Goal: Task Accomplishment & Management: Use online tool/utility

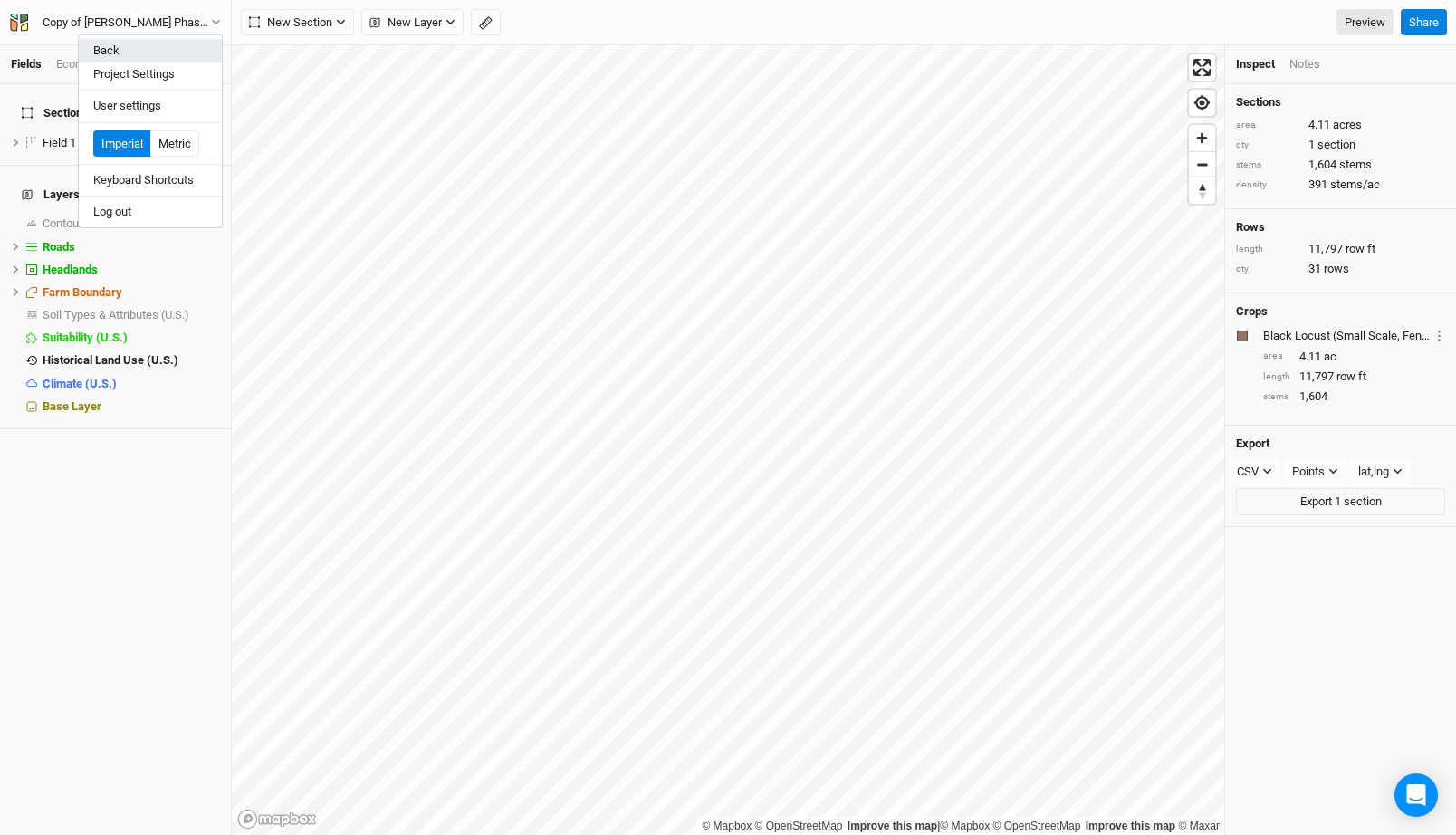
click at [104, 53] on button "Back" at bounding box center [150, 50] width 143 height 24
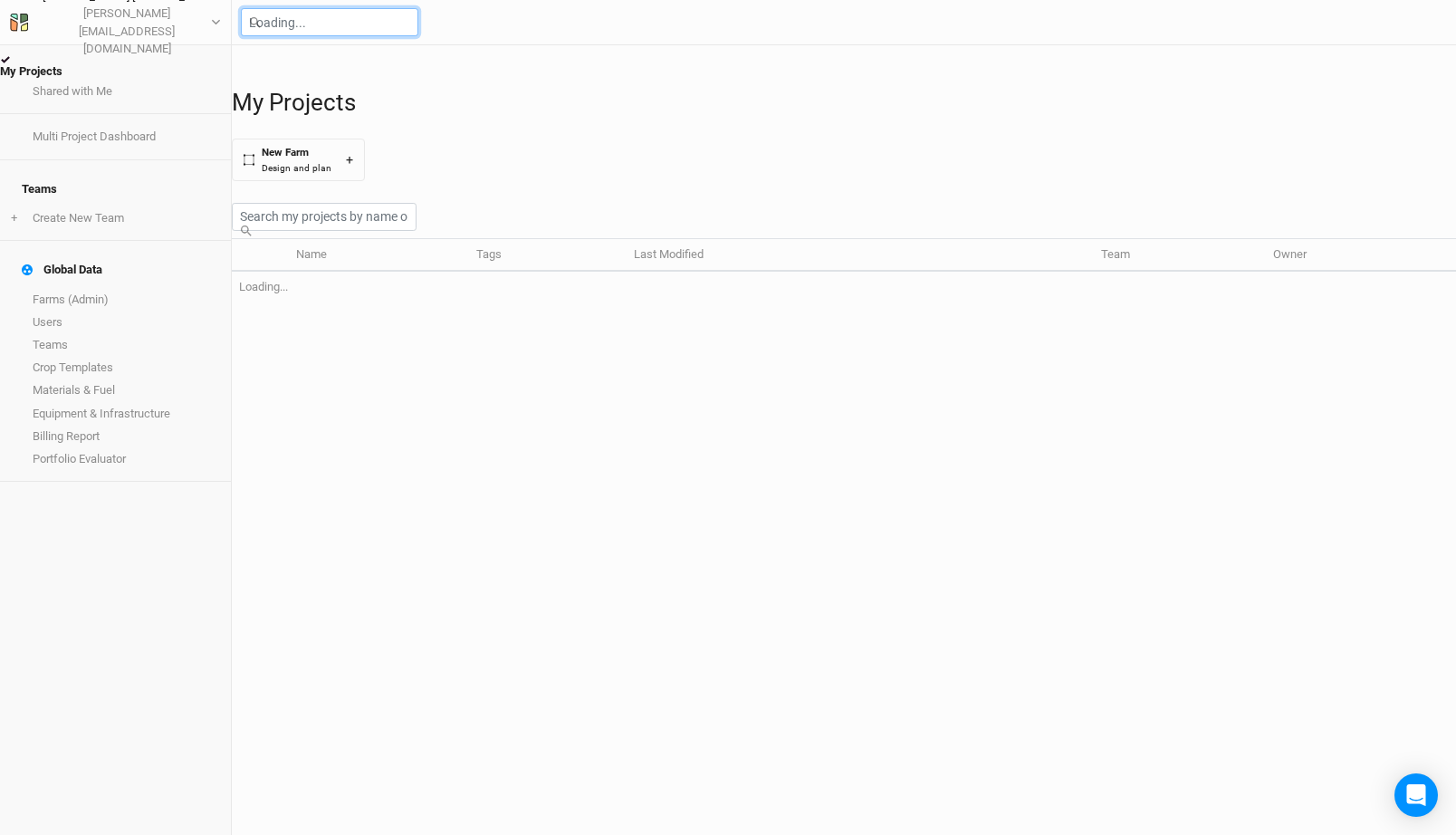
click at [364, 21] on input "text" at bounding box center [330, 23] width 178 height 28
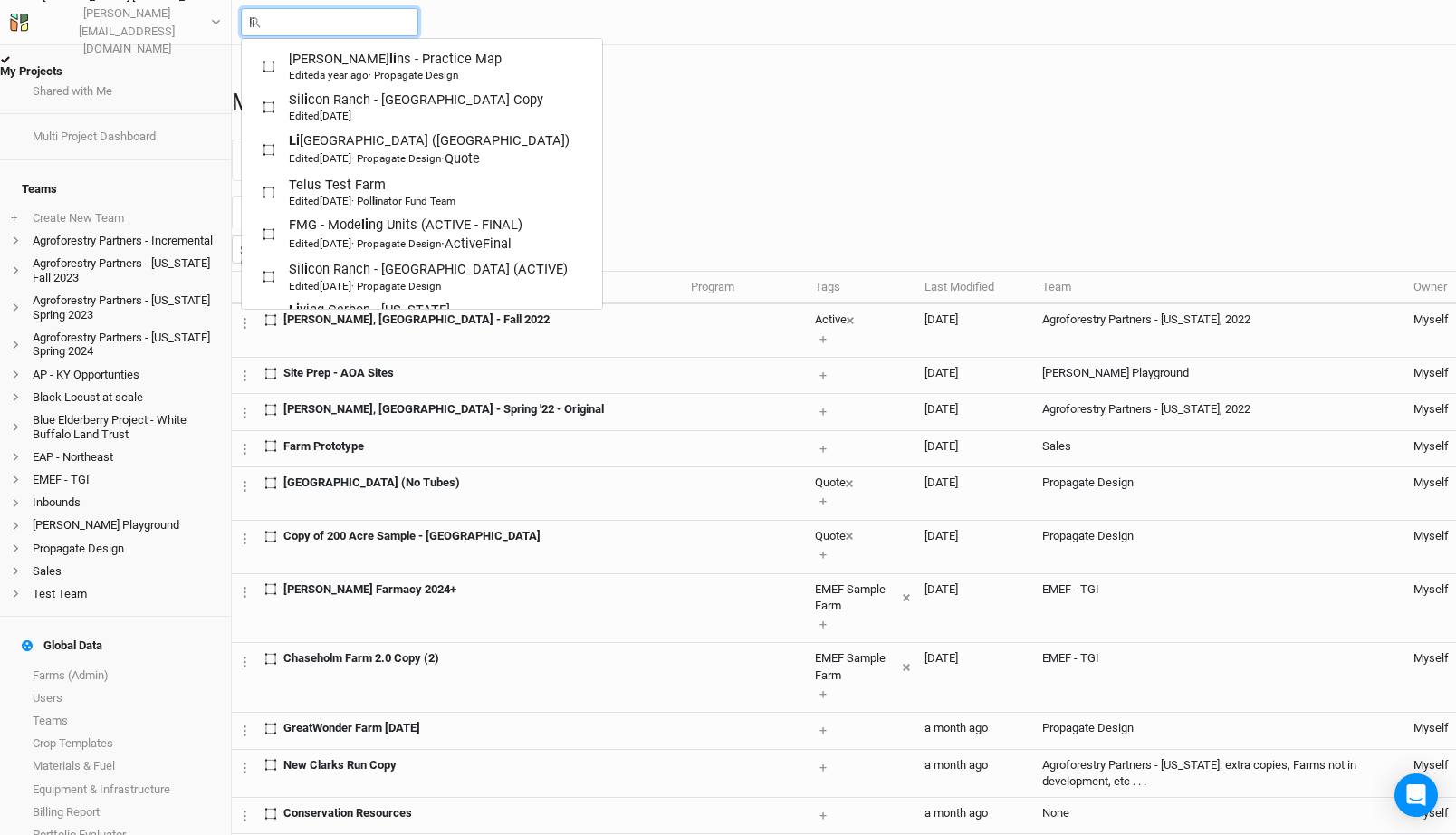
type input "liv"
type input "living Carbon - [US_STATE]"
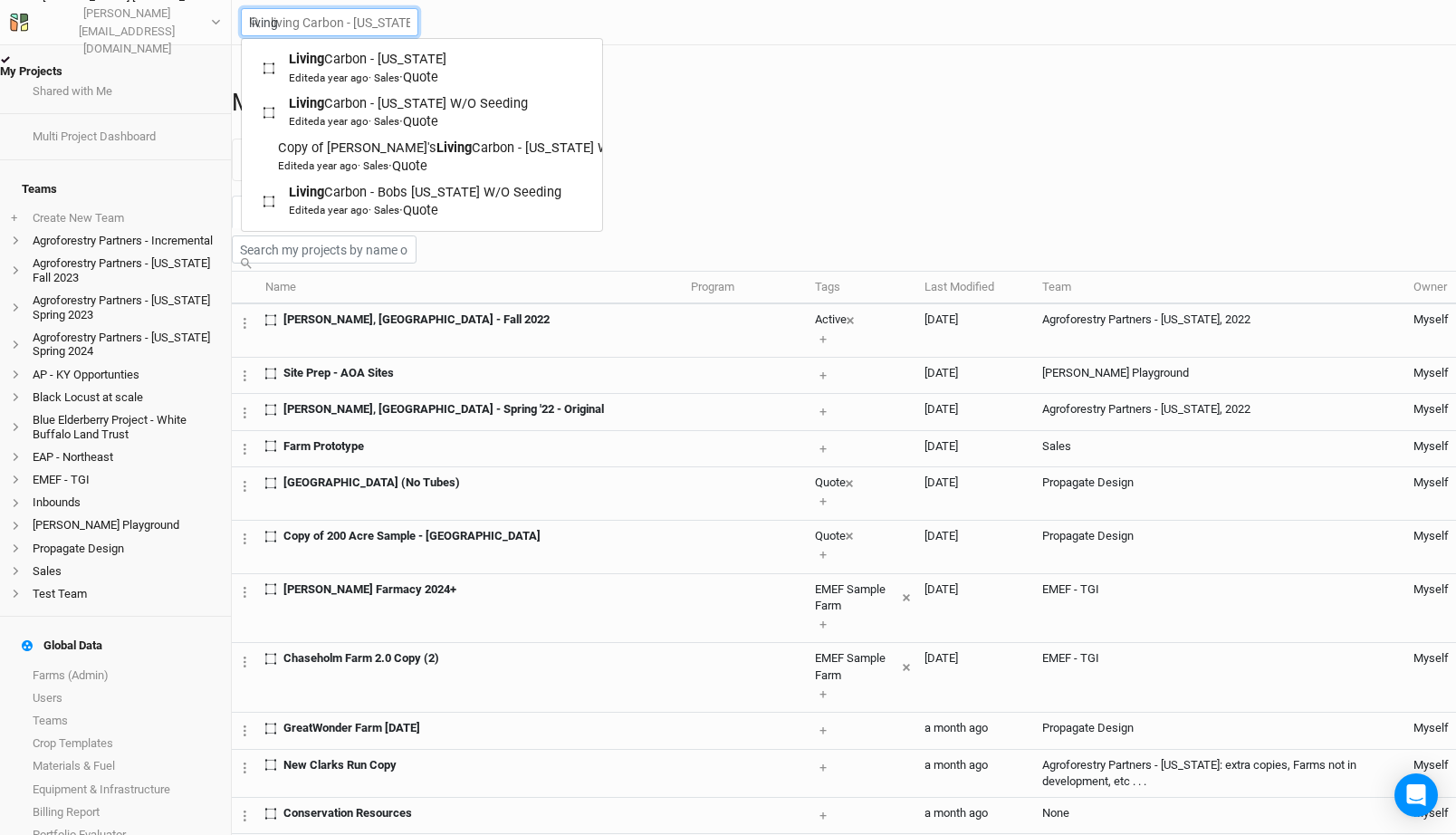
click at [291, 28] on input "living" at bounding box center [330, 23] width 178 height 28
type input "a"
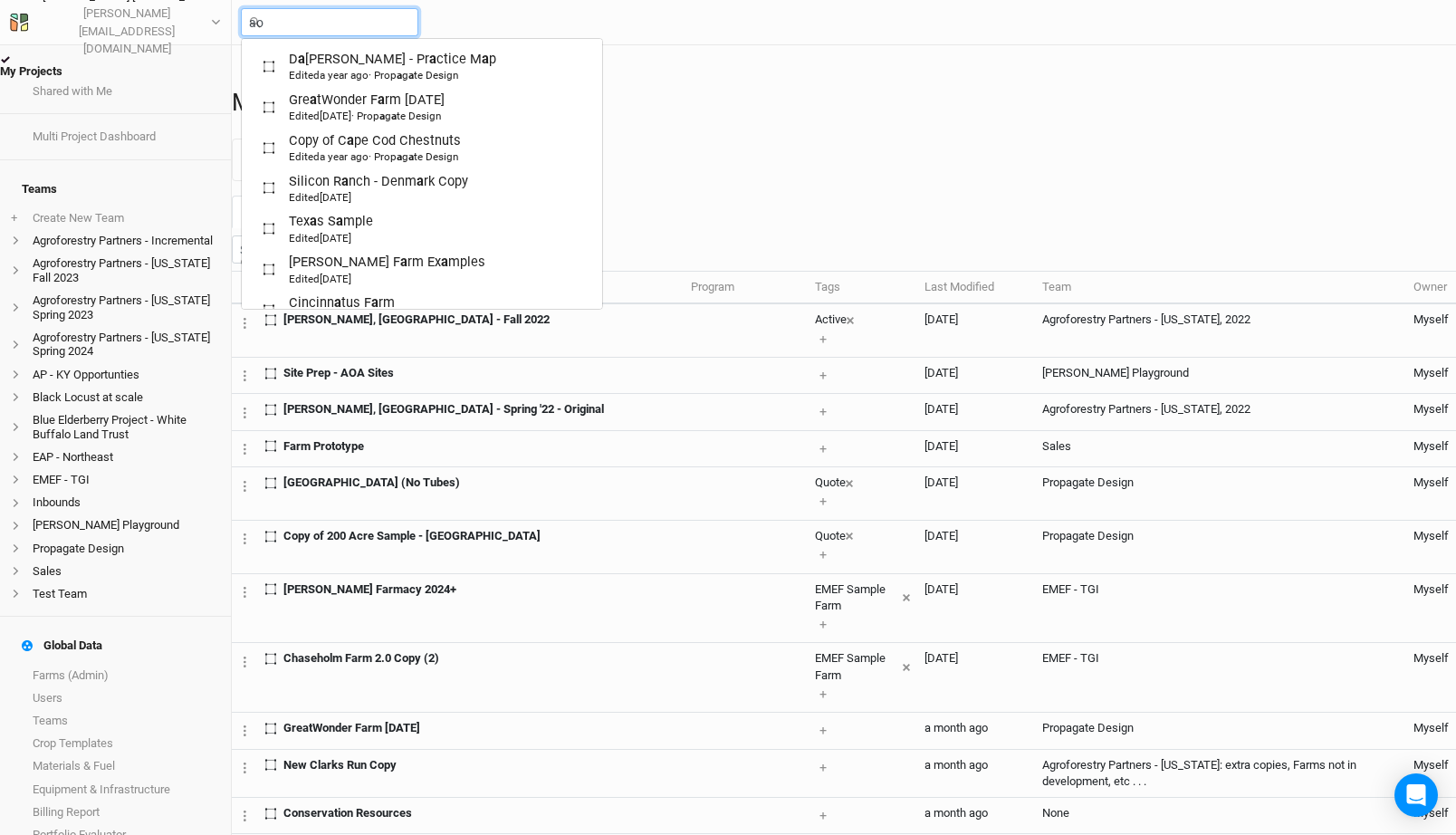
type input "aoa"
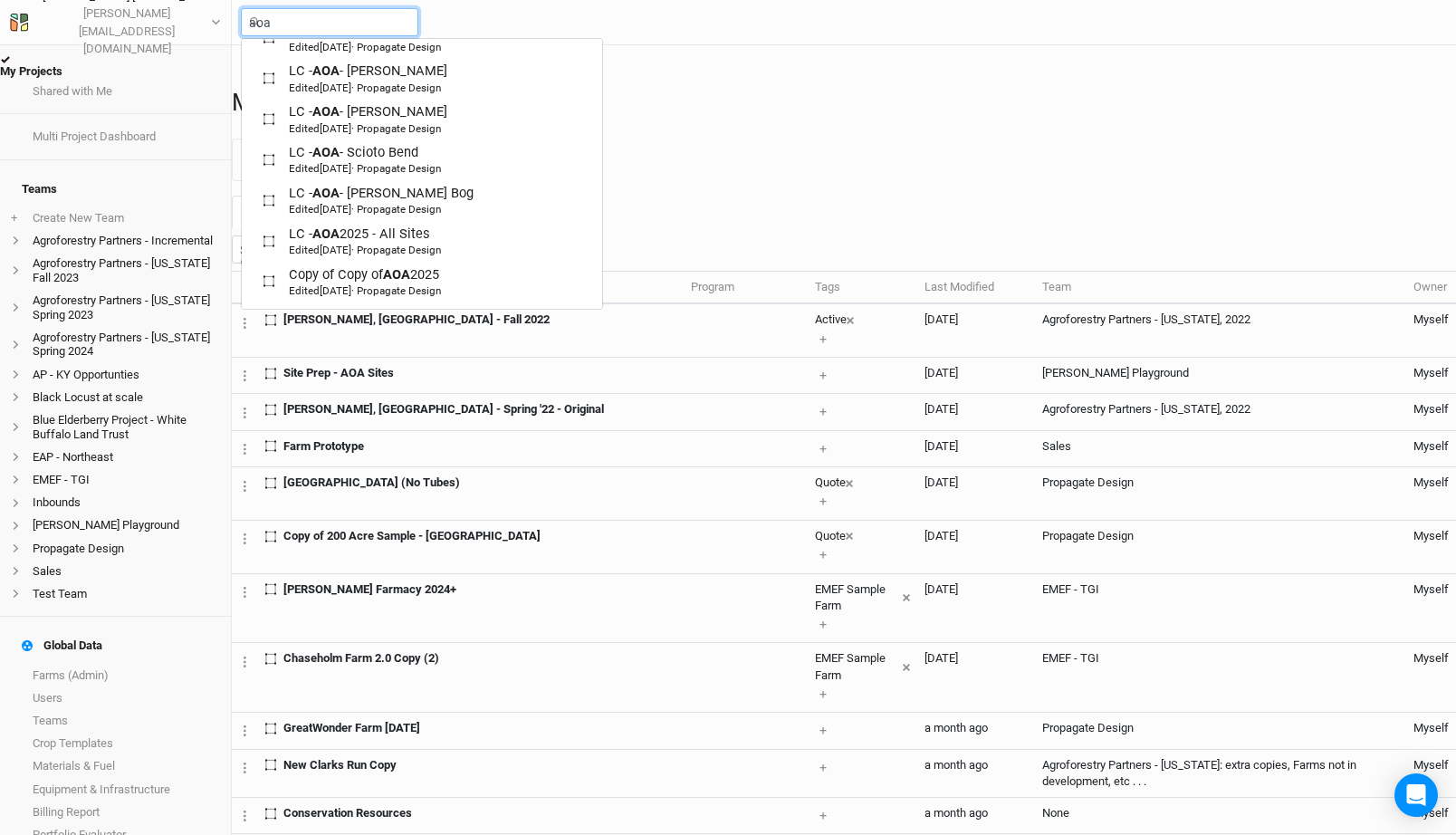
scroll to position [275, 0]
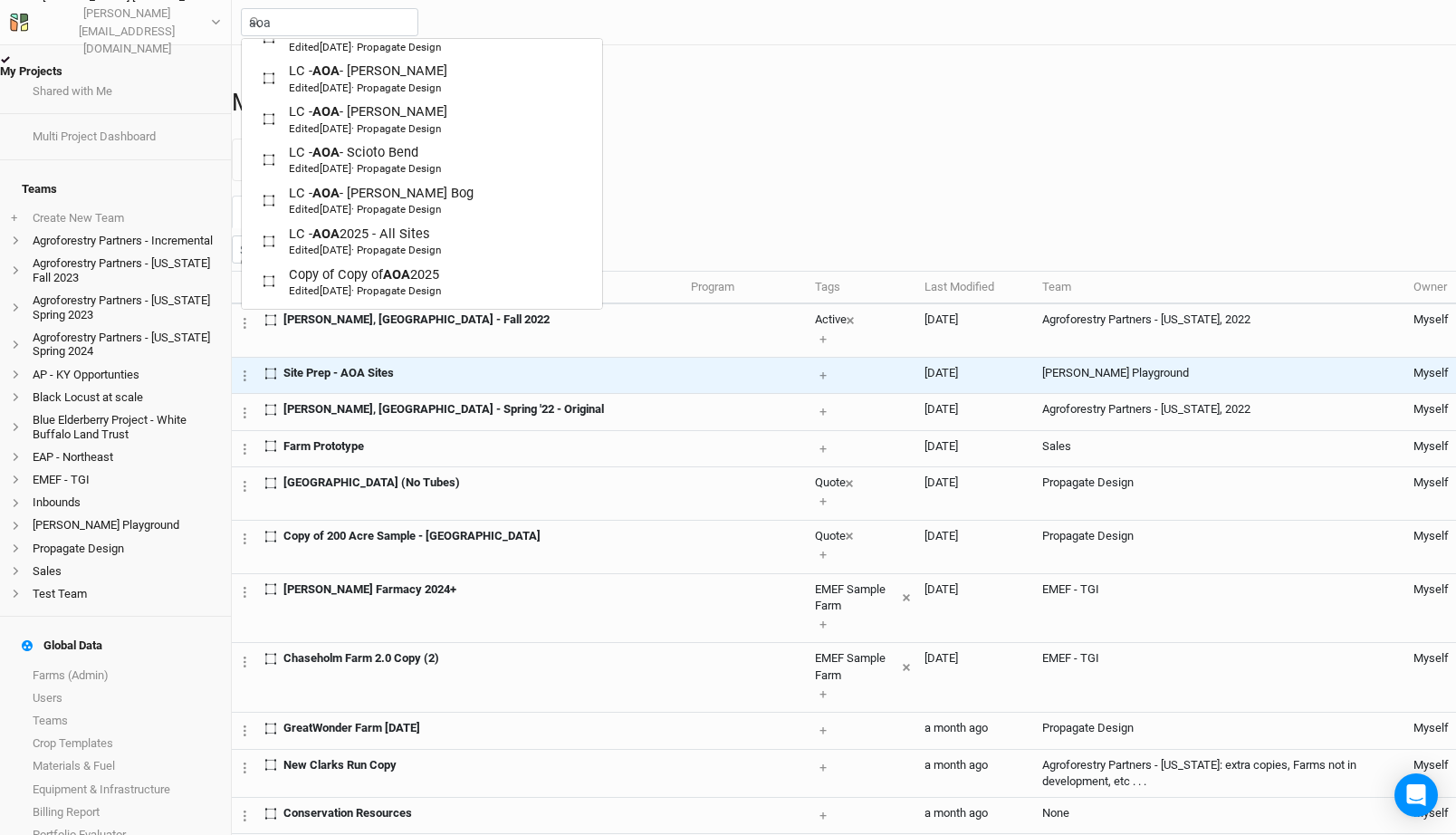
click at [363, 393] on td "Site Prep - AOA Sites" at bounding box center [471, 375] width 425 height 36
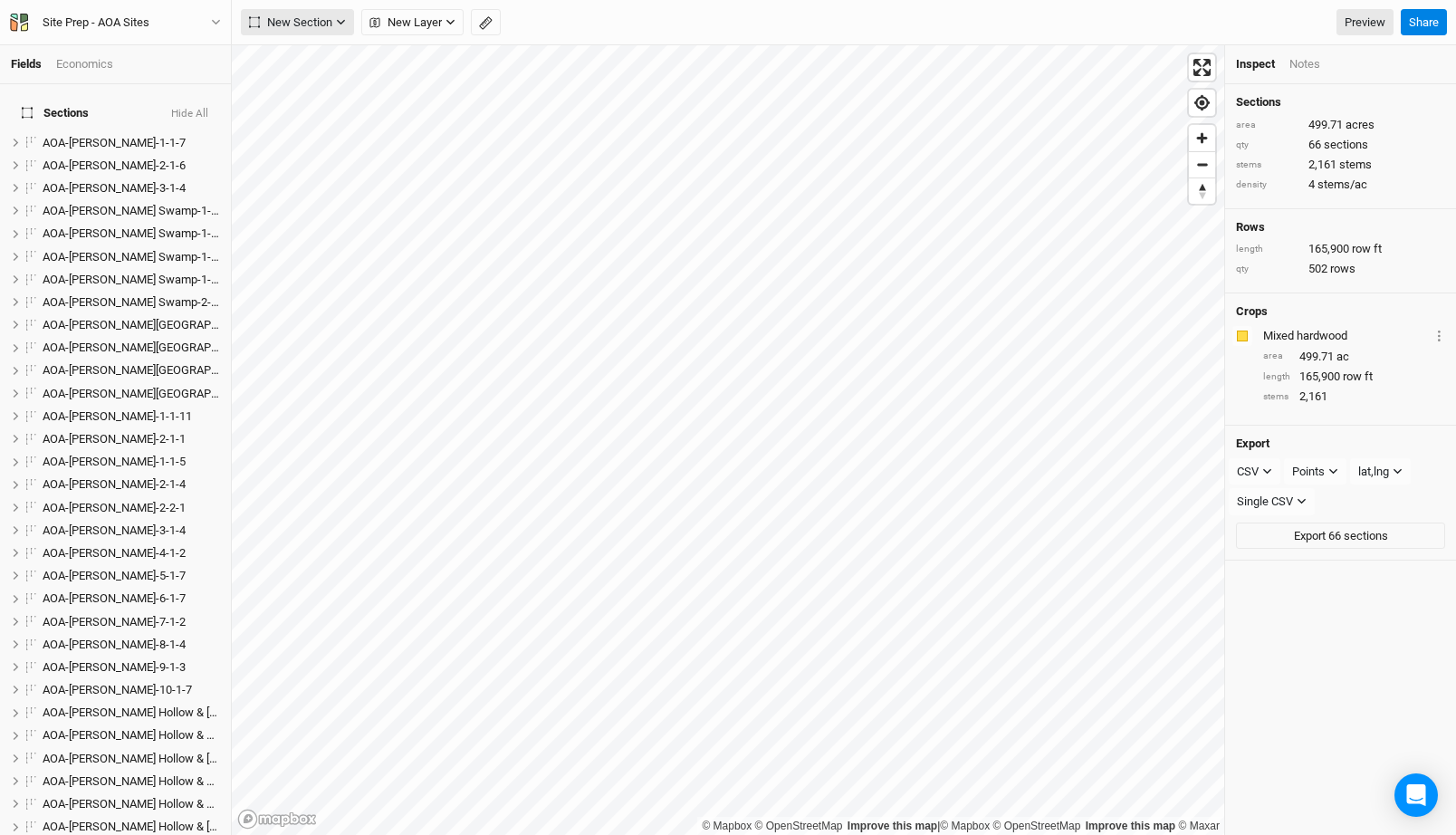
click at [327, 20] on span "New Section" at bounding box center [291, 22] width 84 height 18
click at [406, 24] on span "New Layer" at bounding box center [406, 22] width 72 height 18
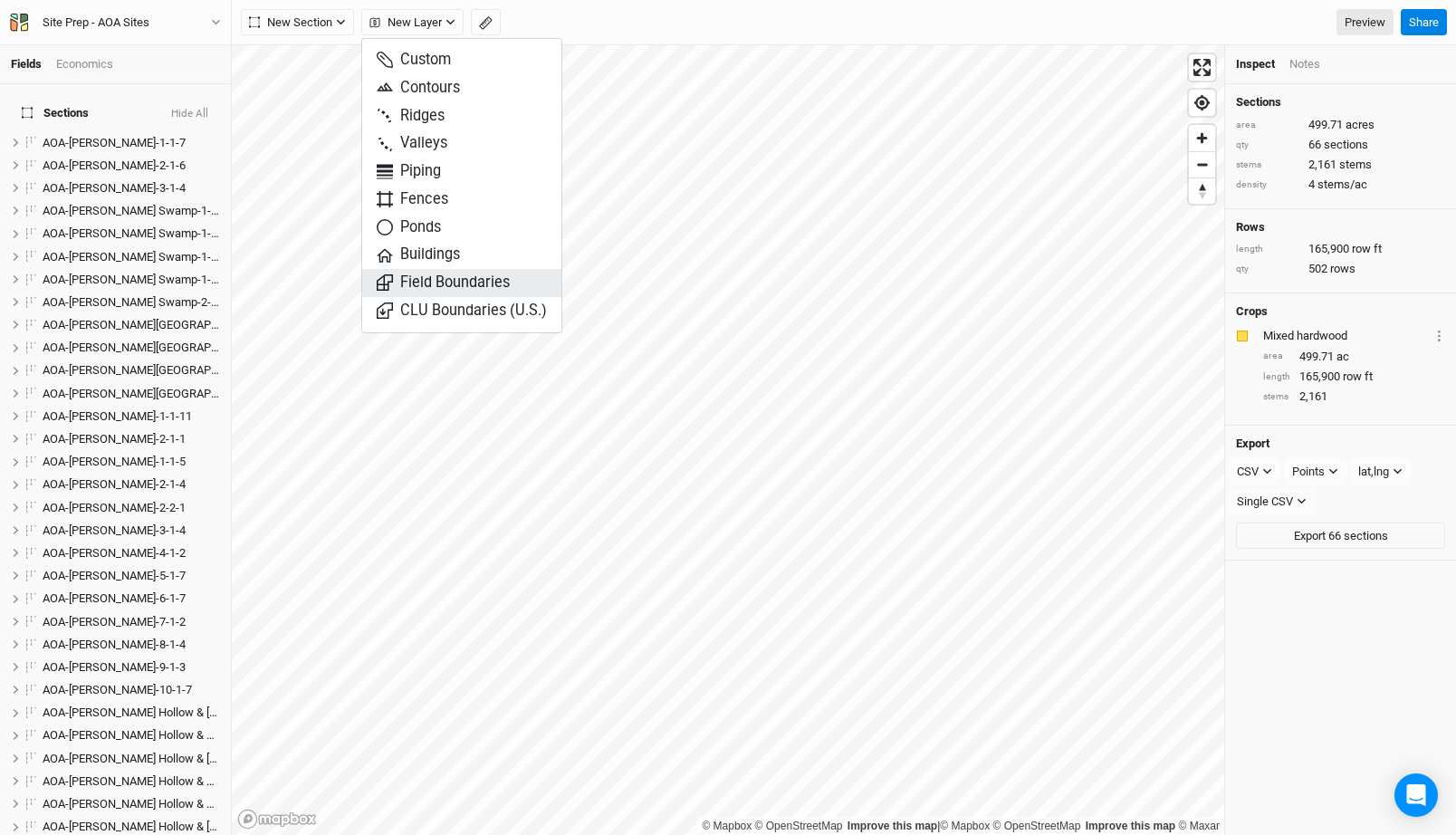
click at [492, 281] on span "Field Boundaries" at bounding box center [444, 283] width 133 height 21
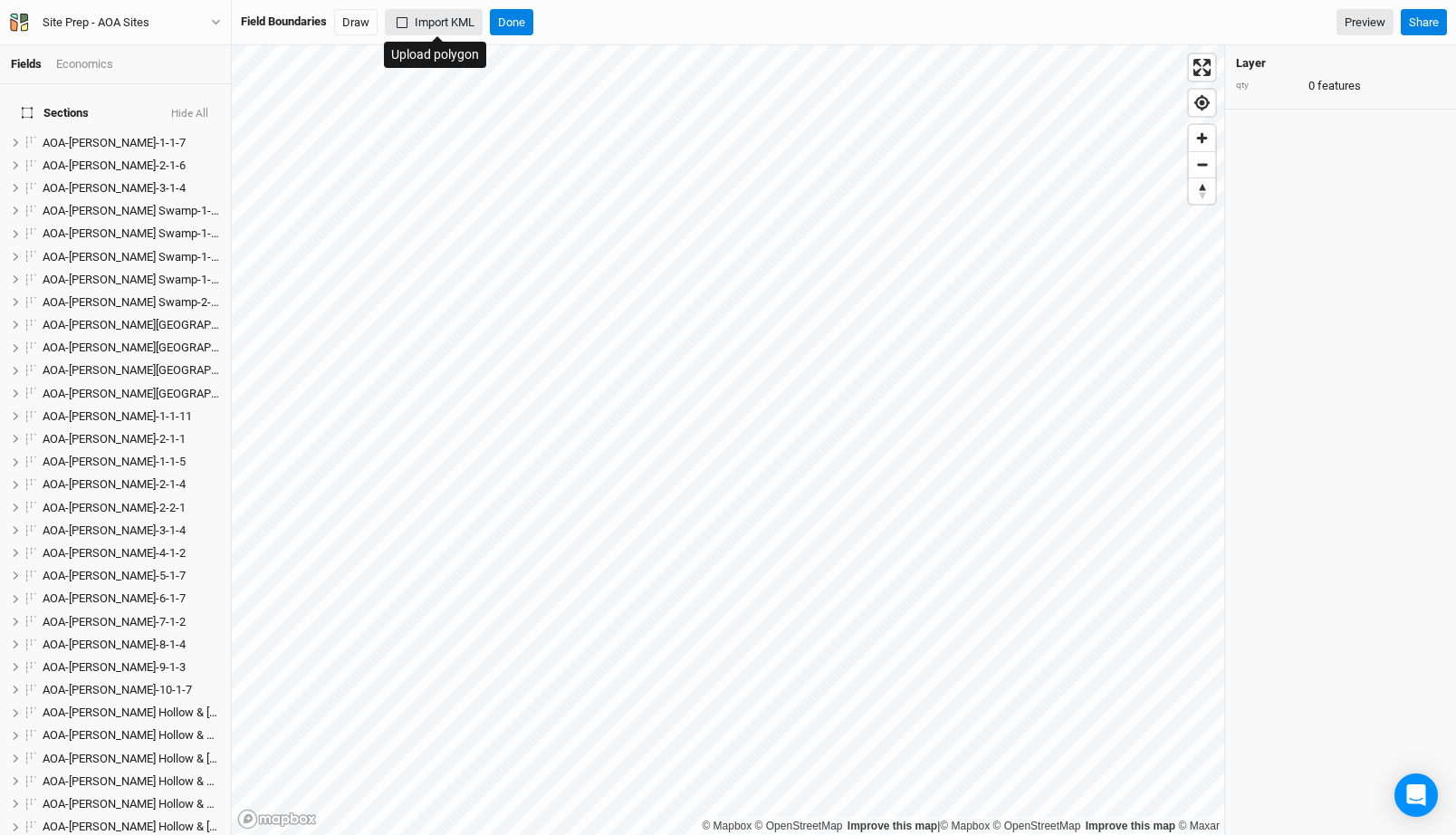
click at [430, 20] on button "Import KML" at bounding box center [433, 23] width 98 height 28
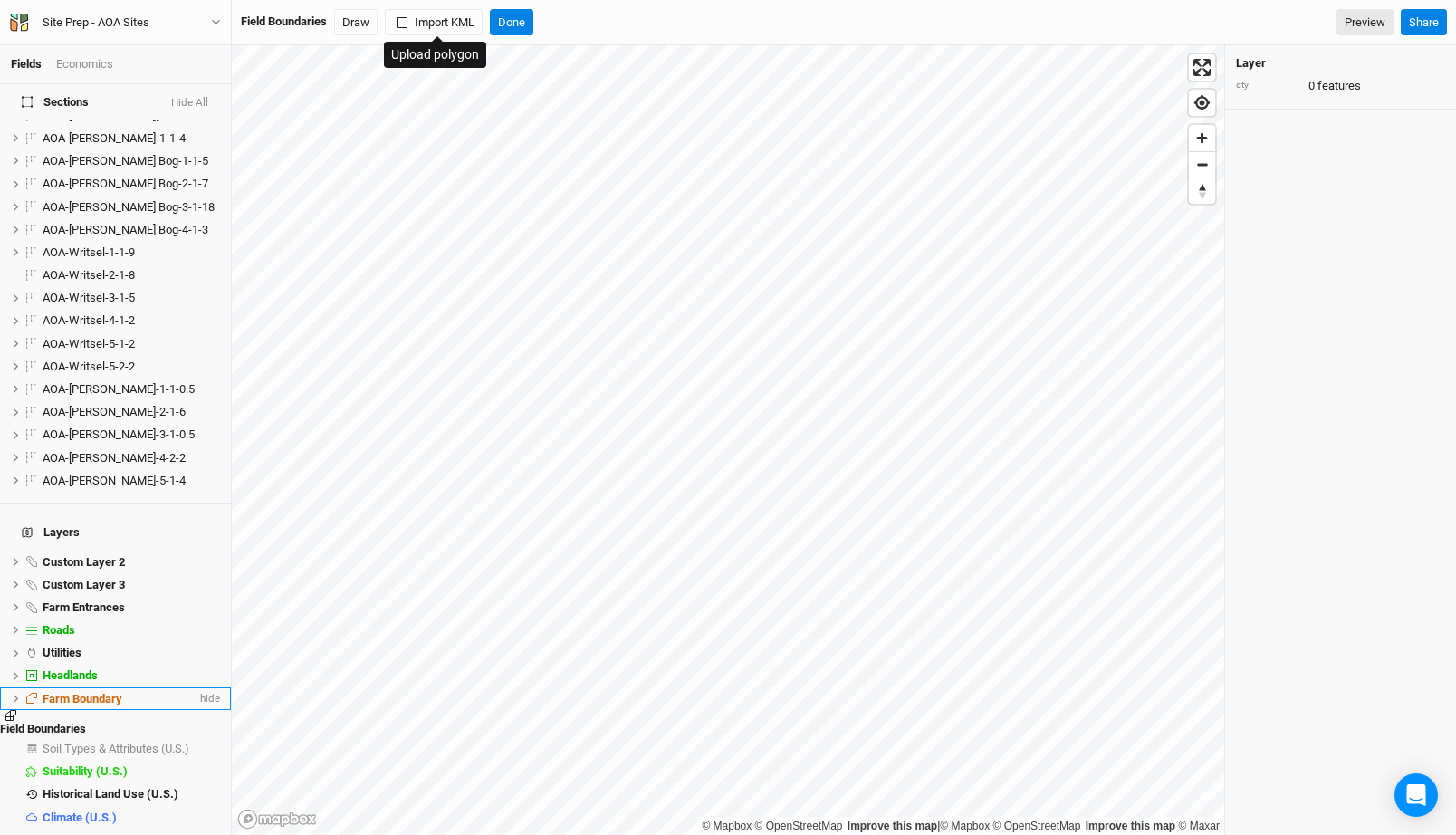
click at [87, 692] on span "Farm Boundary" at bounding box center [83, 698] width 80 height 13
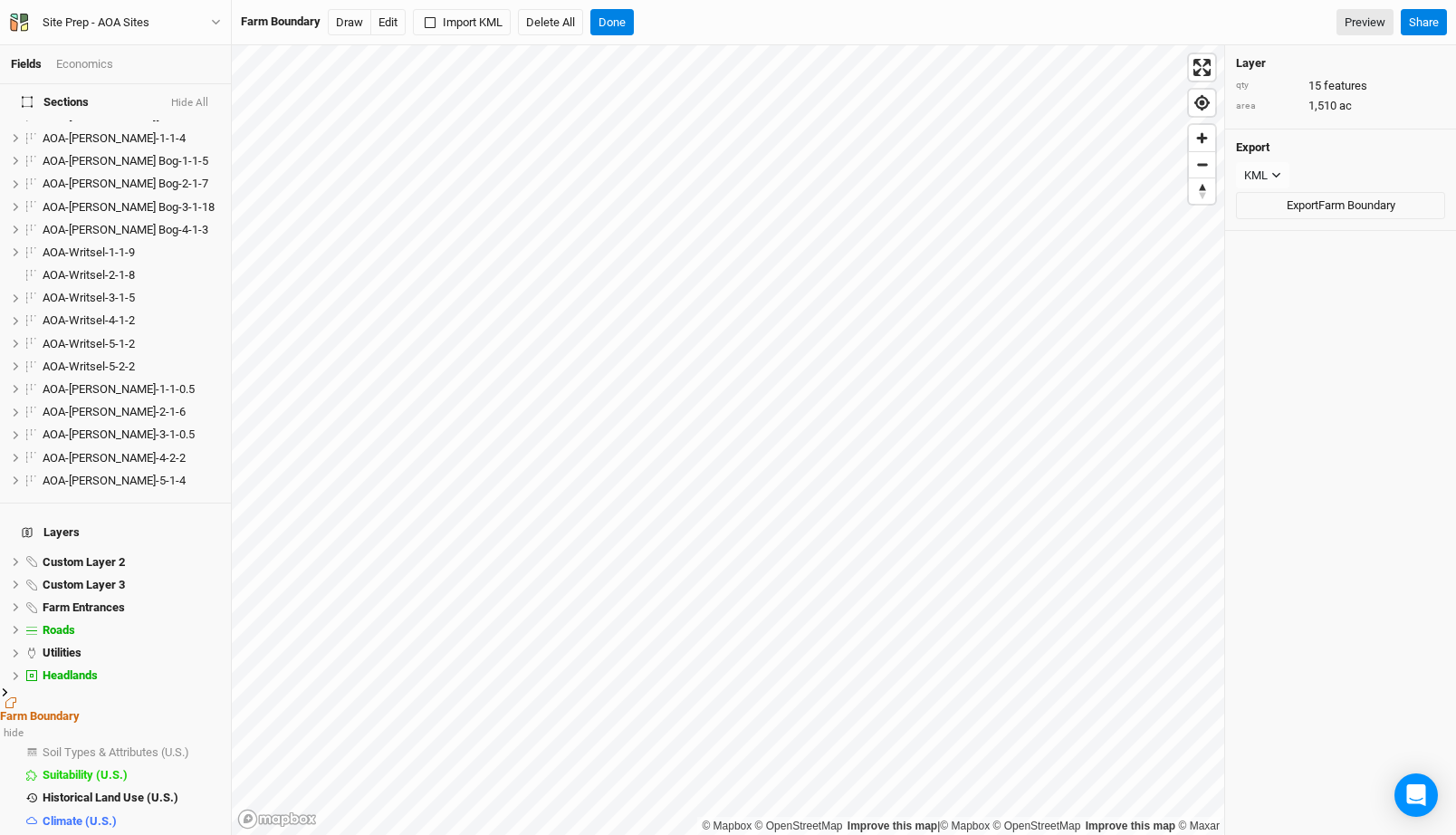
scroll to position [1122, 0]
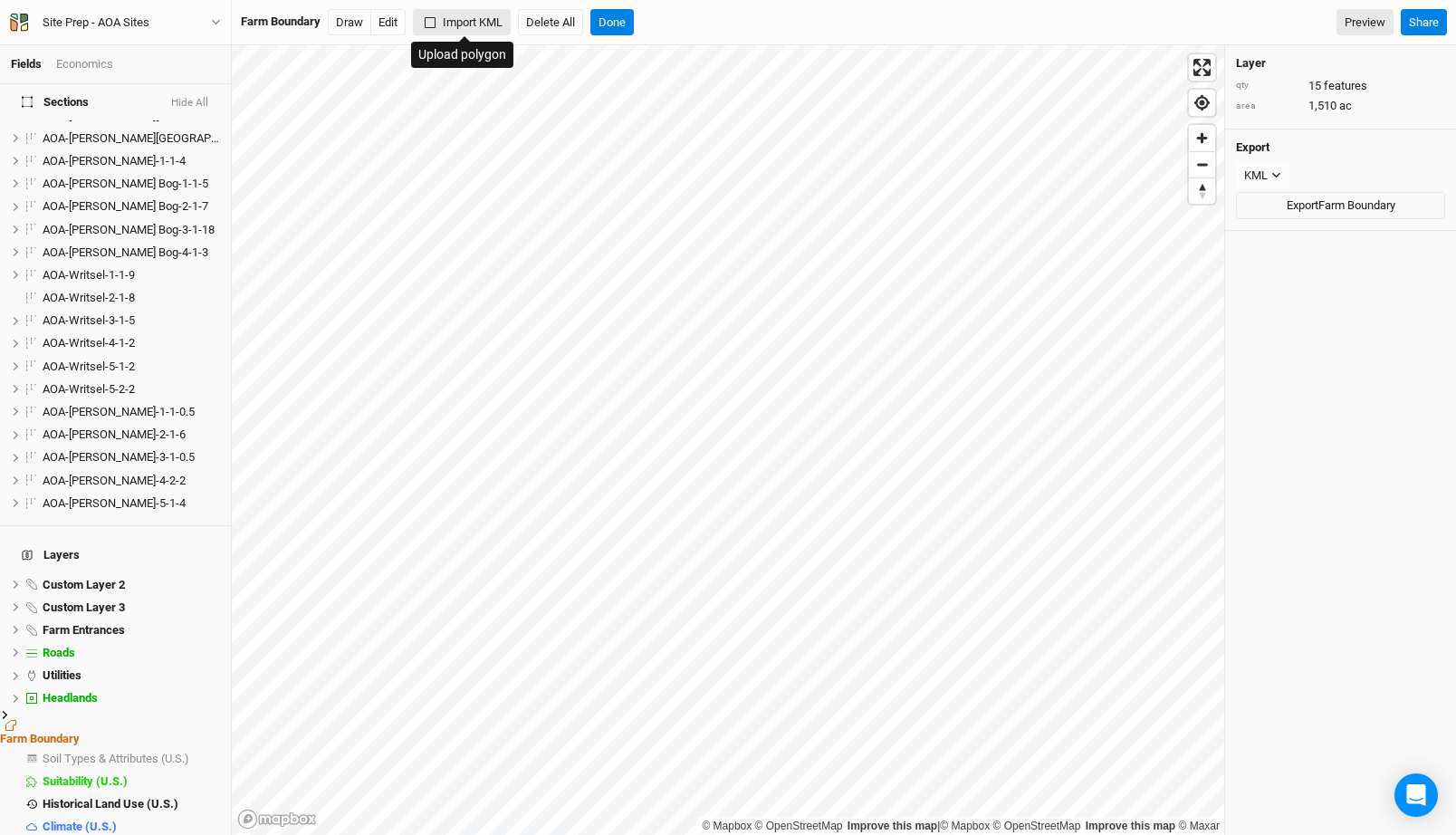
click at [474, 22] on button "Import KML" at bounding box center [462, 23] width 98 height 28
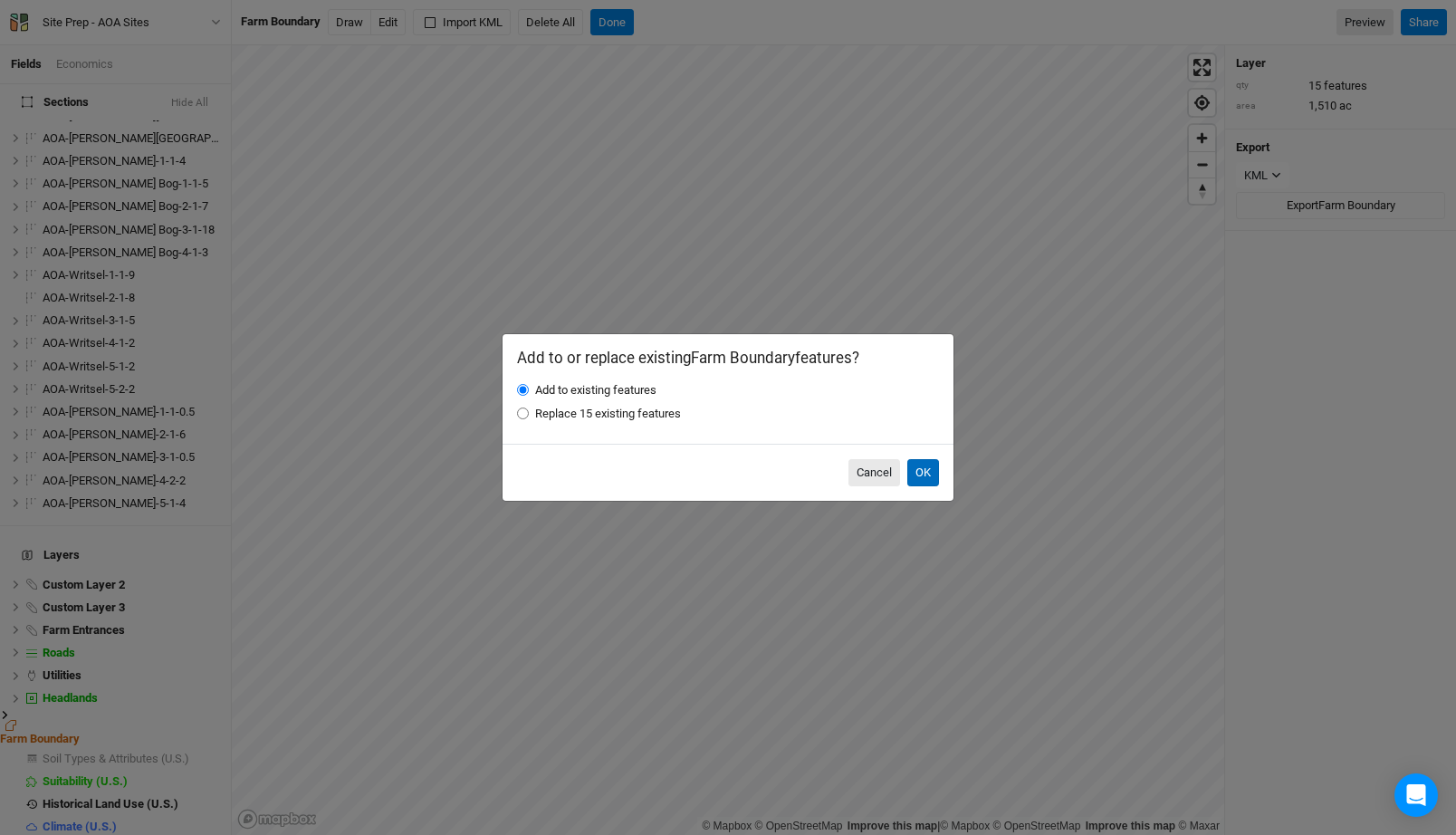
click at [933, 471] on button "OK" at bounding box center [922, 472] width 31 height 28
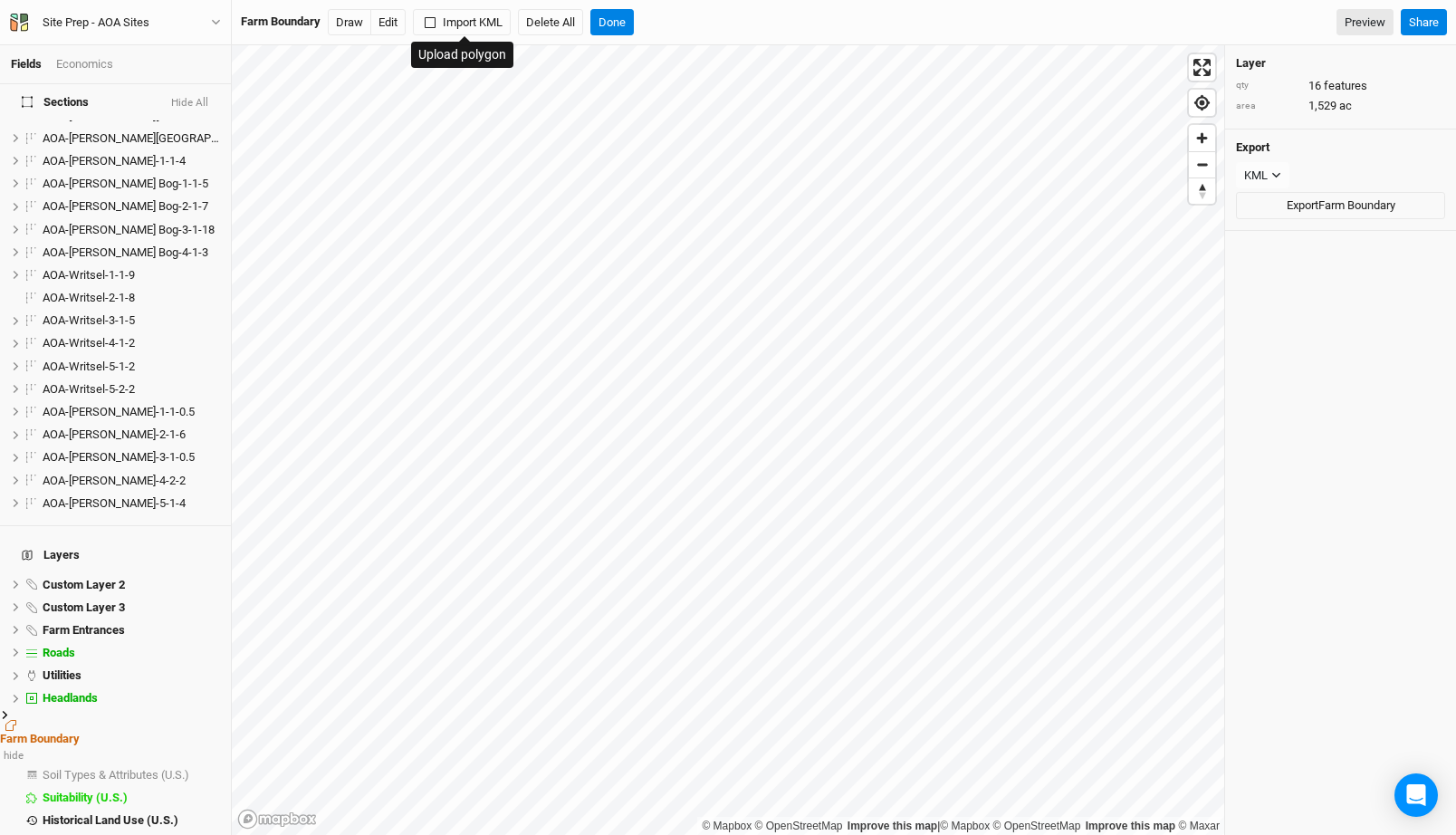
click at [9, 710] on icon at bounding box center [5, 714] width 9 height 9
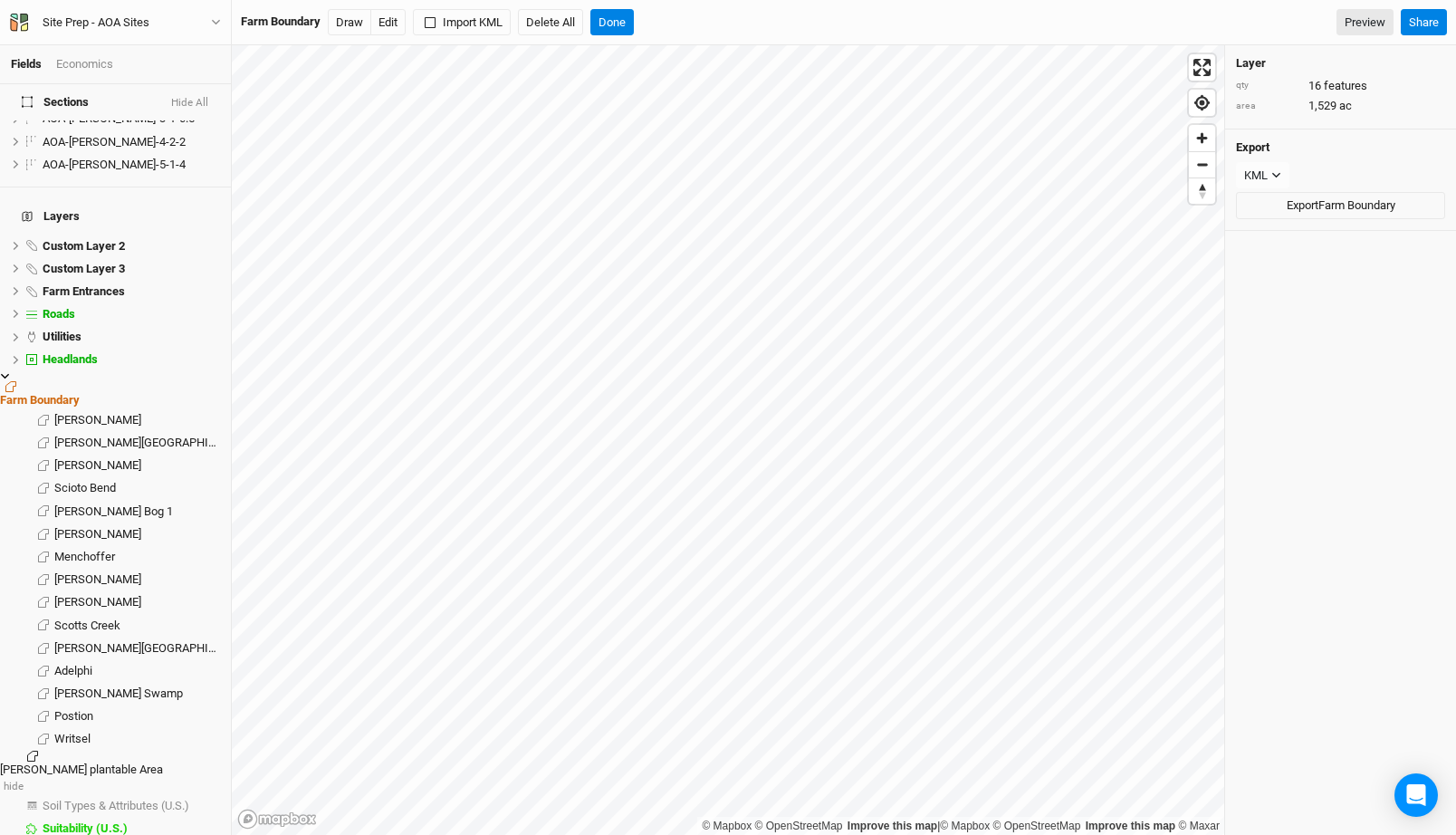
click at [111, 763] on span "[PERSON_NAME] plantable Area" at bounding box center [82, 769] width 163 height 13
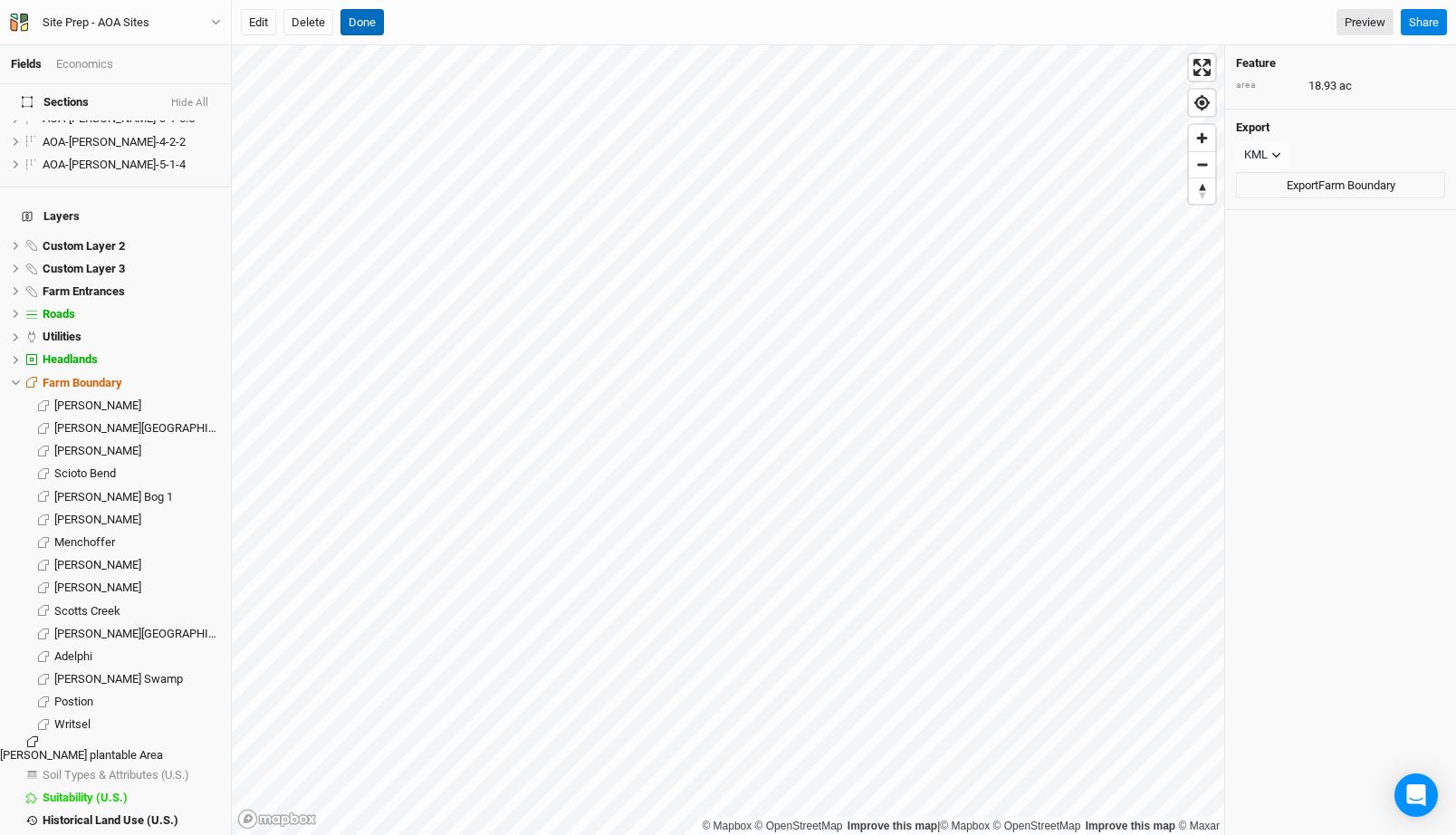
click at [356, 31] on button "Done" at bounding box center [362, 23] width 44 height 28
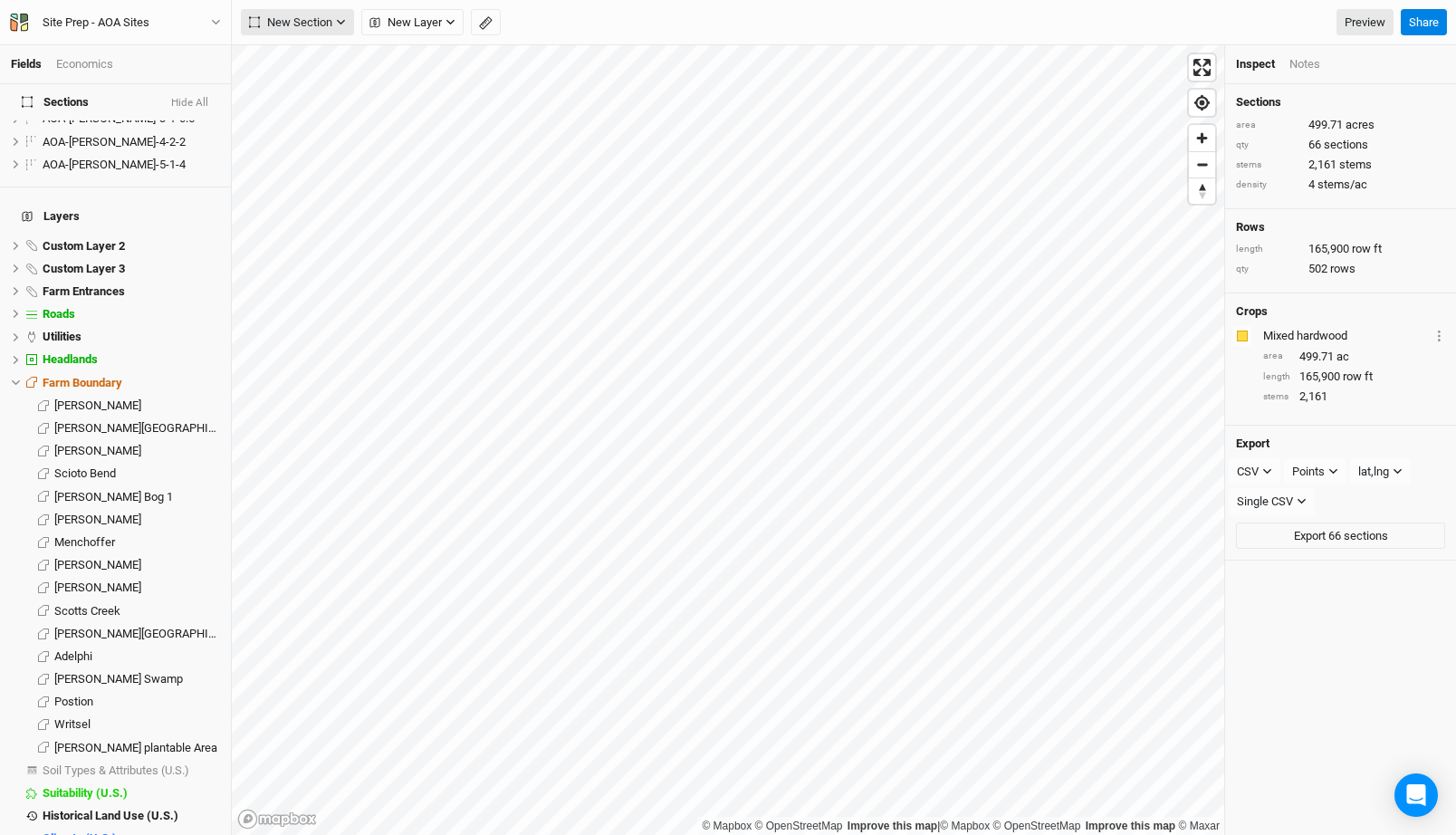
click at [306, 29] on span "New Section" at bounding box center [291, 22] width 84 height 18
click at [305, 51] on div "Grid" at bounding box center [293, 60] width 28 height 21
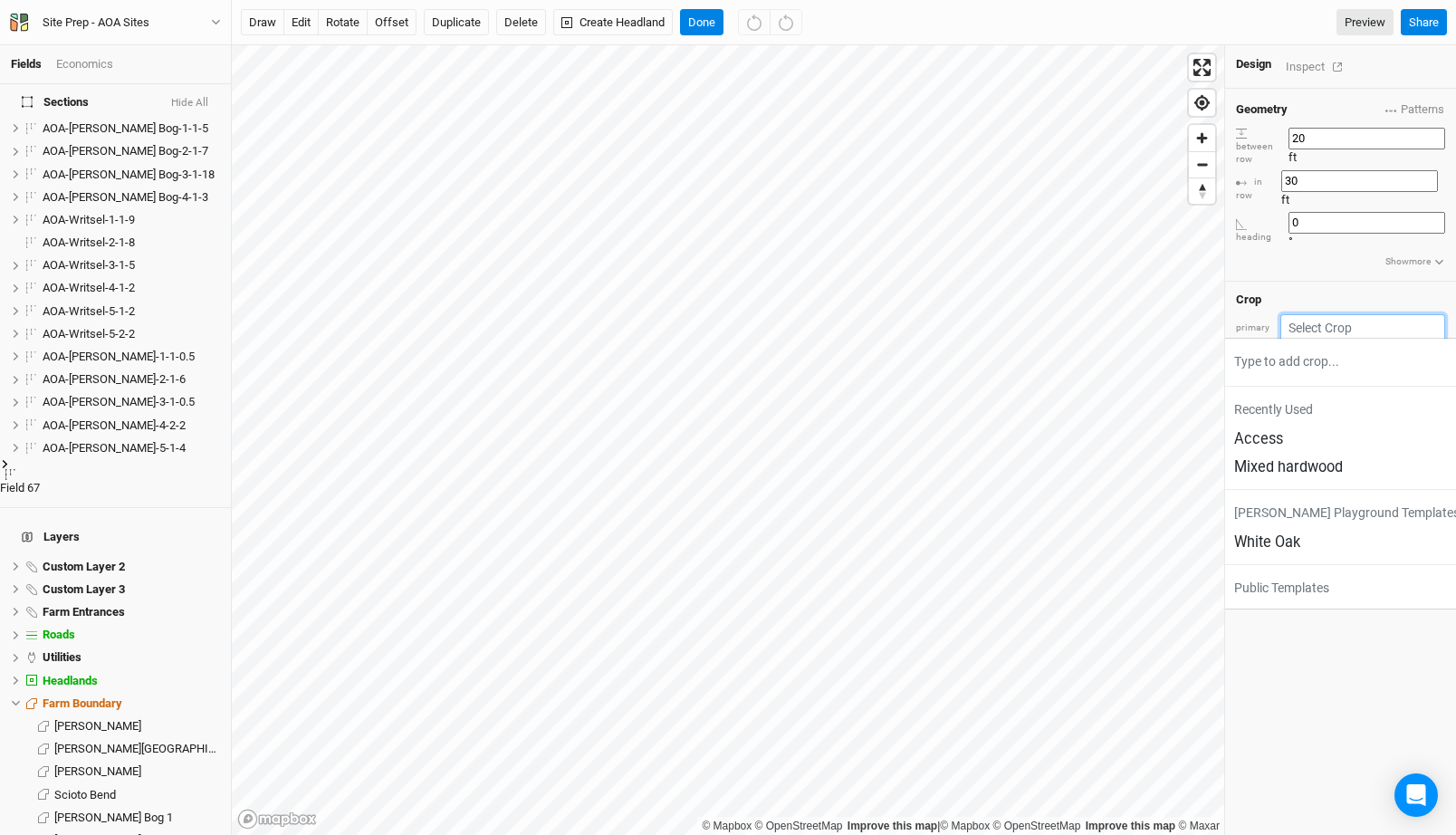
click at [1344, 314] on input "text" at bounding box center [1363, 329] width 165 height 28
click at [1311, 457] on div "Mixed hardwood" at bounding box center [1288, 467] width 108 height 21
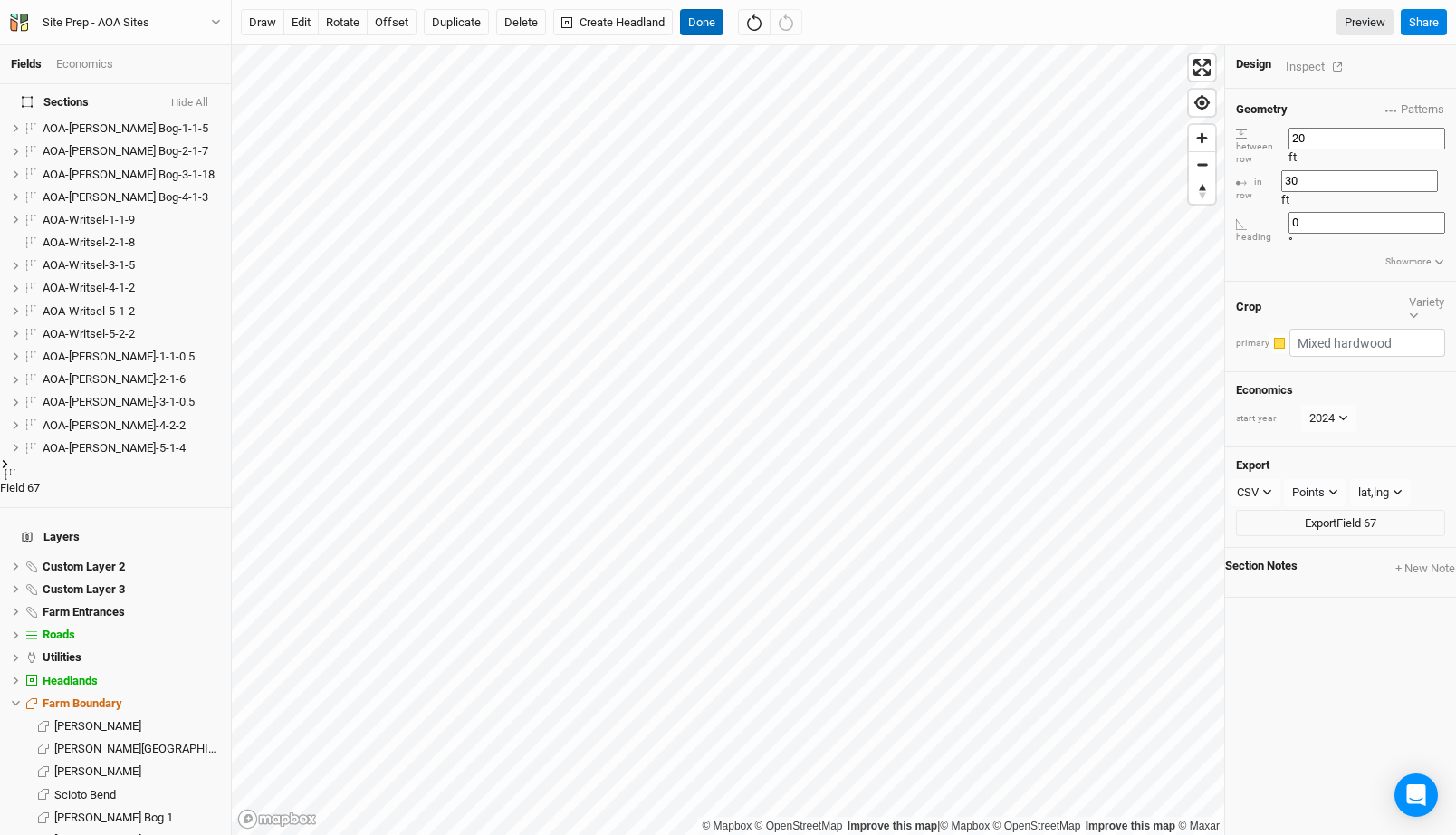
click at [706, 14] on button "Done" at bounding box center [702, 23] width 44 height 28
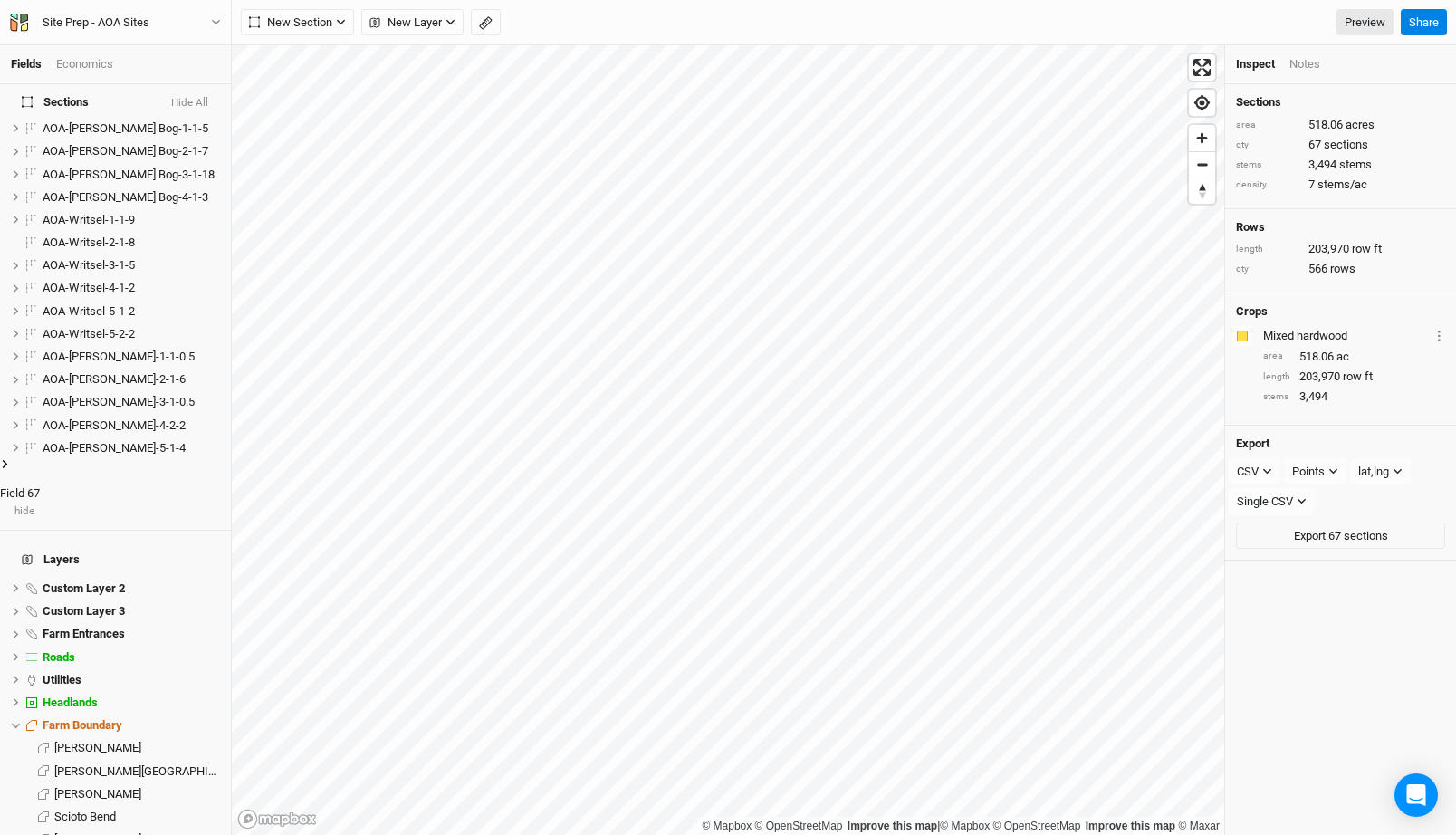
click at [40, 486] on span "Field 67" at bounding box center [20, 493] width 40 height 13
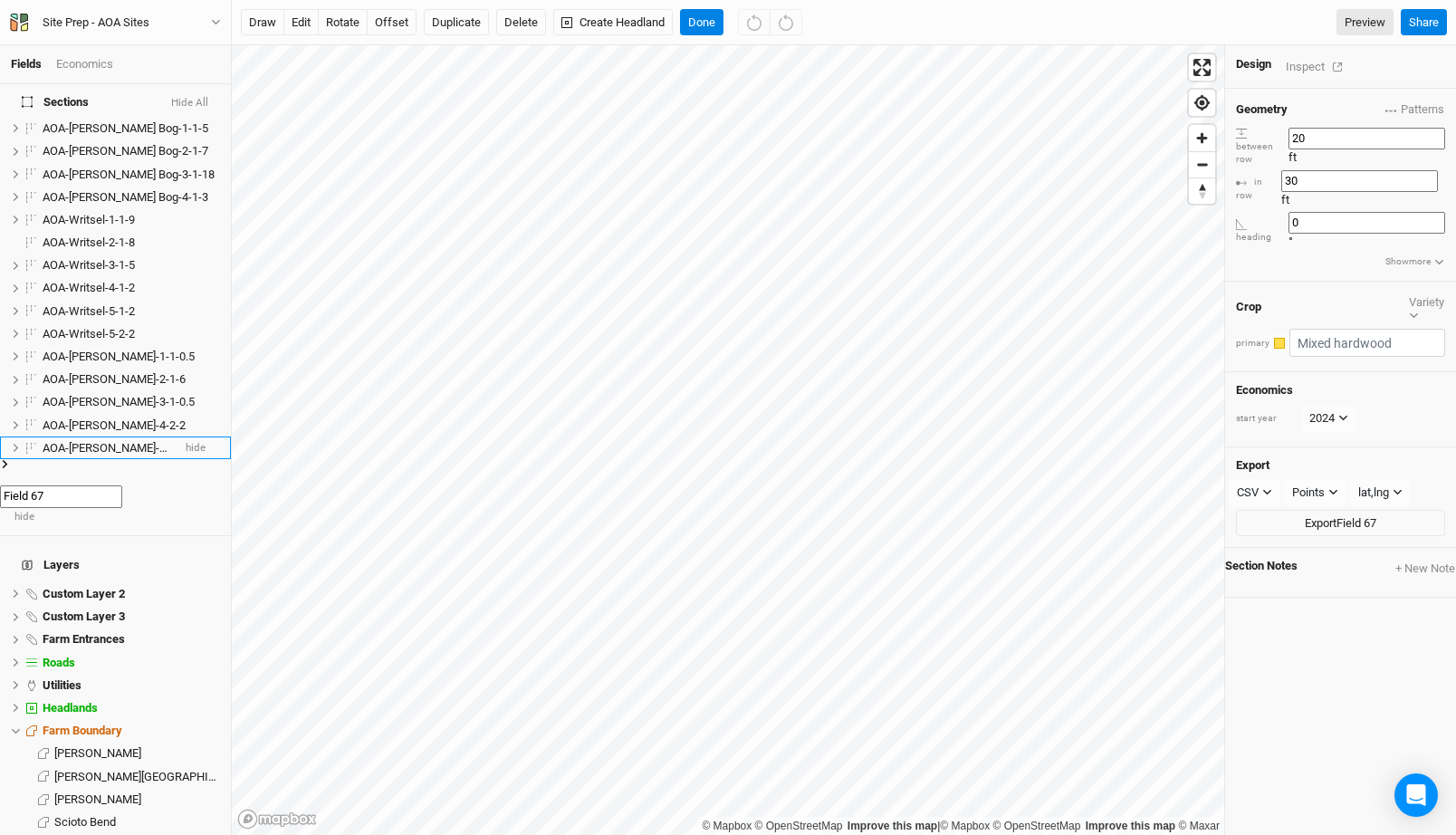
click at [91, 441] on span "AOA-[PERSON_NAME]-5-1-4" at bounding box center [114, 447] width 143 height 13
click at [91, 432] on span "AOA-[PERSON_NAME]-4-2-2" at bounding box center [114, 425] width 143 height 13
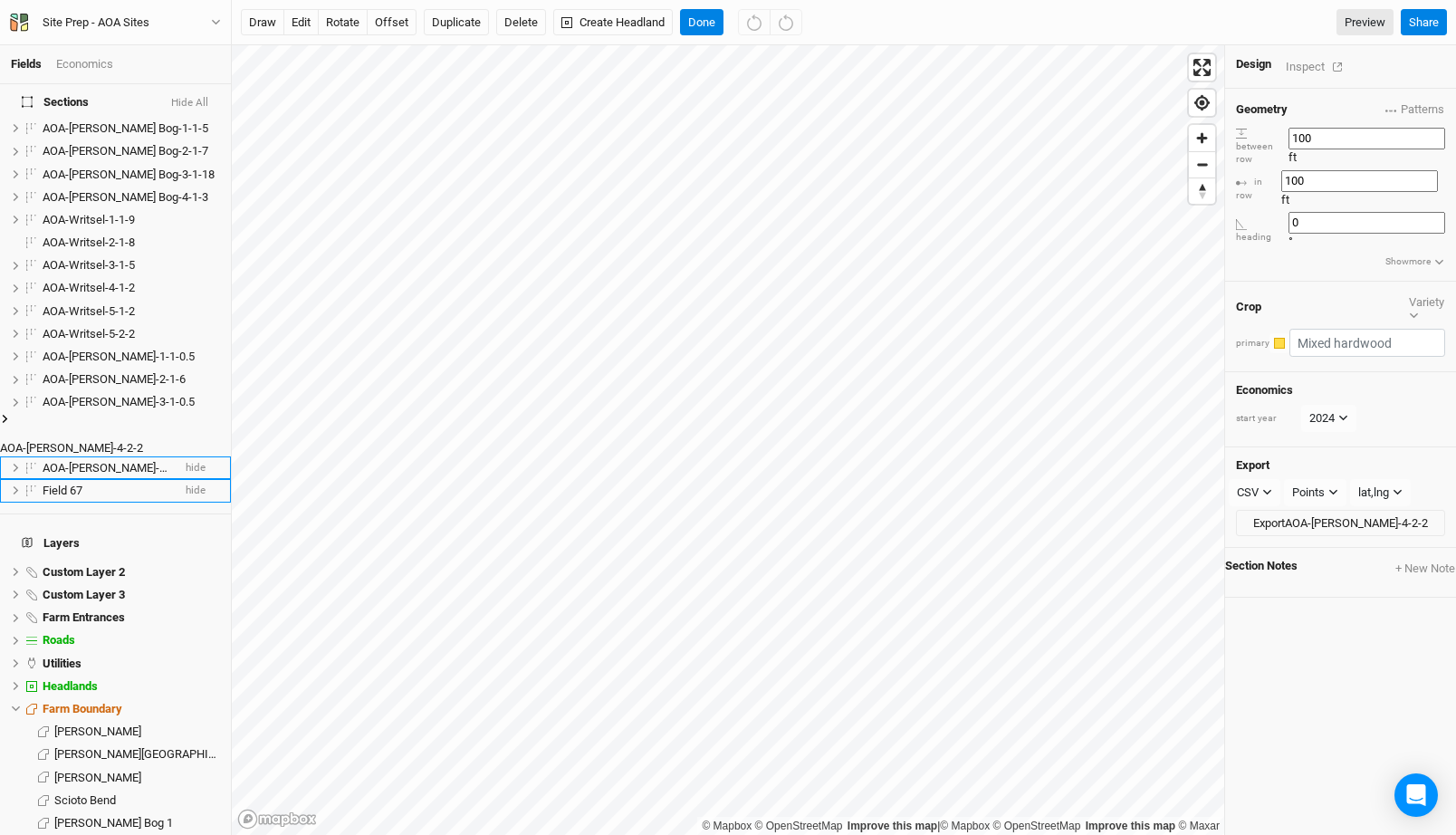
click at [91, 408] on span "AOA-[PERSON_NAME]-3-1-0.5" at bounding box center [119, 402] width 152 height 13
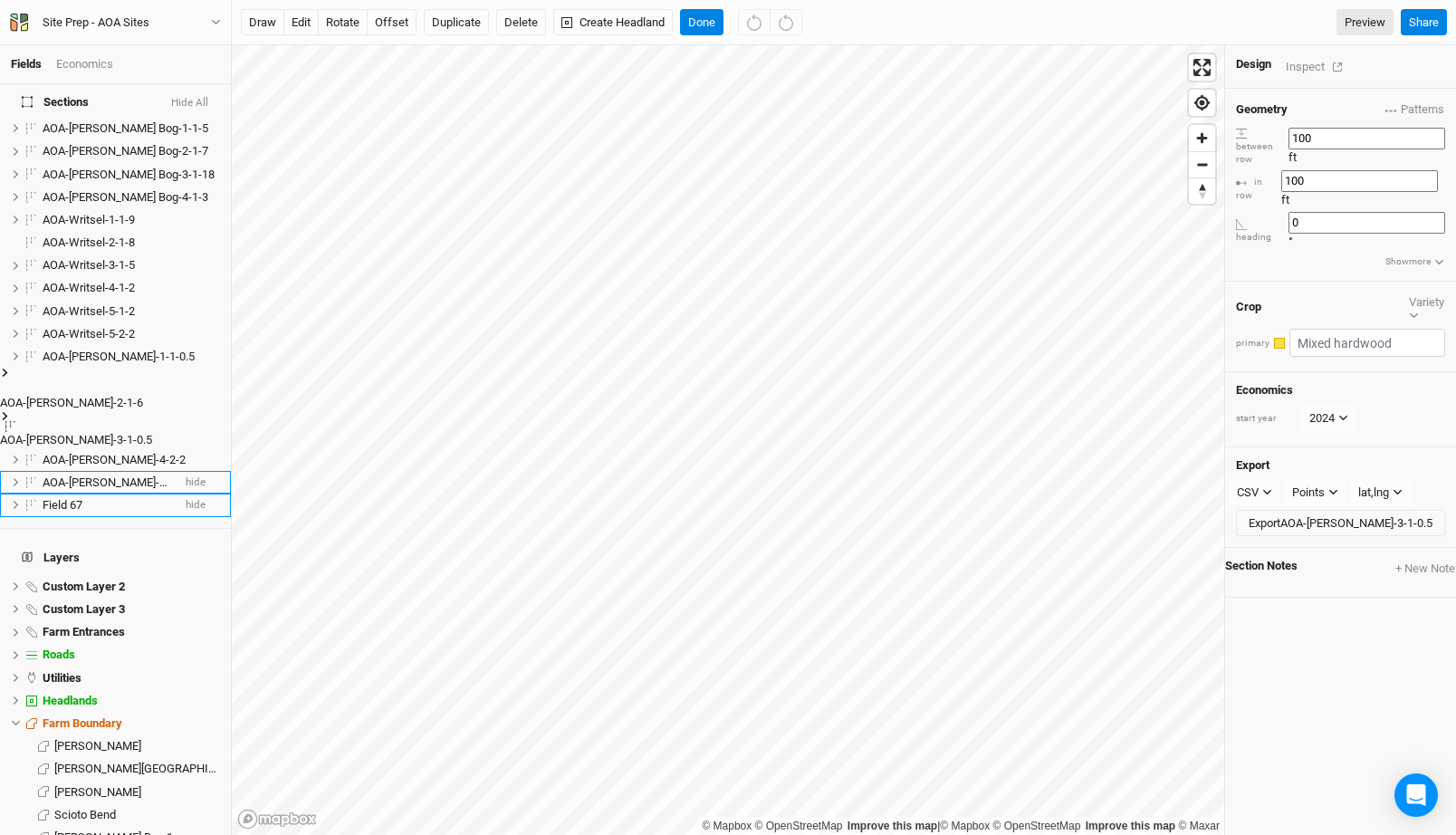
scroll to position [1109, 0]
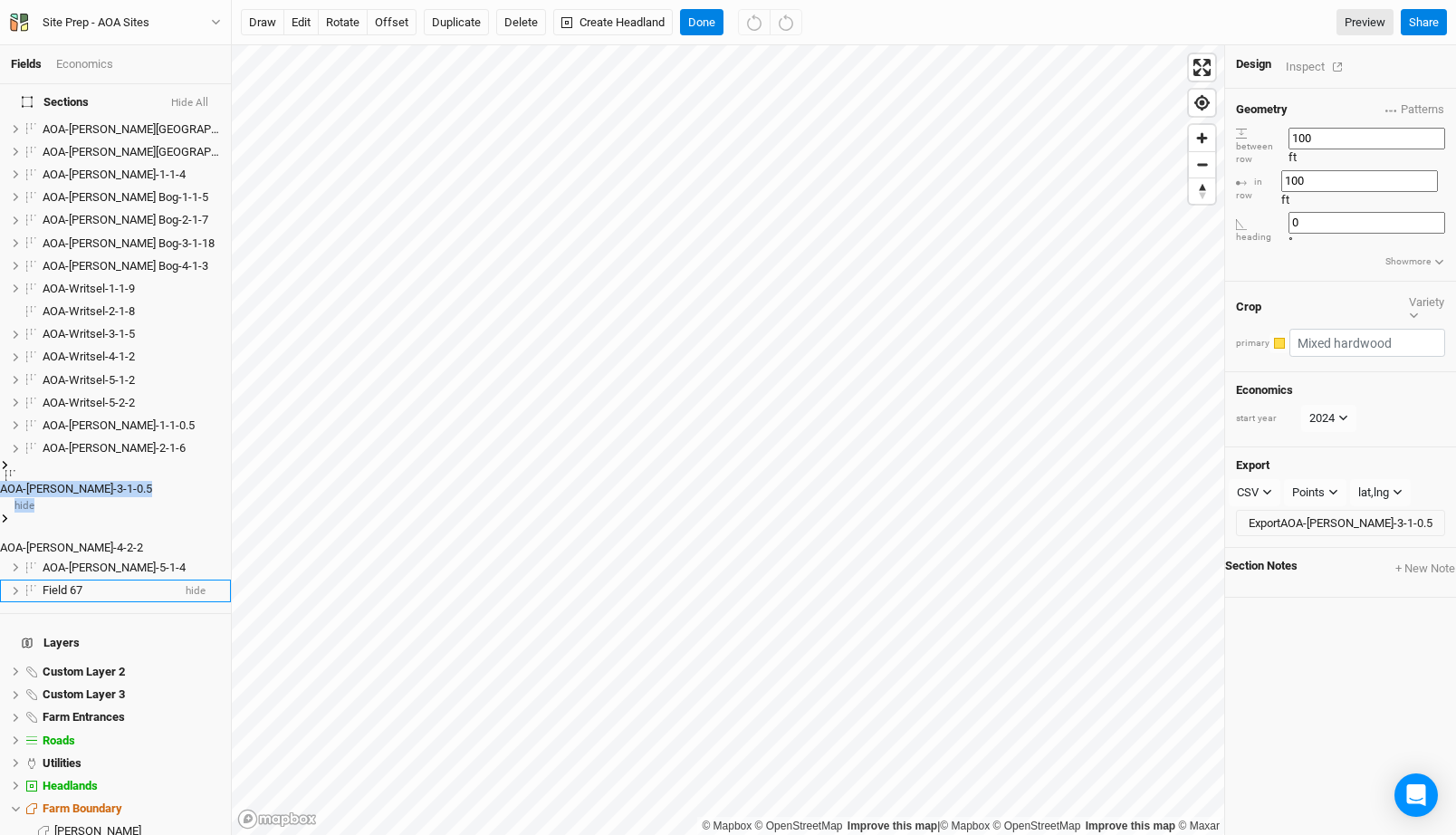
click at [105, 482] on span "AOA-[PERSON_NAME]-3-1-0.5" at bounding box center [76, 488] width 152 height 13
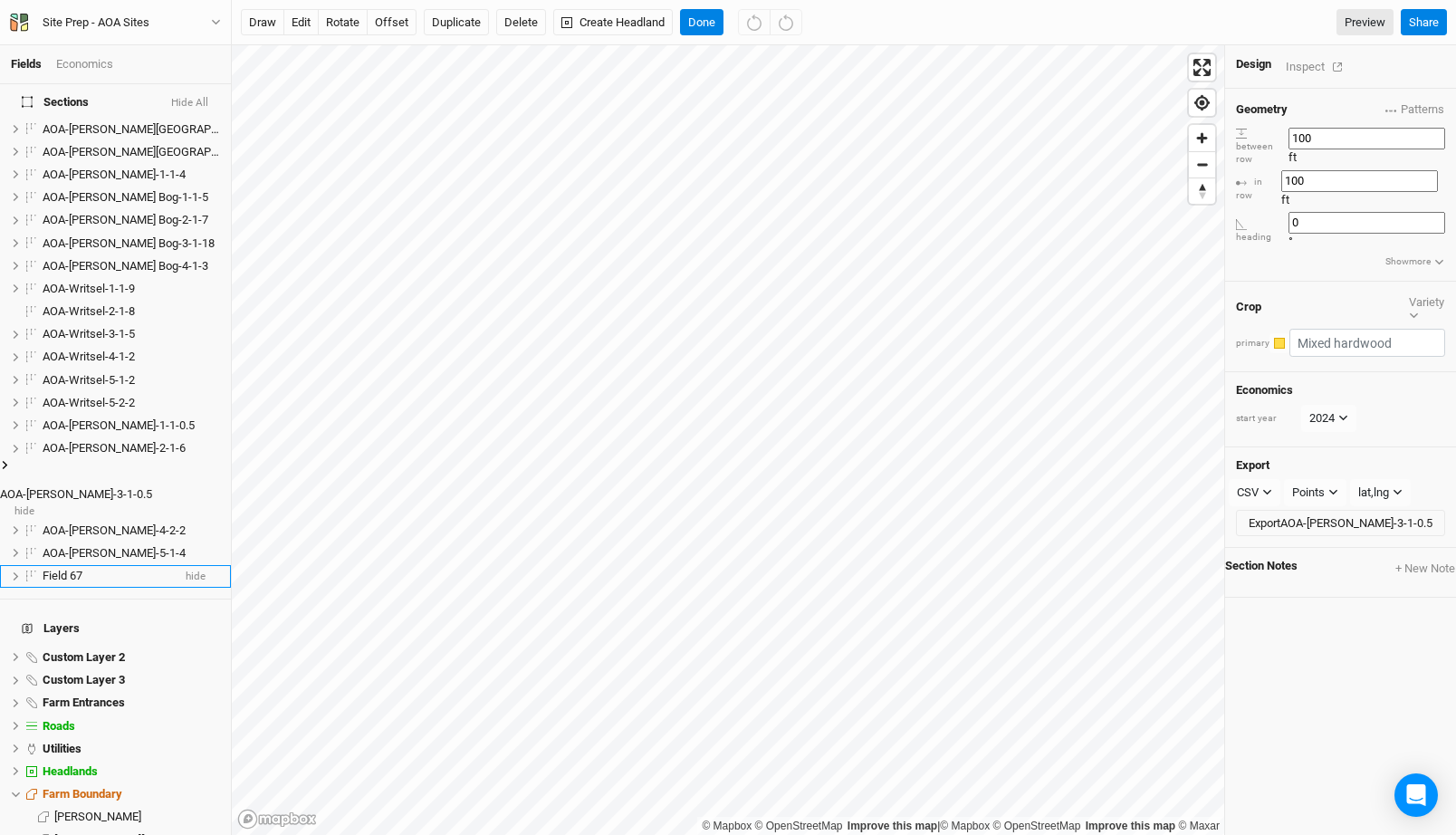
click at [89, 487] on span "AOA-[PERSON_NAME]-3-1-0.5" at bounding box center [76, 494] width 152 height 13
click at [89, 486] on input "AOA-[PERSON_NAME]-3-1-0.5" at bounding box center [61, 497] width 123 height 22
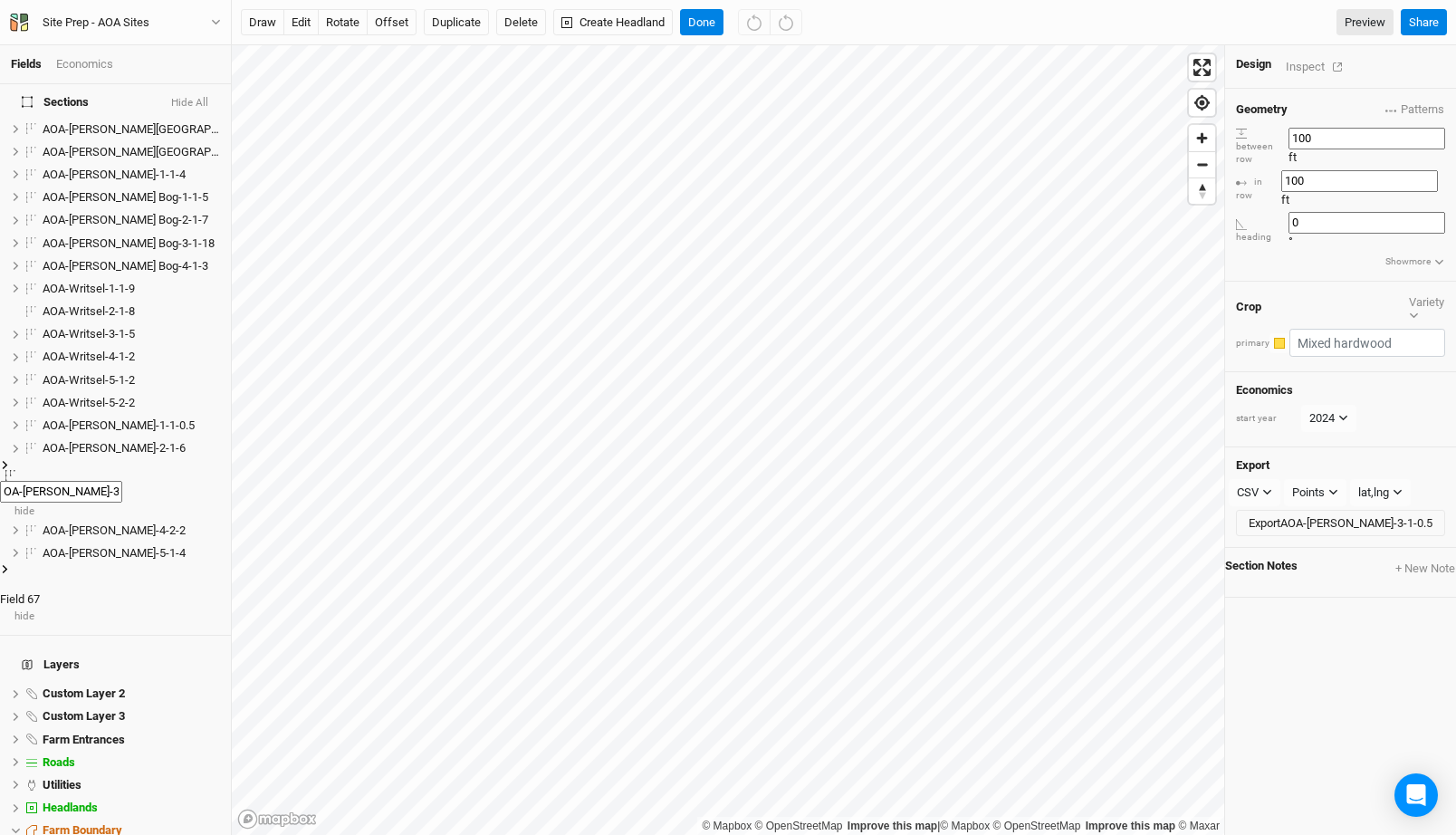
click at [40, 593] on span "Field 67" at bounding box center [20, 599] width 40 height 13
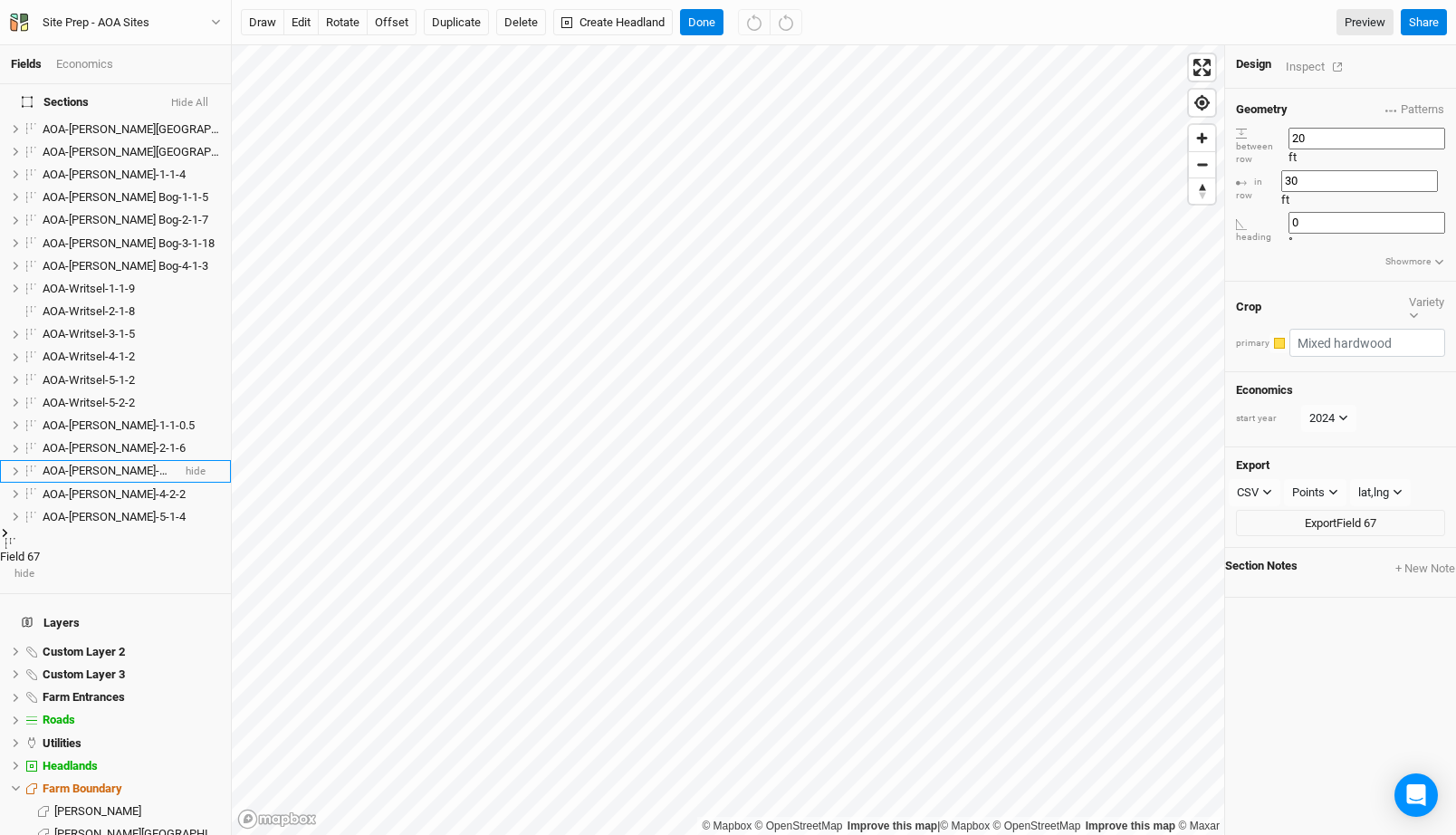
scroll to position [1177, 0]
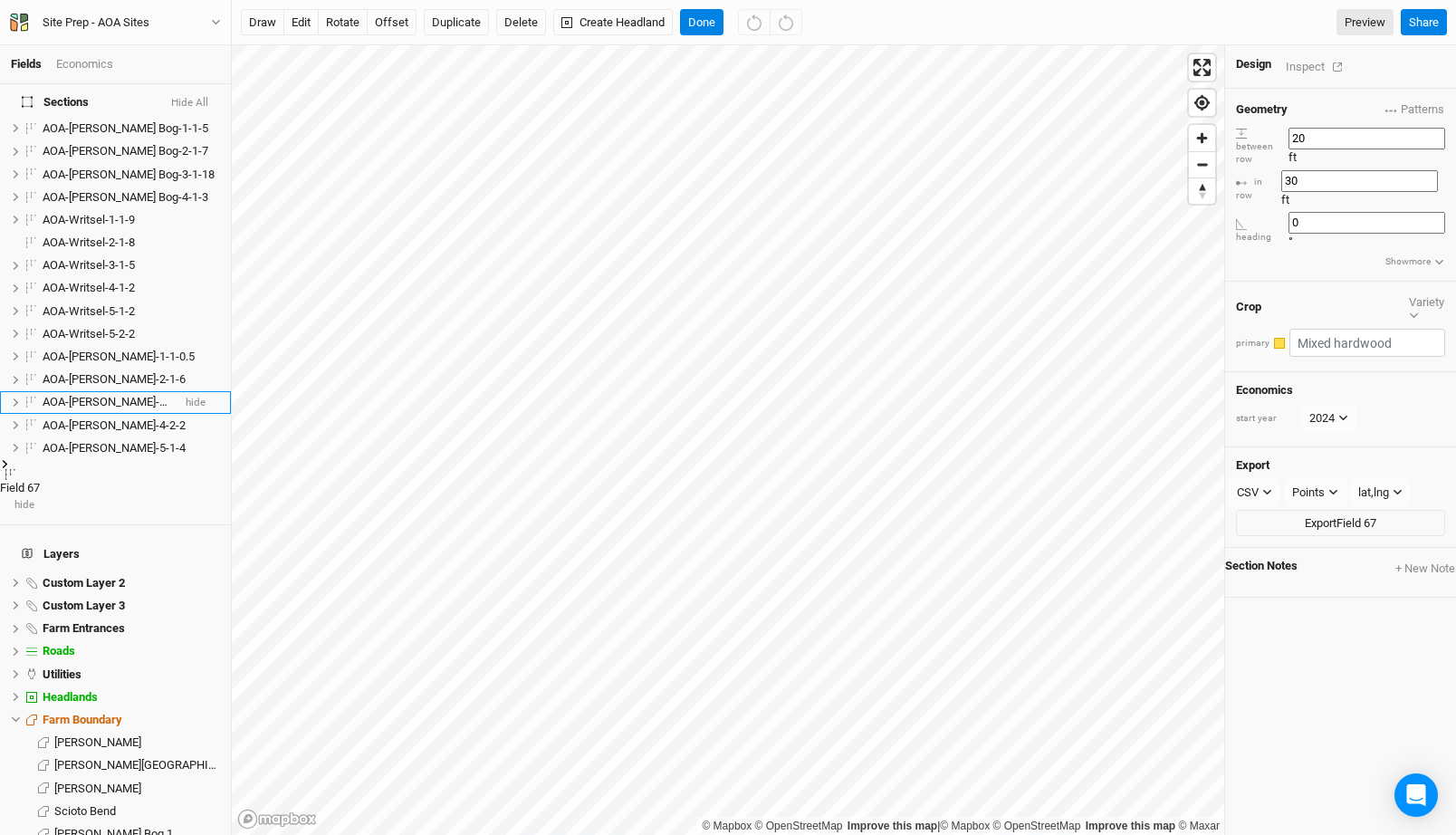
click at [68, 576] on span "Custom Layer 2" at bounding box center [84, 582] width 83 height 13
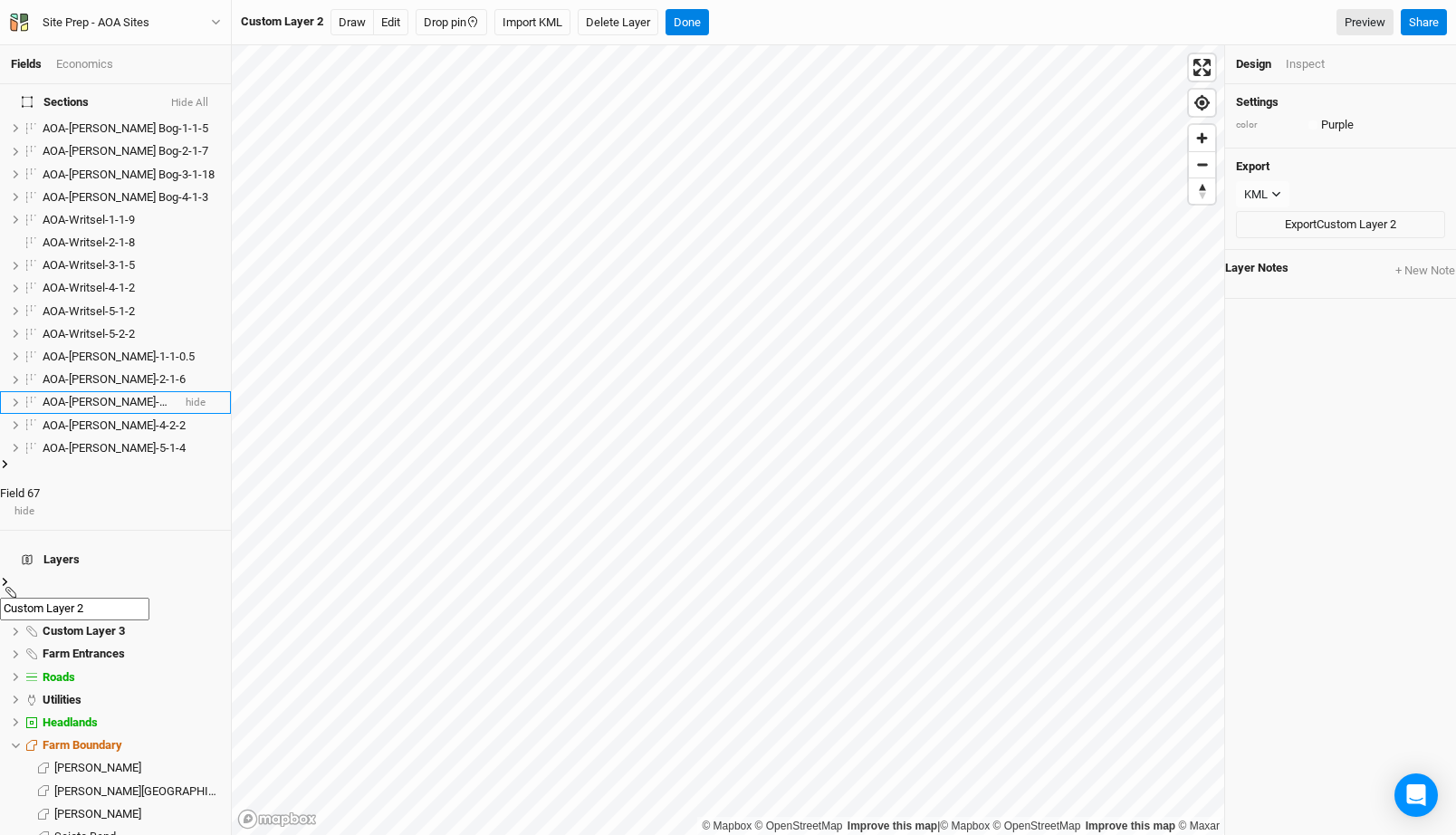
click at [40, 486] on span "Field 67" at bounding box center [20, 493] width 40 height 13
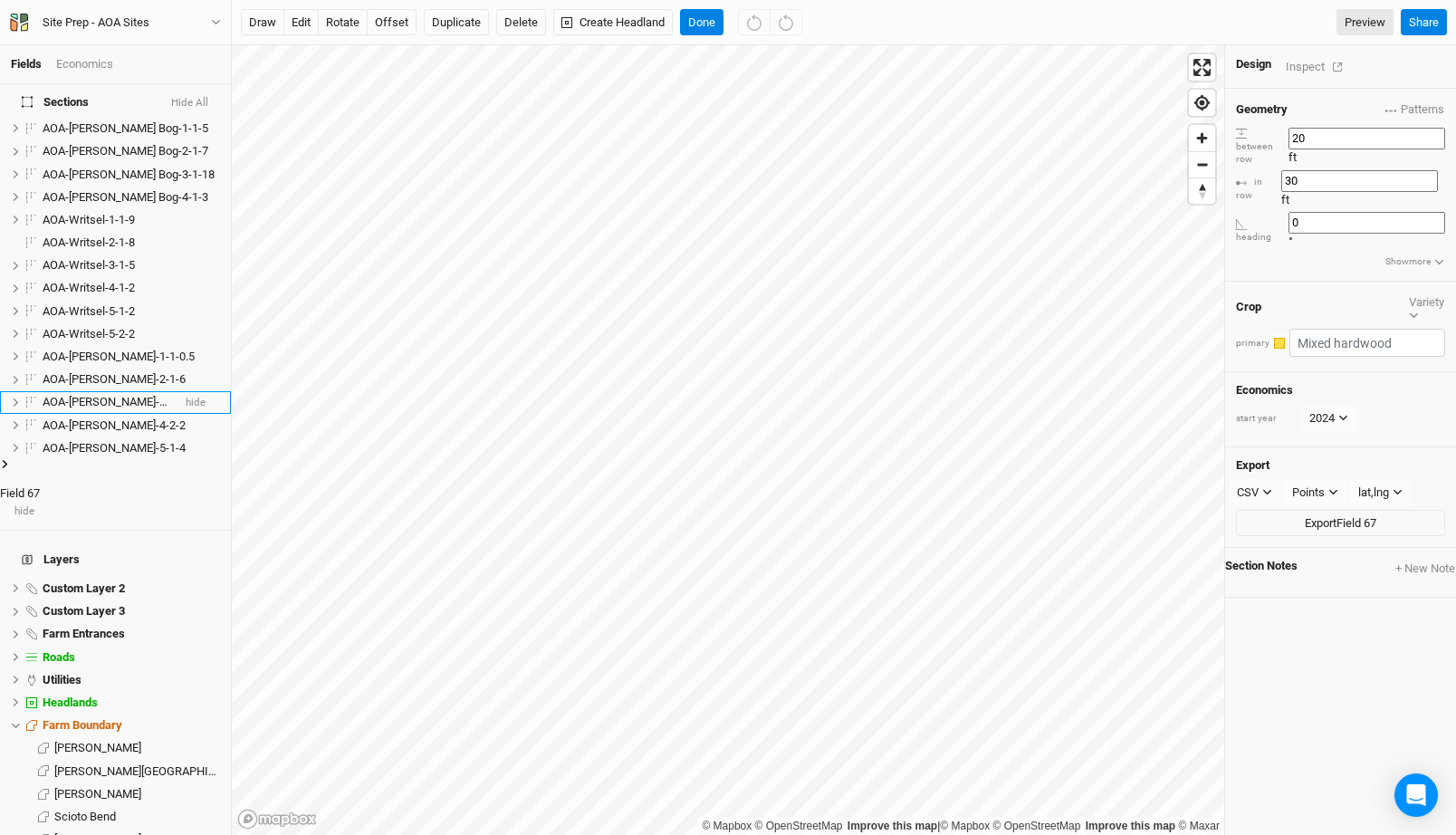
click at [40, 486] on span "Field 67" at bounding box center [20, 493] width 40 height 13
drag, startPoint x: 64, startPoint y: 462, endPoint x: 122, endPoint y: 462, distance: 58.0
click at [122, 485] on input "AOA-[PERSON_NAME]-3-1-0.5" at bounding box center [61, 496] width 123 height 22
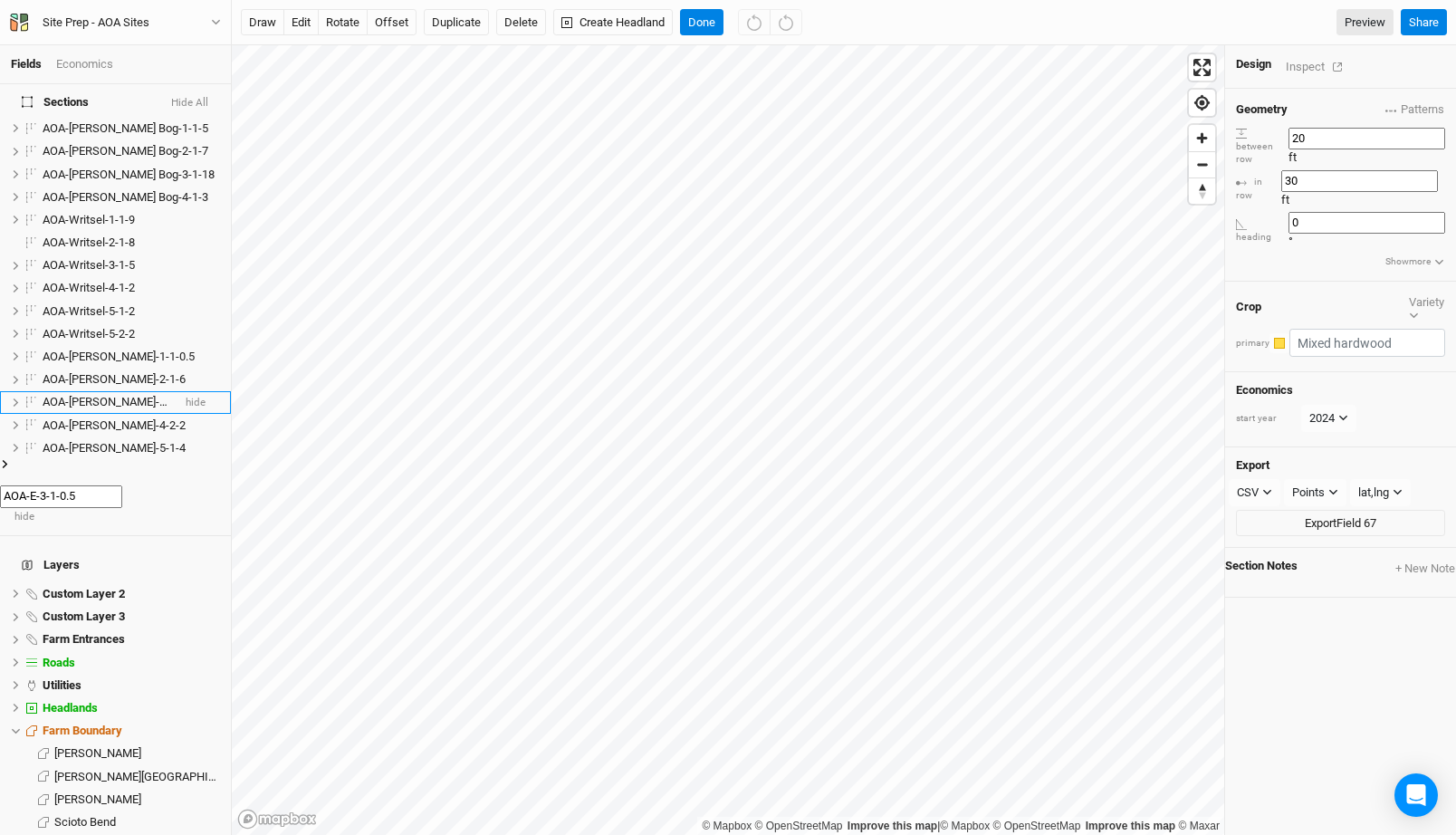
scroll to position [0, 0]
type input "AOA-[PERSON_NAME]-3-1-0.5"
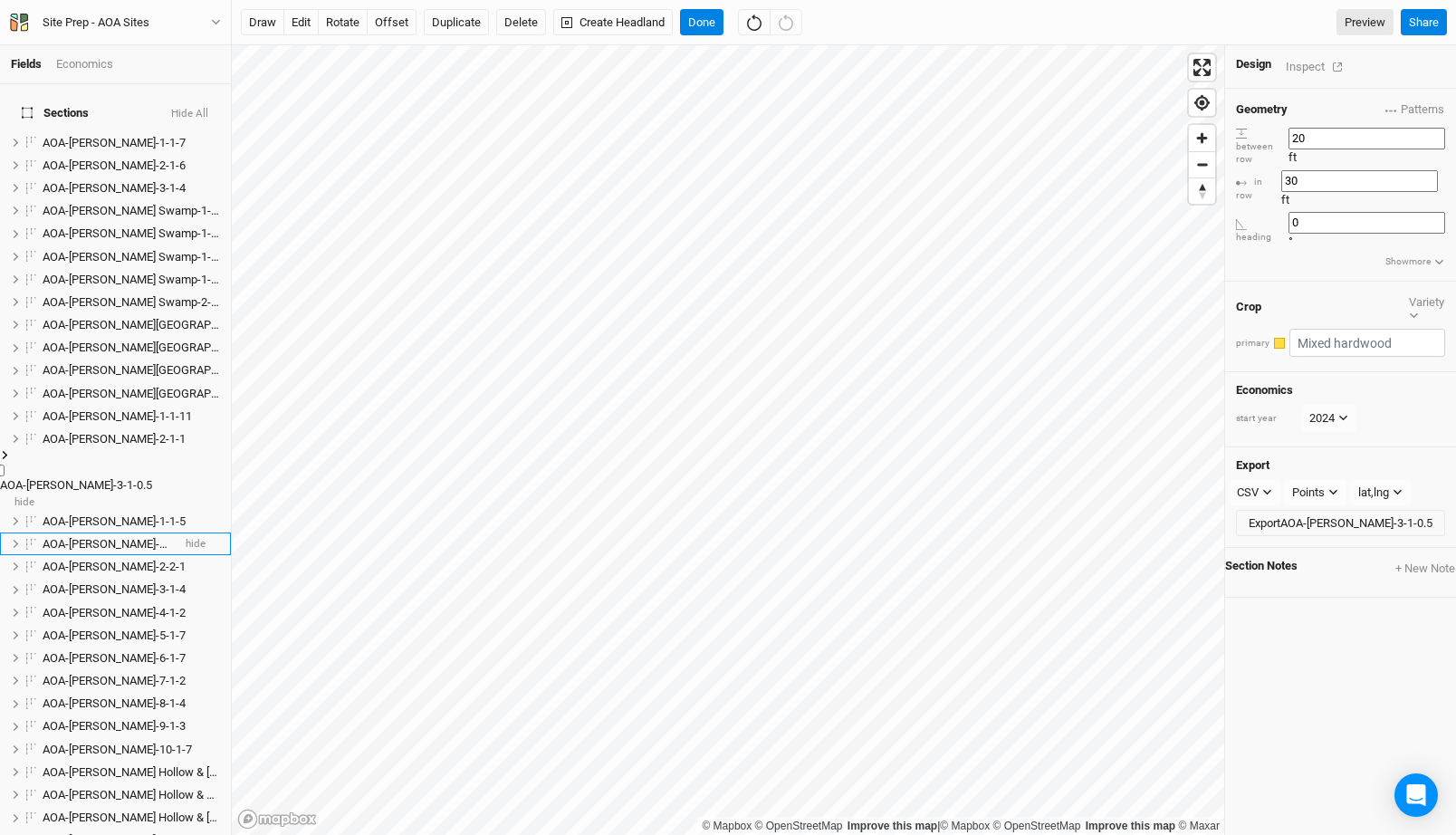
click at [98, 533] on li "AOA-[PERSON_NAME]-2-1-4 hide" at bounding box center [115, 544] width 231 height 23
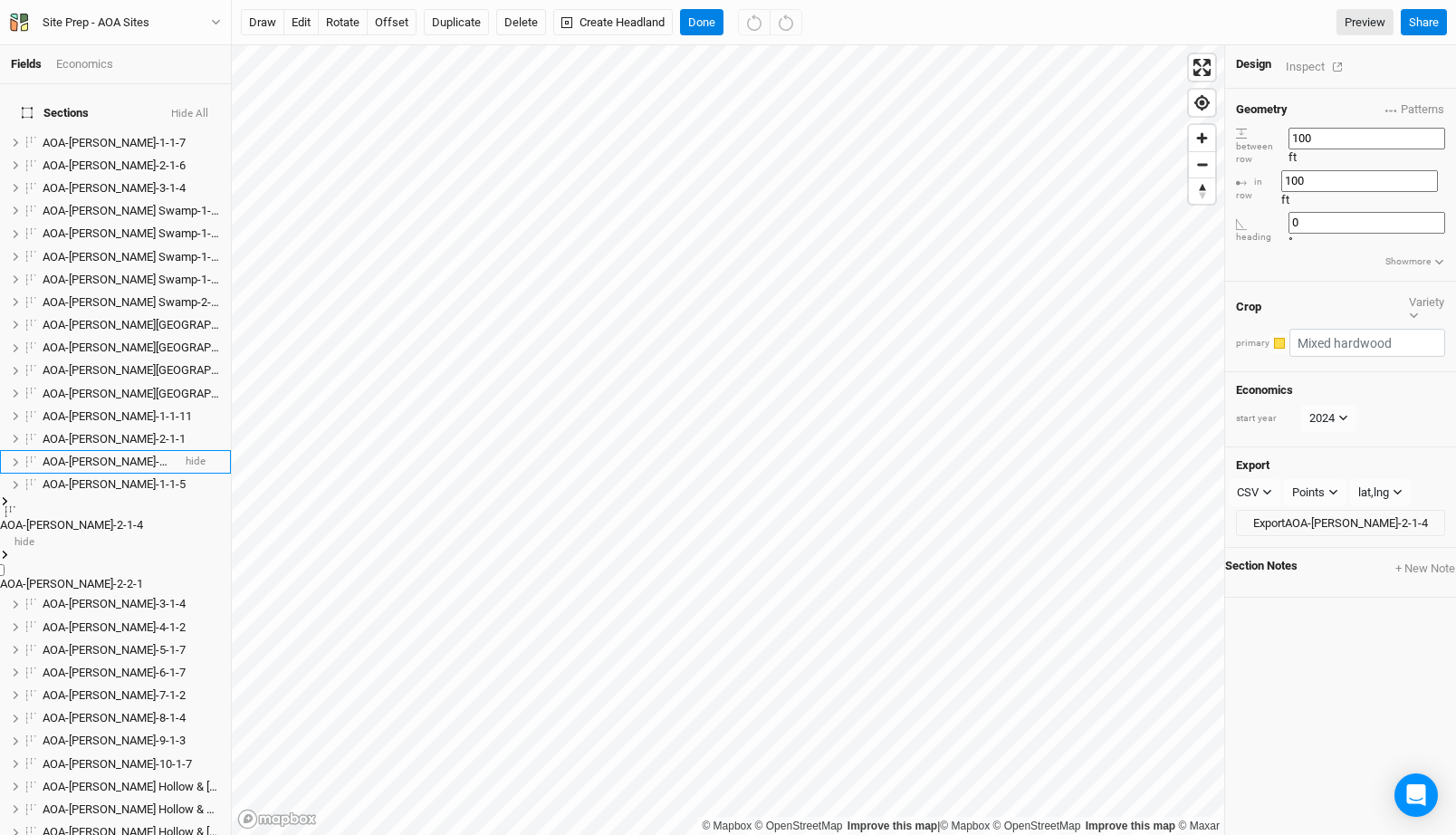
scroll to position [36, 0]
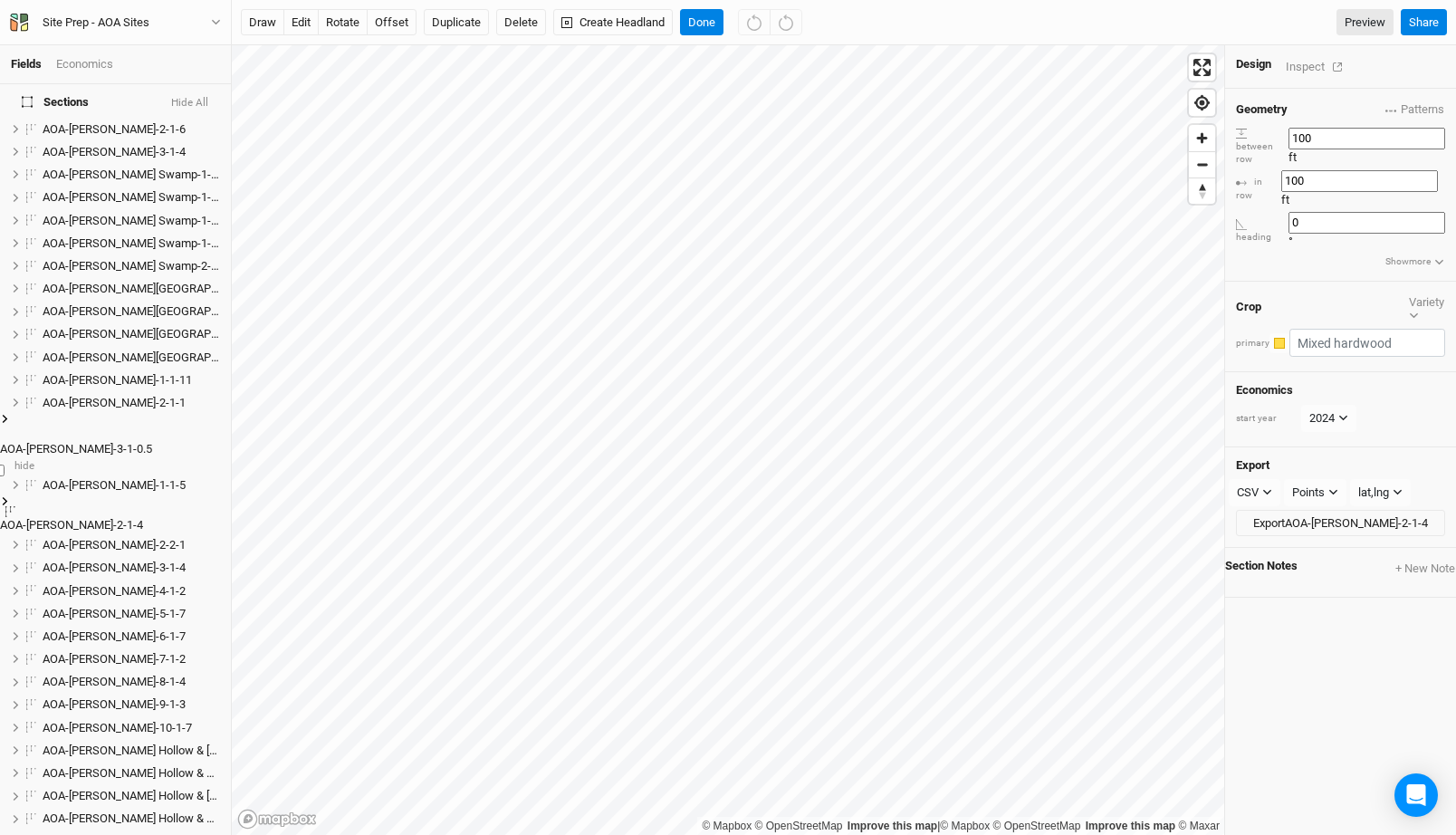
click at [96, 442] on span "AOA-[PERSON_NAME]-3-1-0.5" at bounding box center [76, 448] width 152 height 13
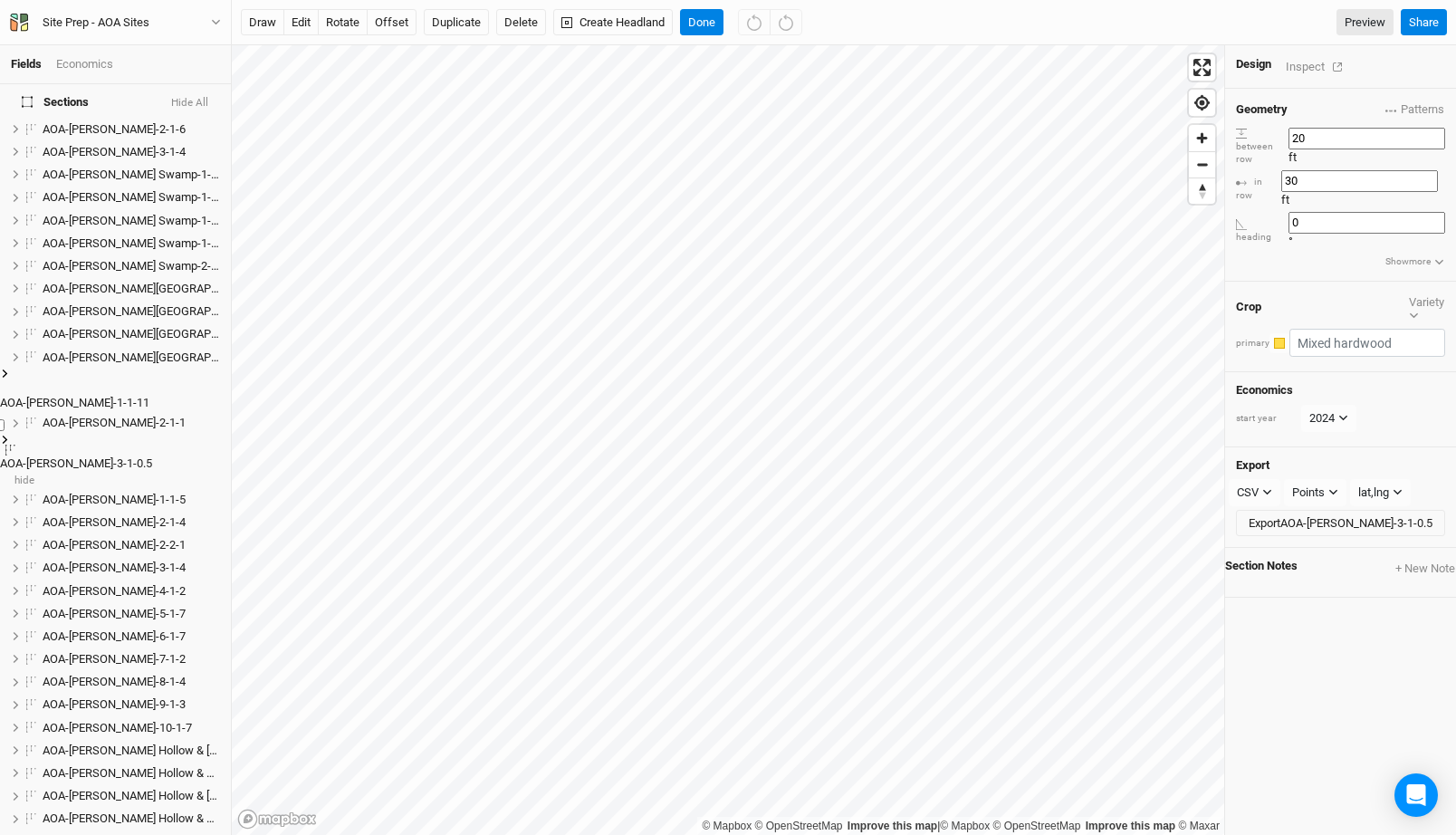
scroll to position [0, 0]
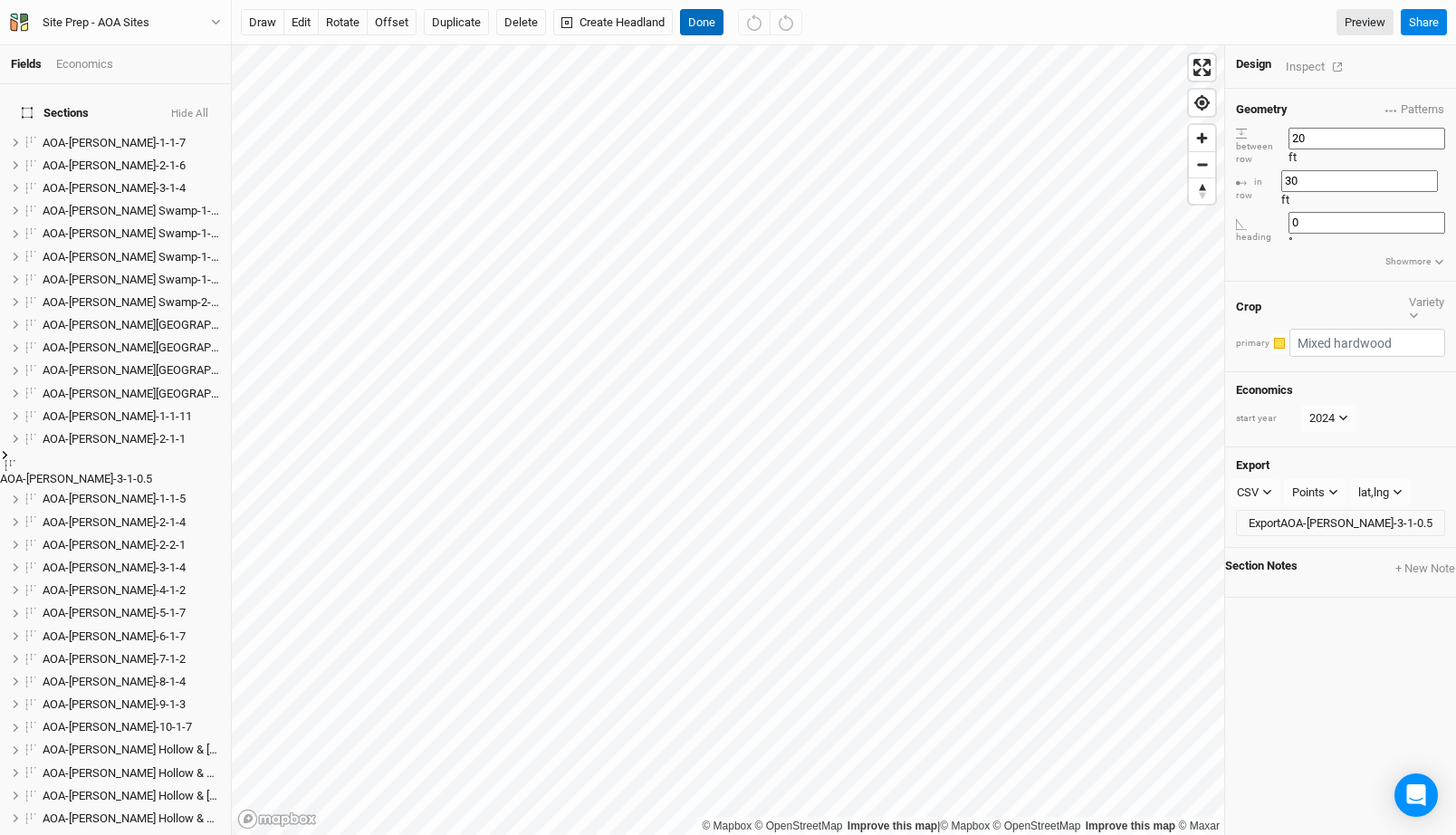
click at [709, 12] on button "Done" at bounding box center [702, 23] width 44 height 28
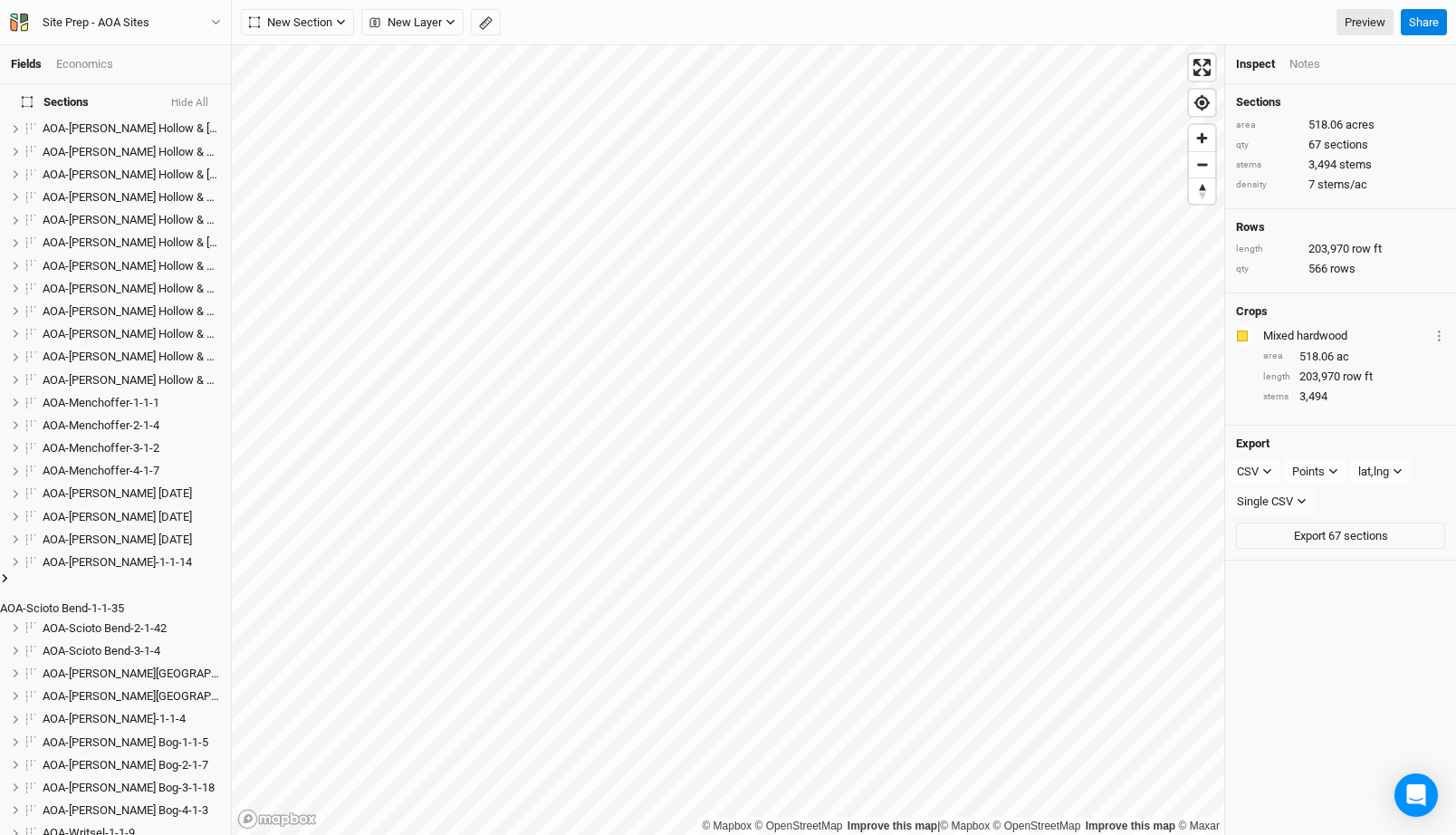
scroll to position [632, 0]
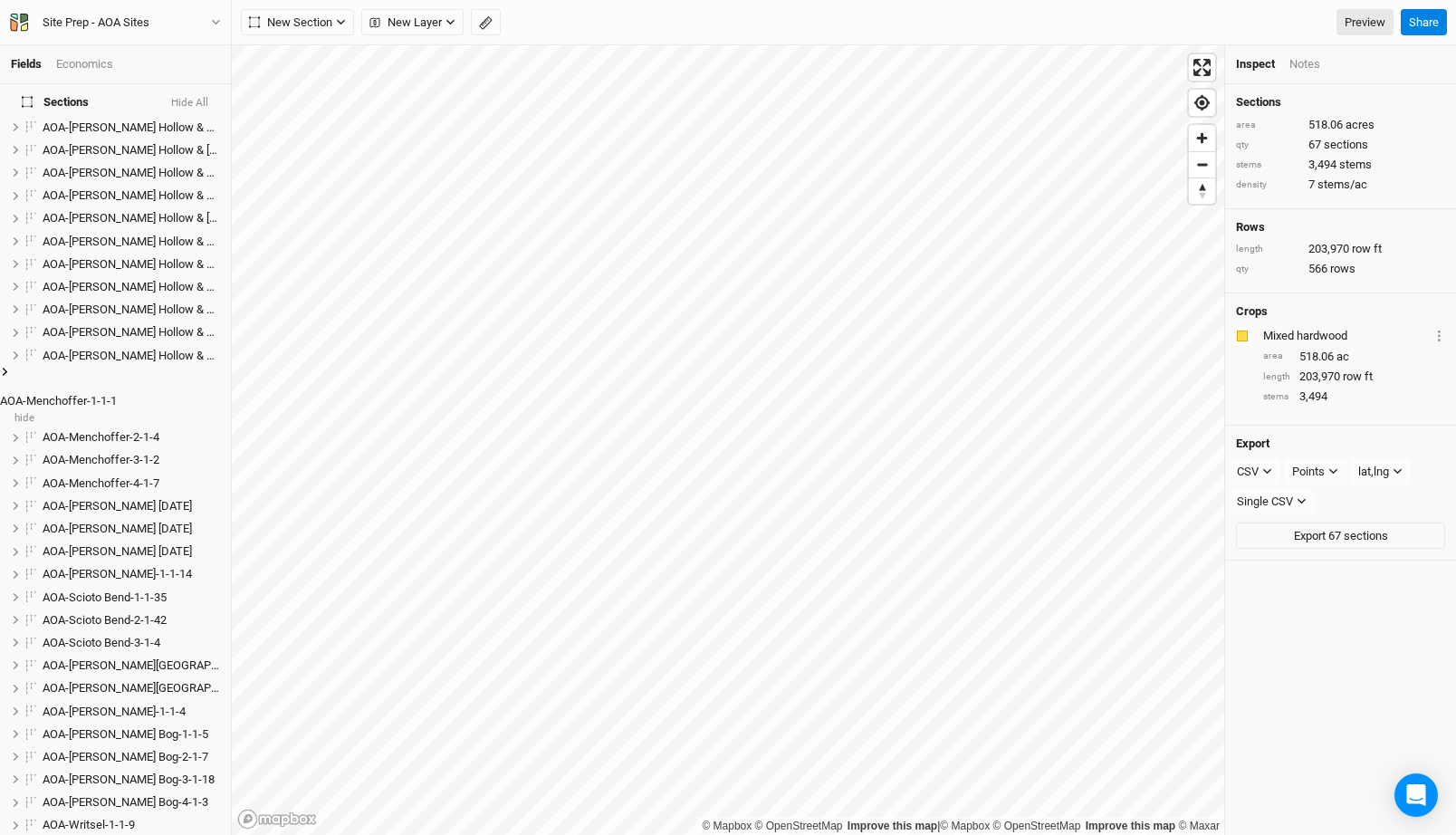
click at [10, 381] on label at bounding box center [10, 381] width 0 height 0
checkbox input "true"
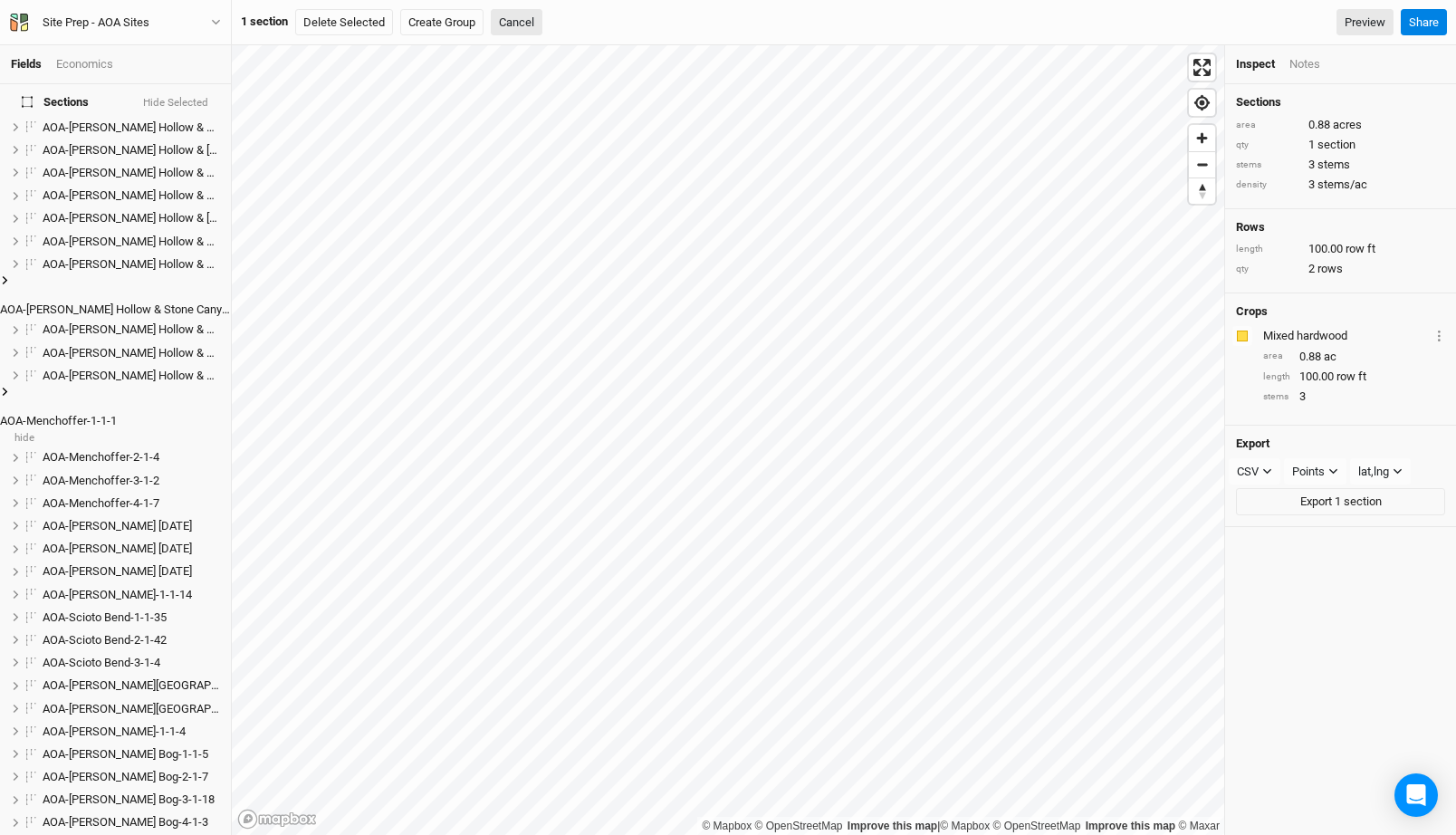
scroll to position [538, 0]
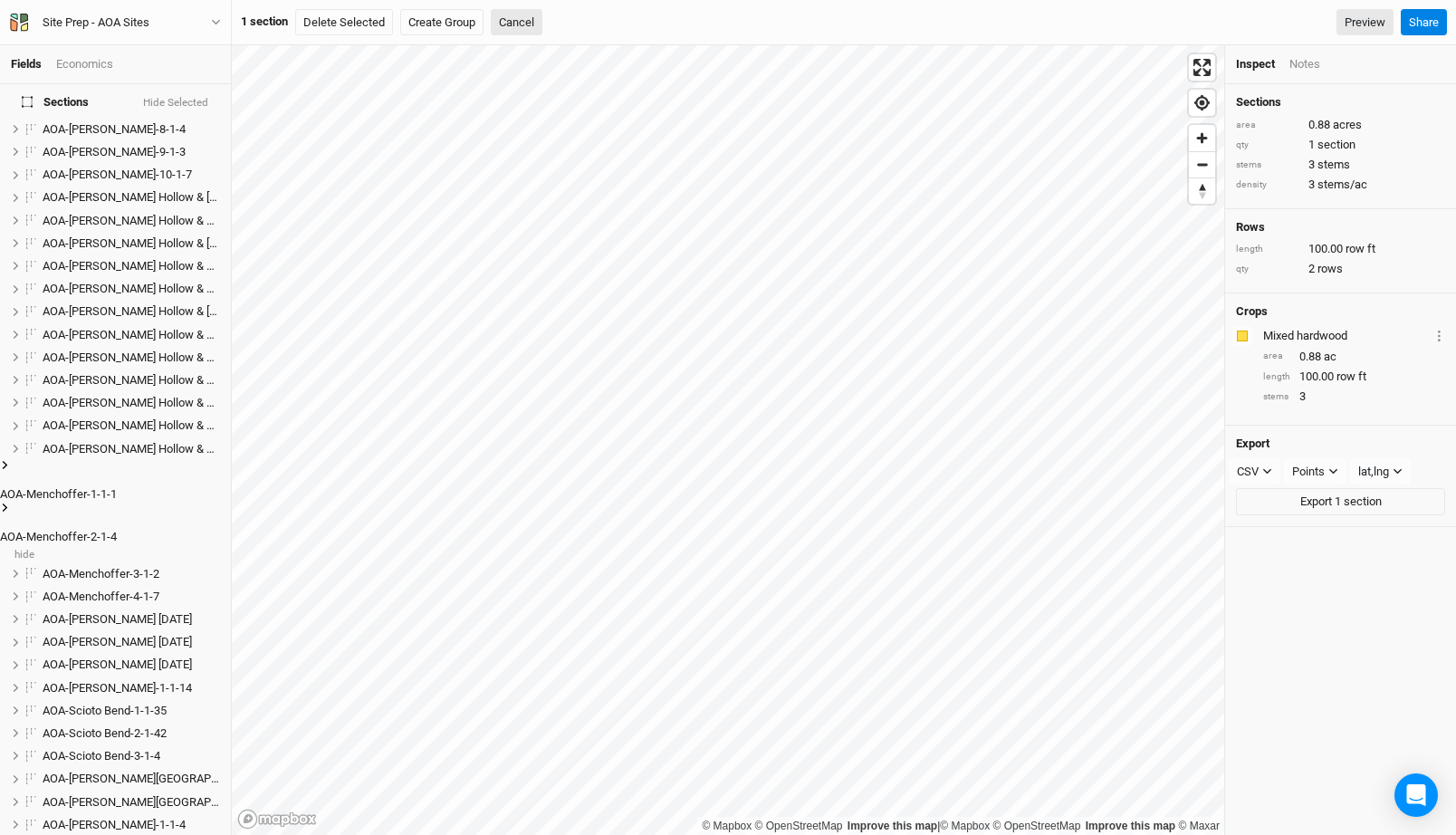
click at [10, 517] on label at bounding box center [10, 517] width 0 height 0
checkbox input "true"
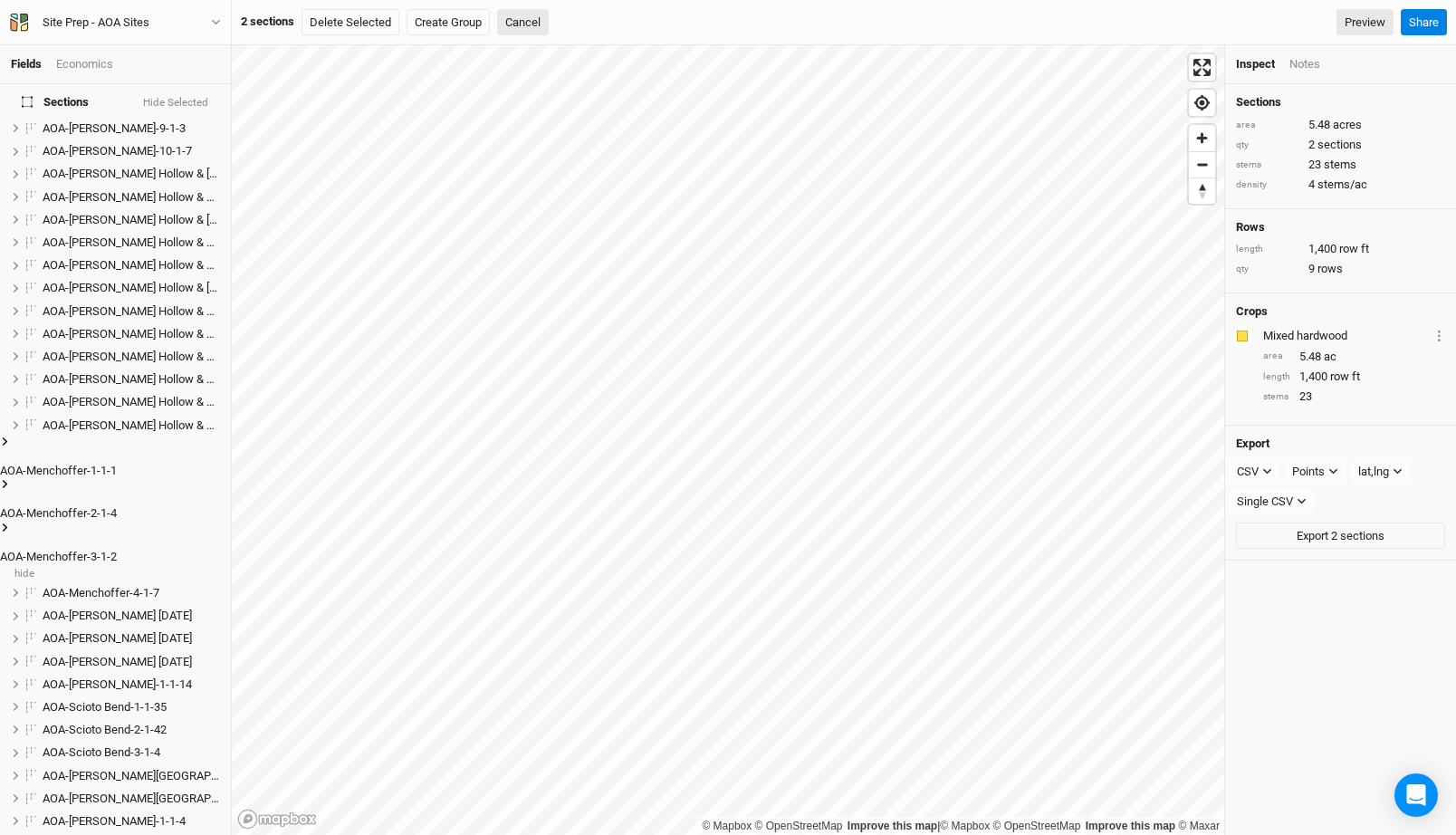
click at [10, 537] on label at bounding box center [10, 537] width 0 height 0
checkbox input "true"
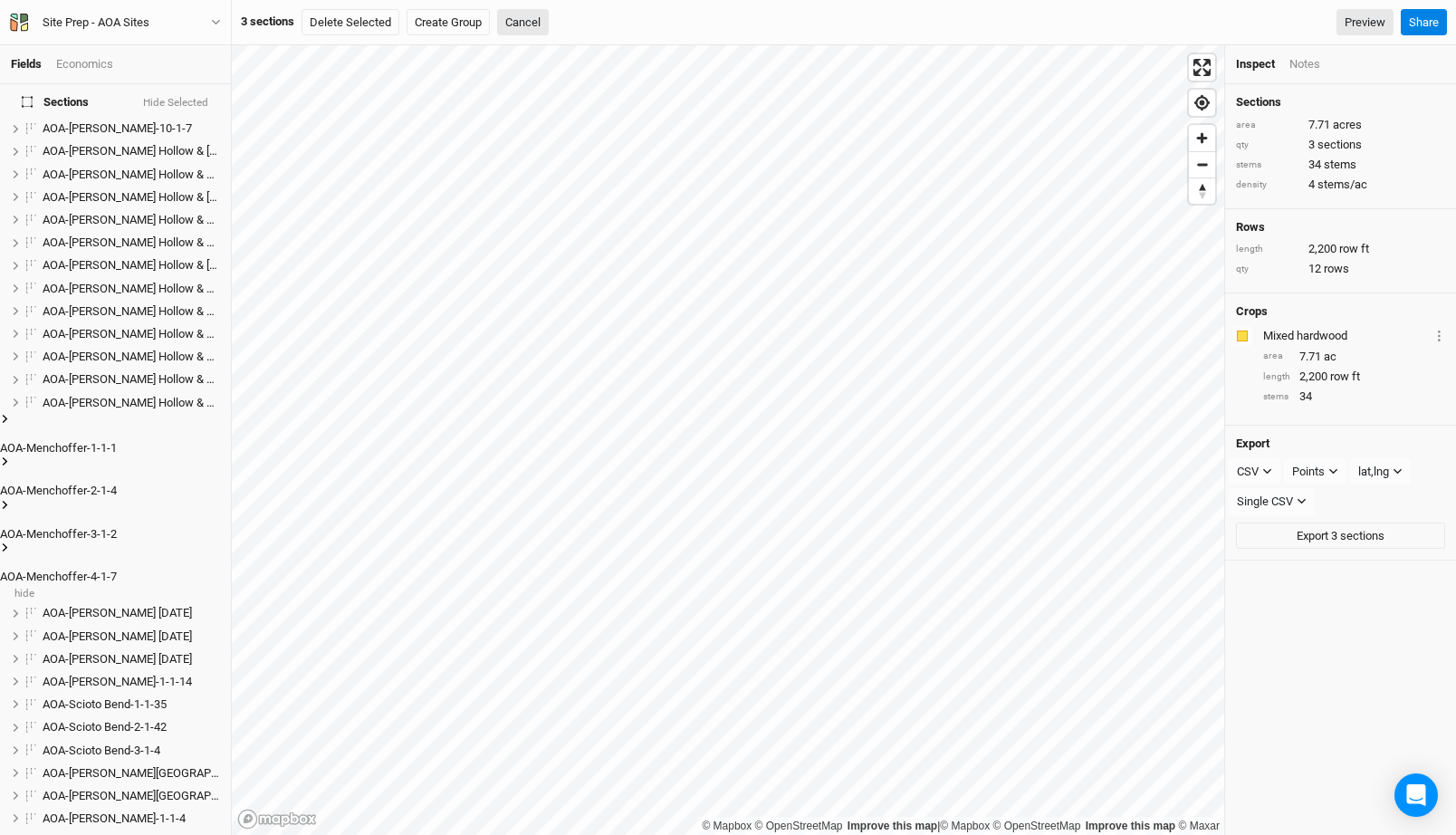
click at [10, 557] on label at bounding box center [10, 557] width 0 height 0
checkbox input "true"
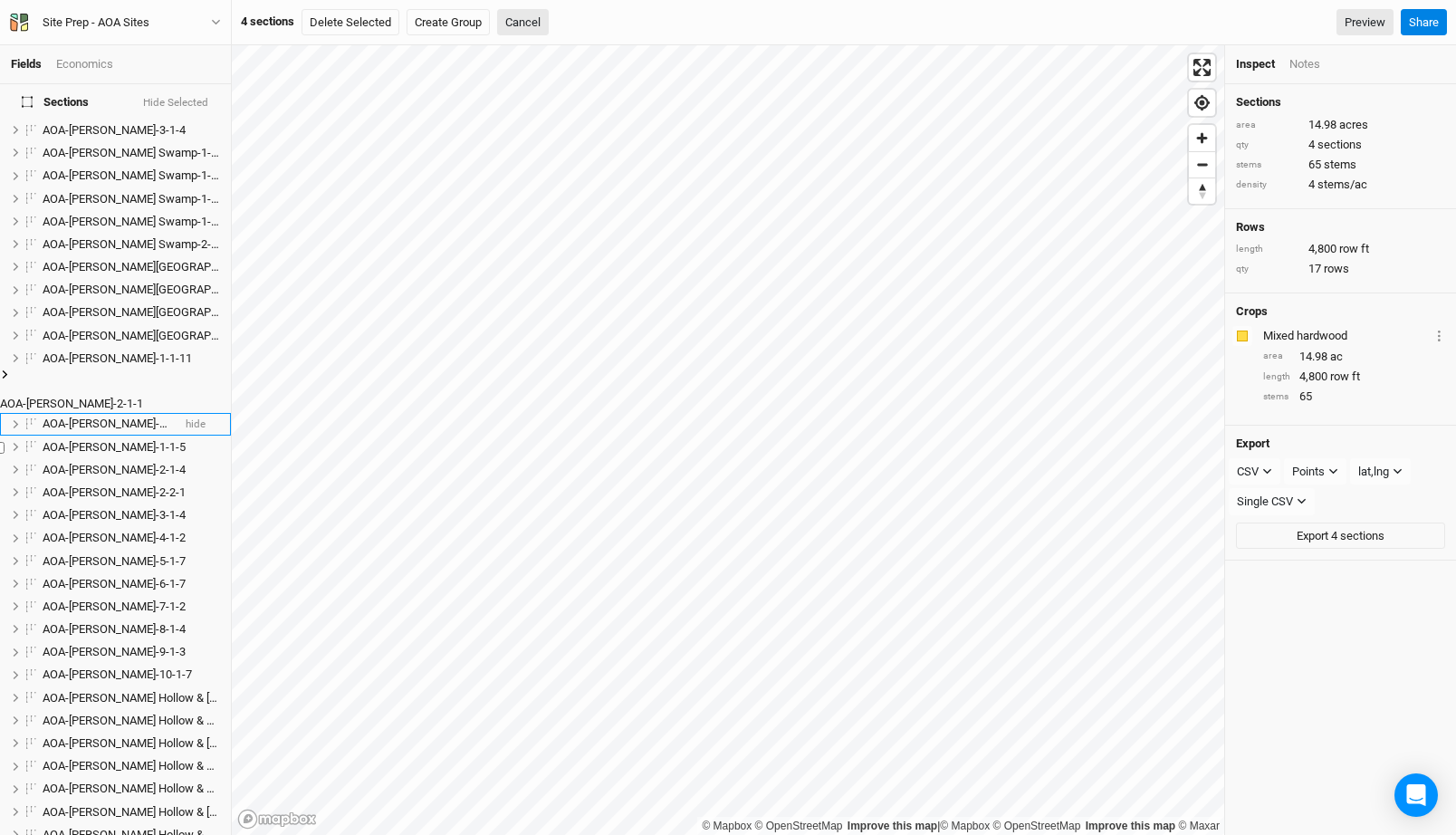
scroll to position [0, 0]
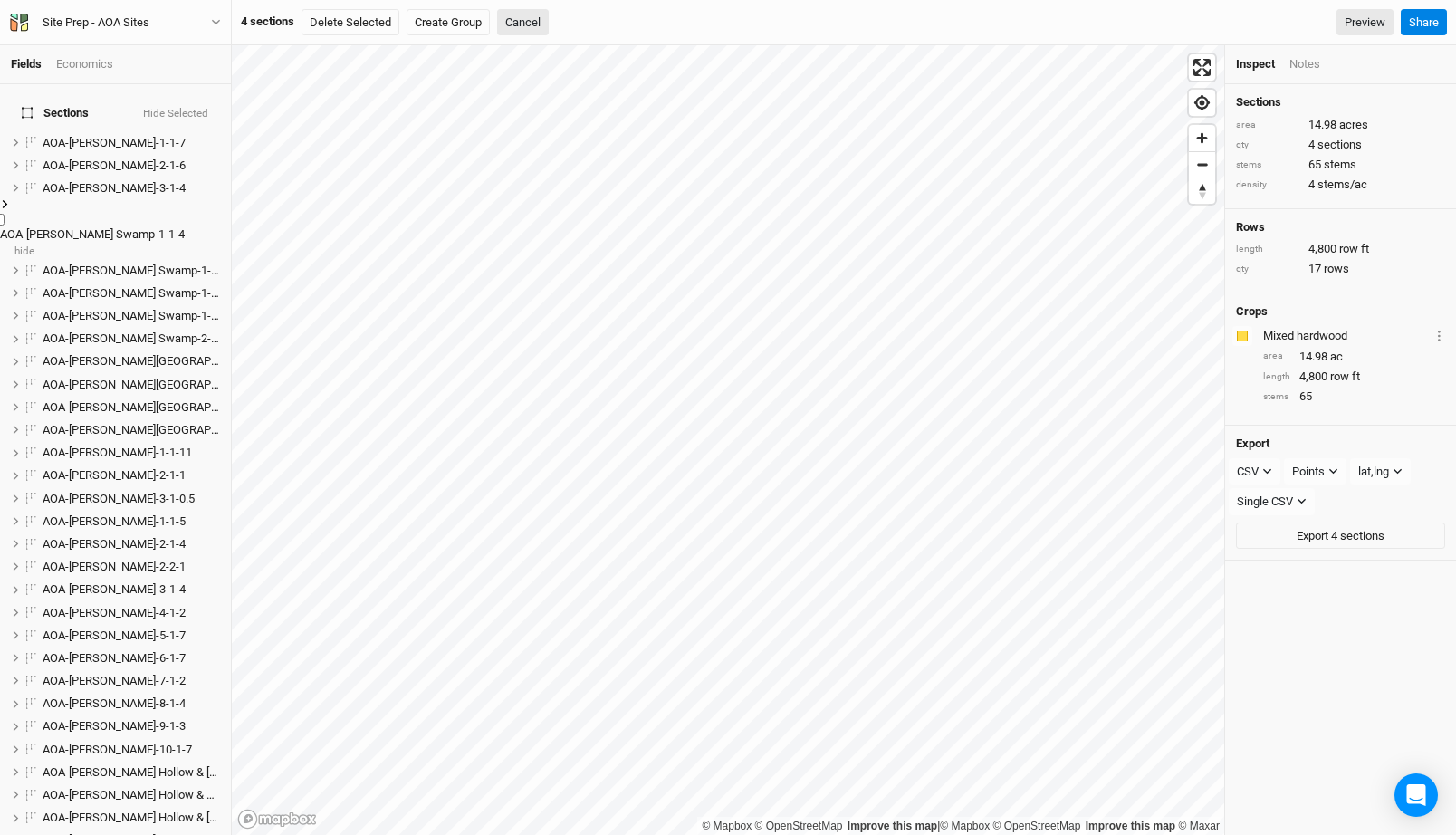
click at [10, 214] on label at bounding box center [10, 214] width 0 height 0
checkbox input "true"
click at [10, 257] on label at bounding box center [10, 257] width 0 height 0
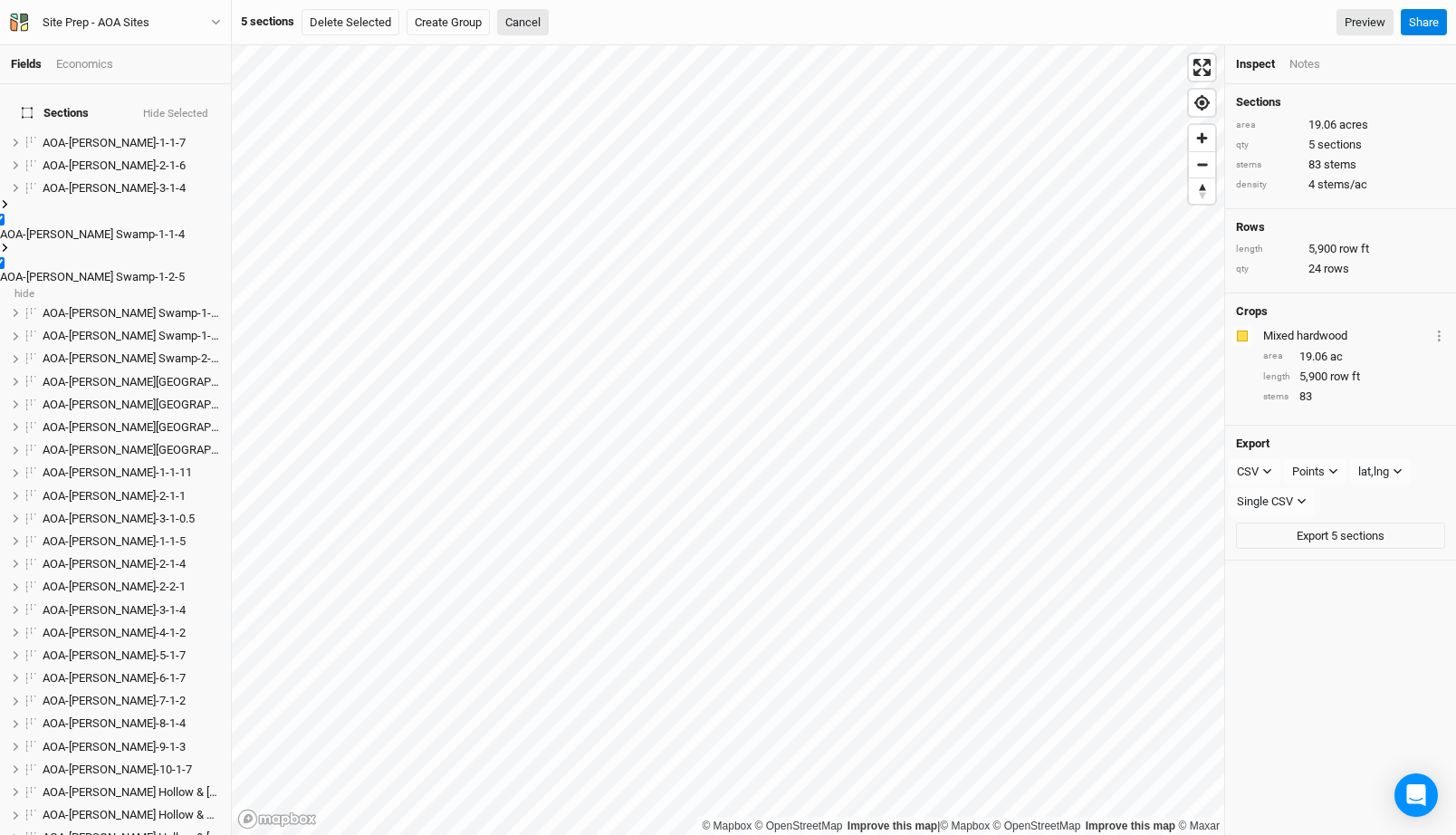
checkbox input "true"
click at [10, 300] on label at bounding box center [10, 300] width 0 height 0
checkbox input "true"
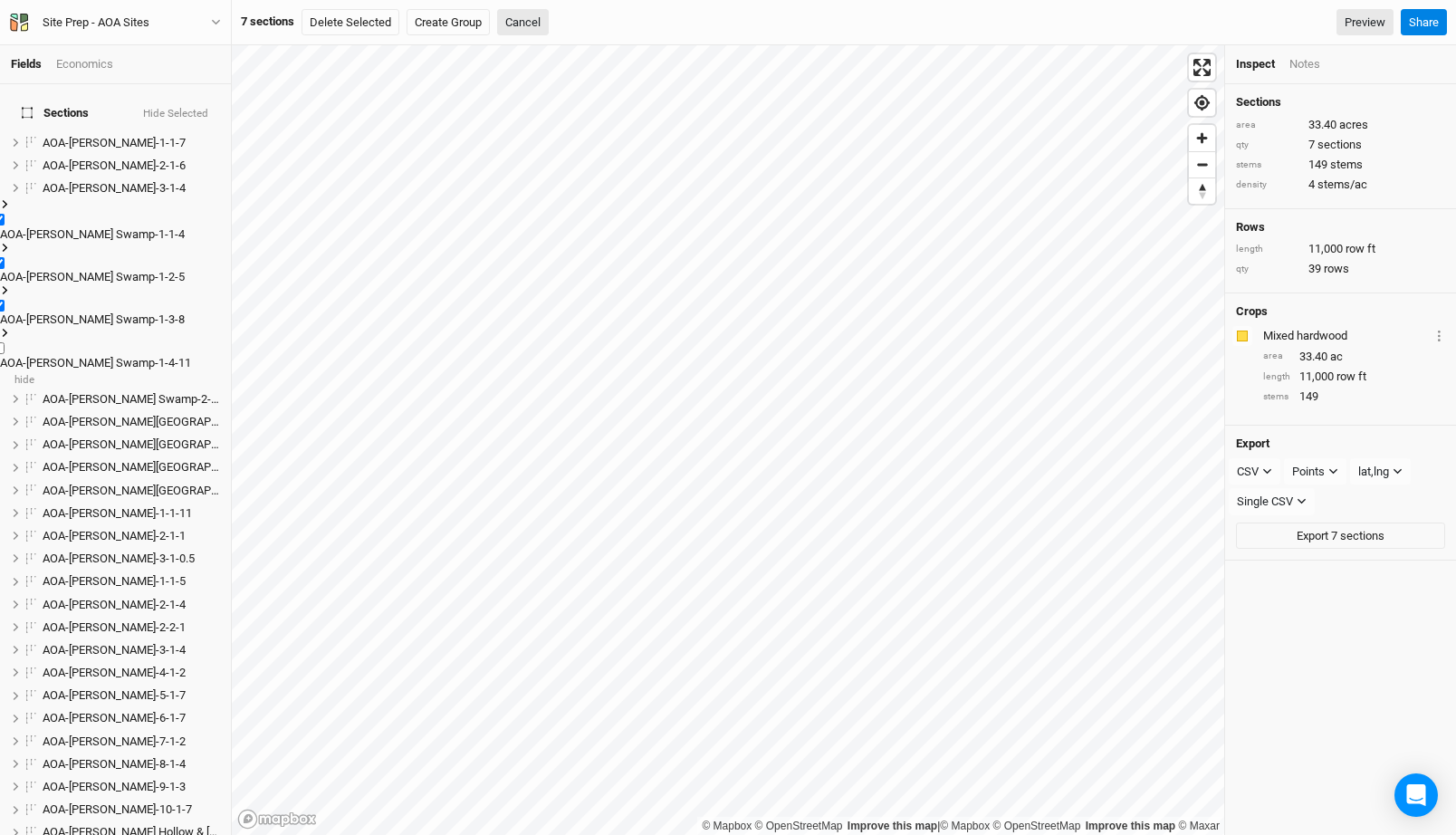
click at [10, 342] on label at bounding box center [10, 342] width 0 height 0
checkbox input "true"
click at [10, 386] on label at bounding box center [10, 386] width 0 height 0
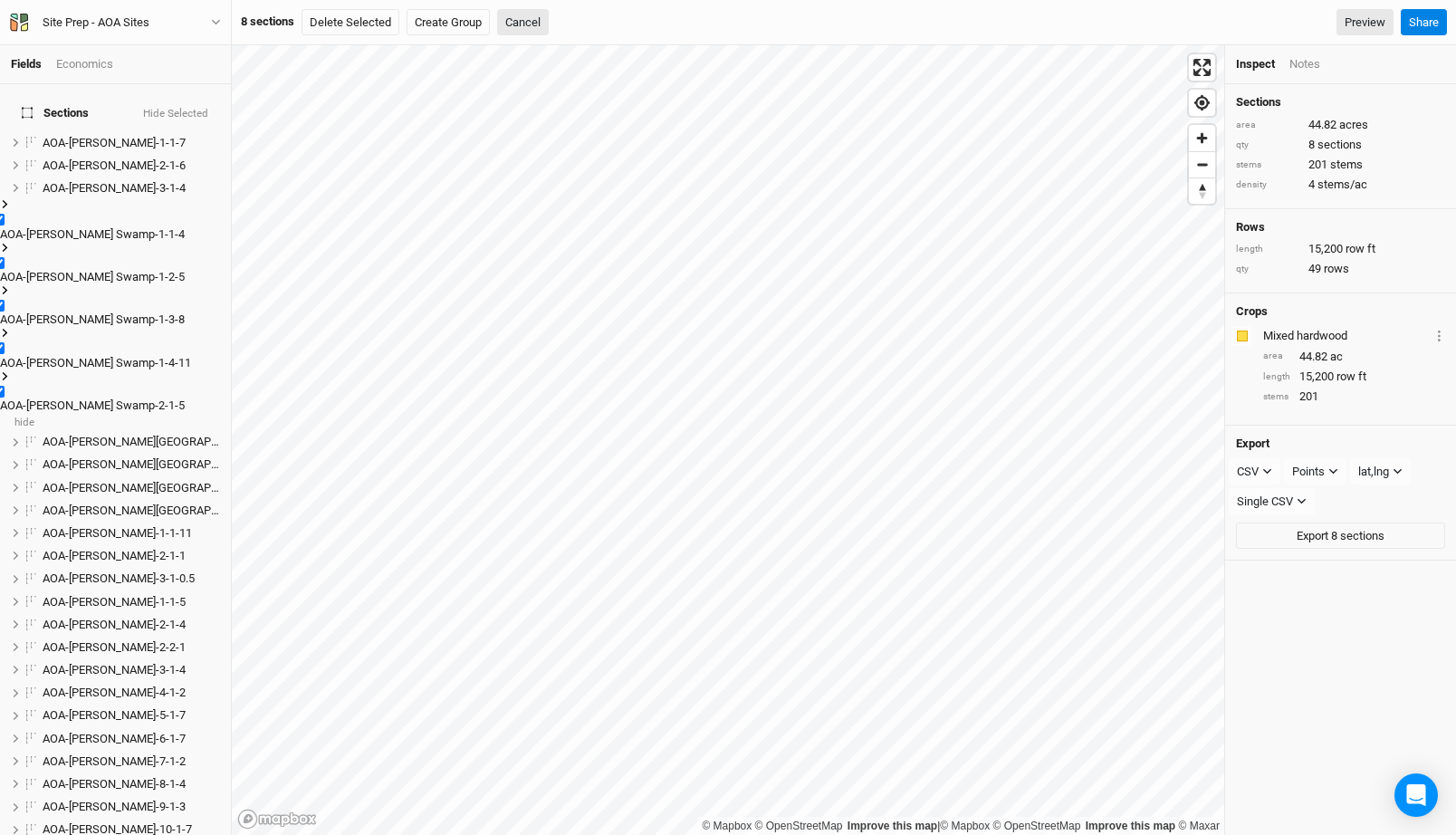
checkbox input "true"
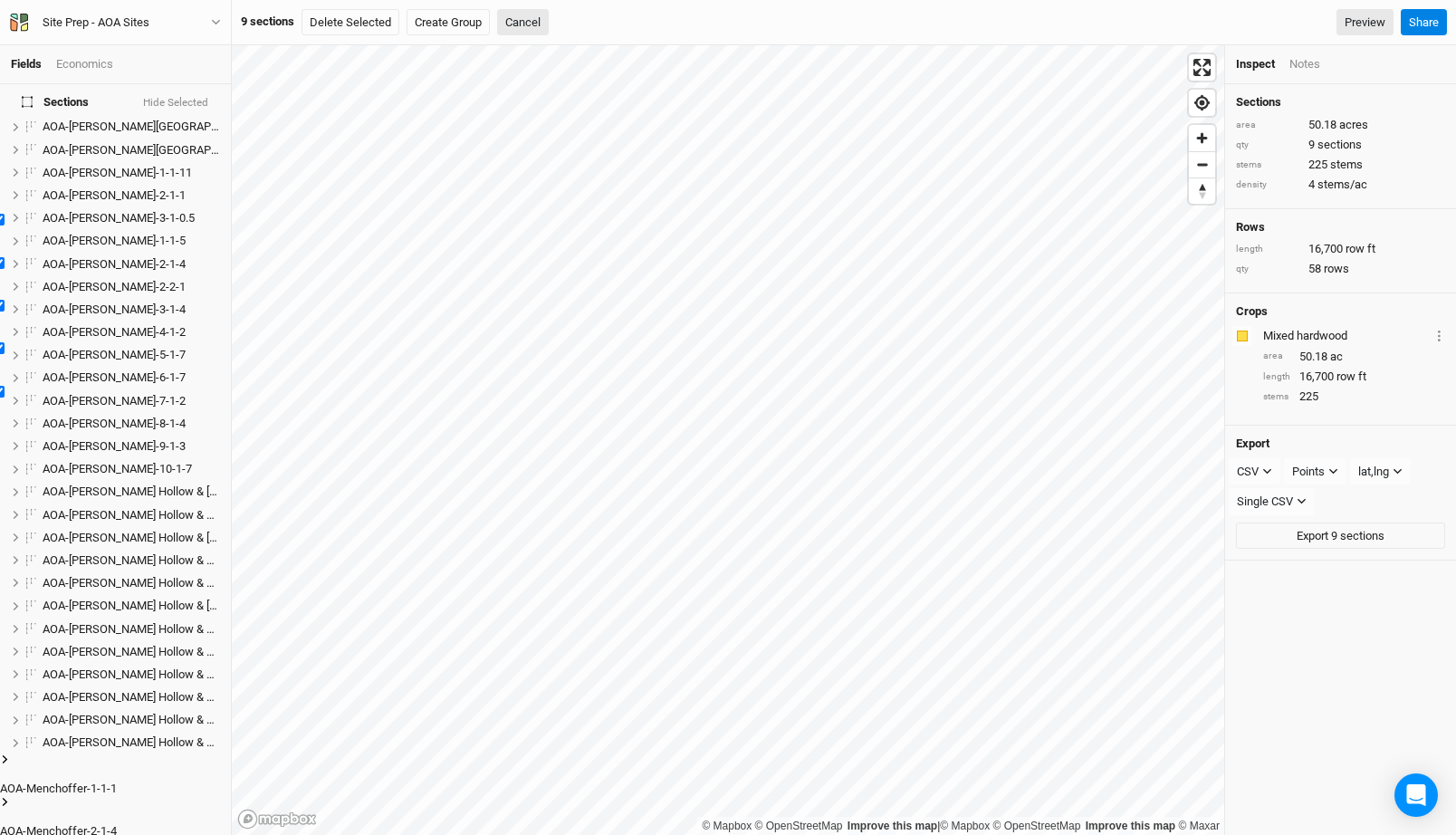
scroll to position [558, 0]
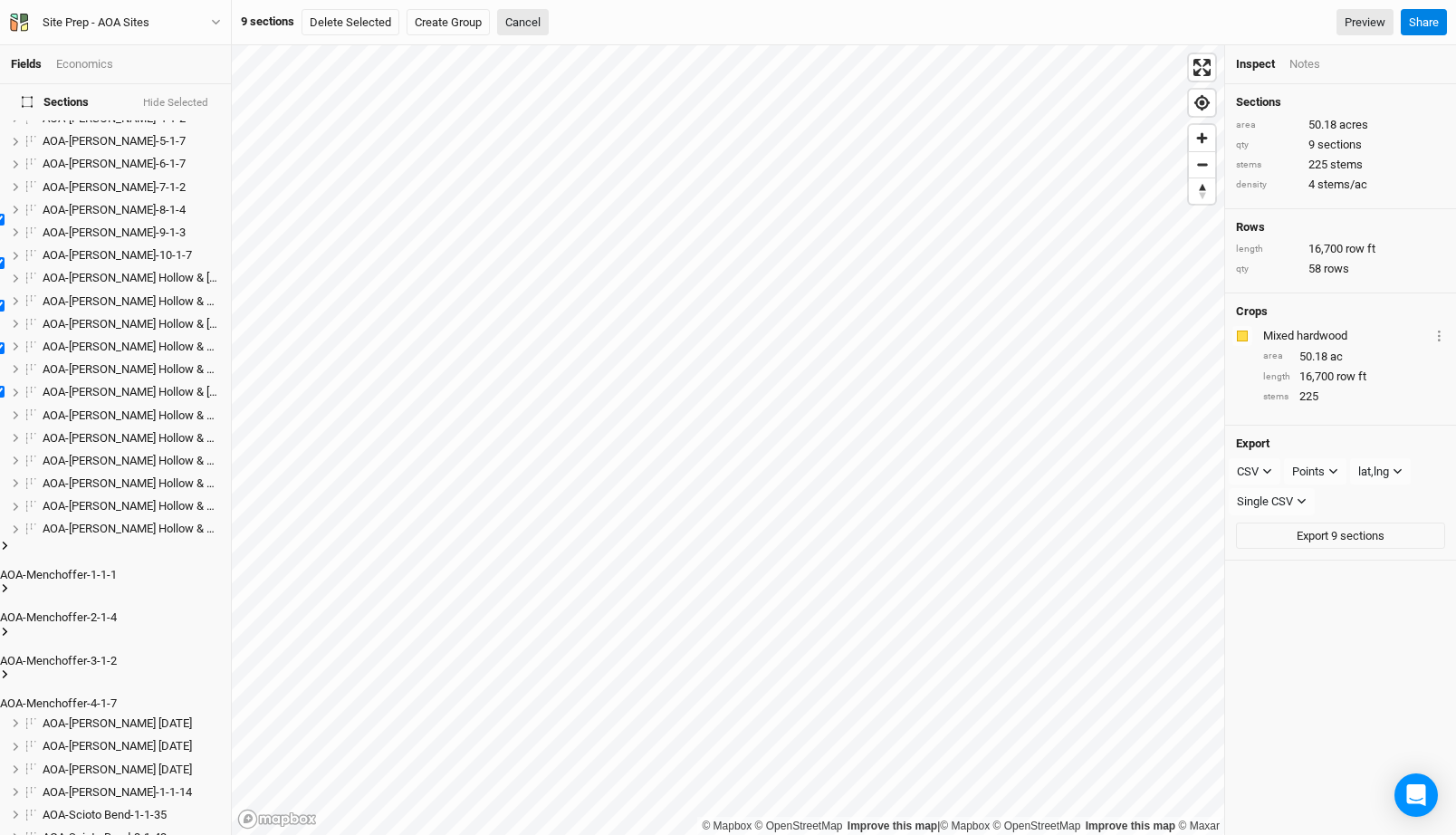
checkbox input "true"
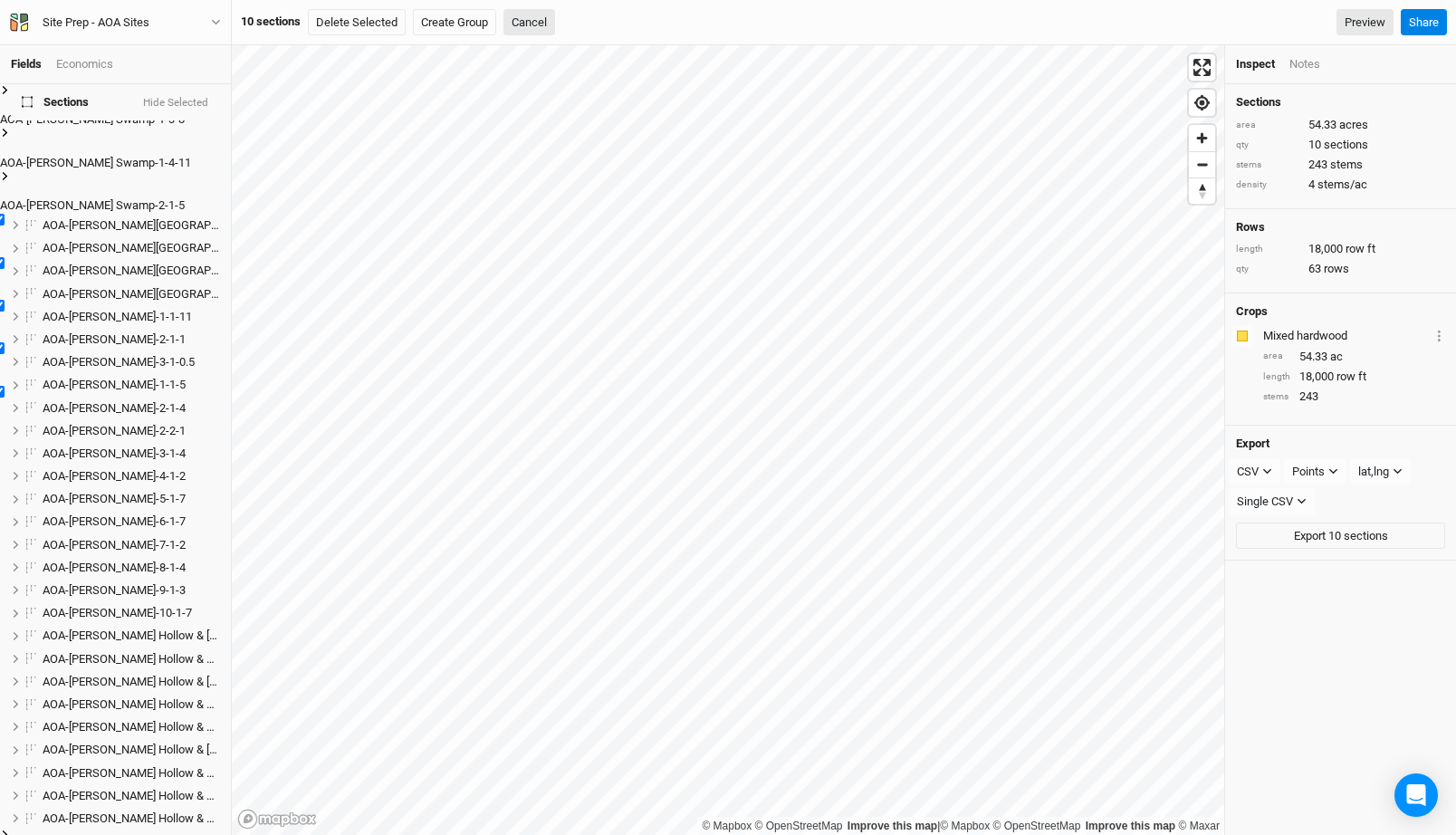
scroll to position [0, 0]
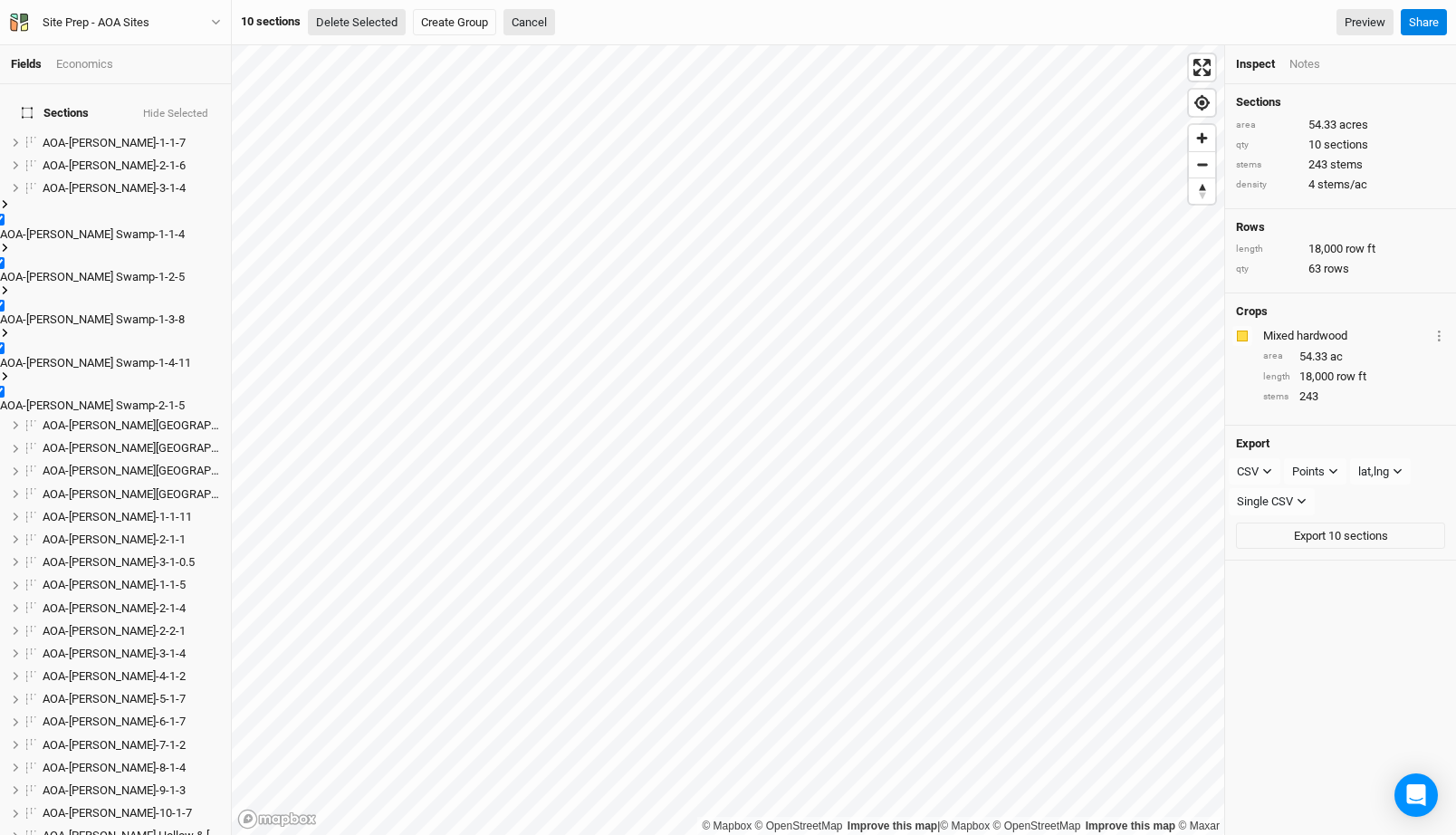
click at [378, 27] on button "Delete Selected" at bounding box center [356, 23] width 98 height 28
click at [558, 18] on button "Confirm" at bounding box center [559, 23] width 56 height 28
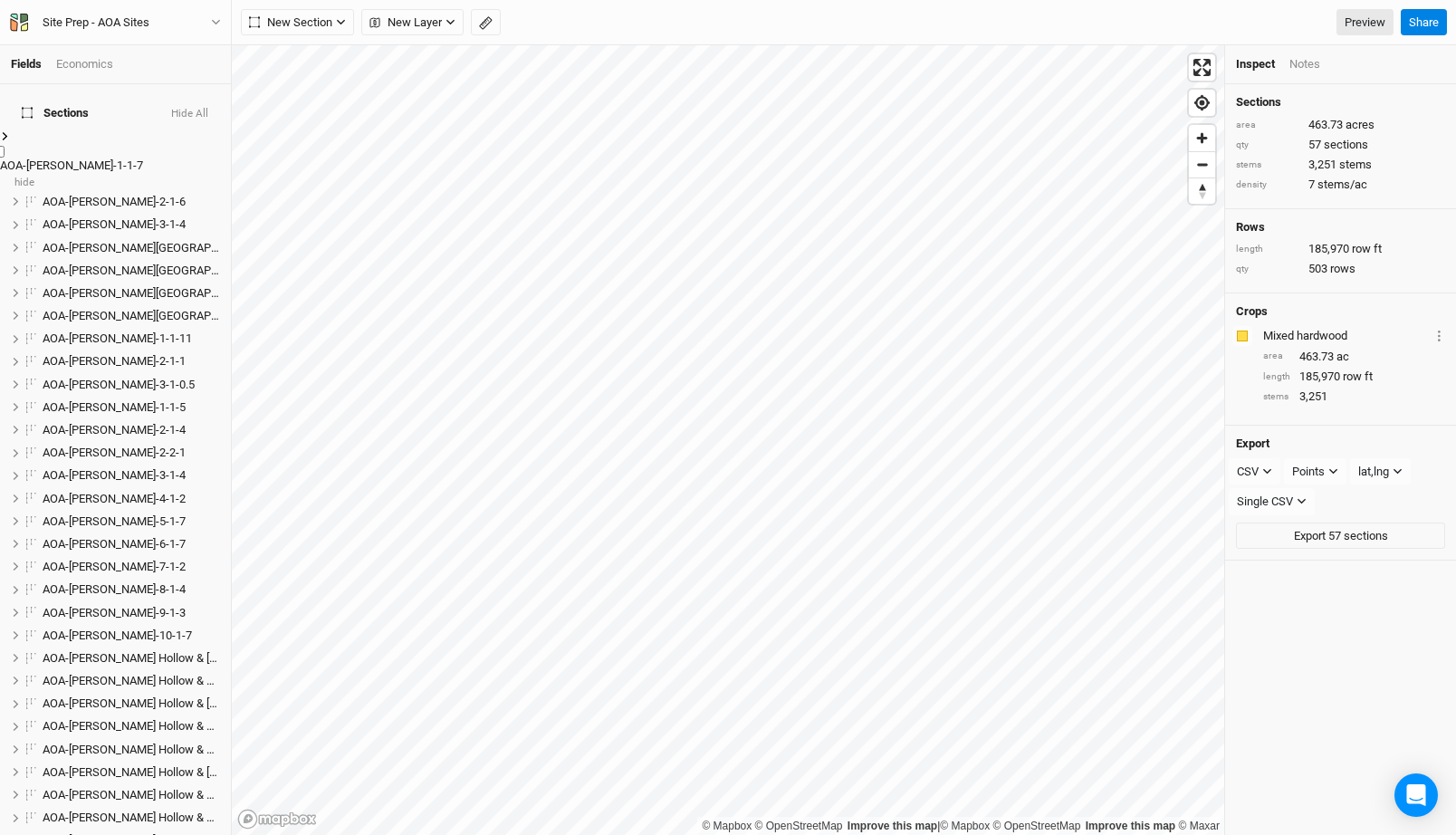
click at [10, 145] on label at bounding box center [10, 145] width 0 height 0
checkbox input "true"
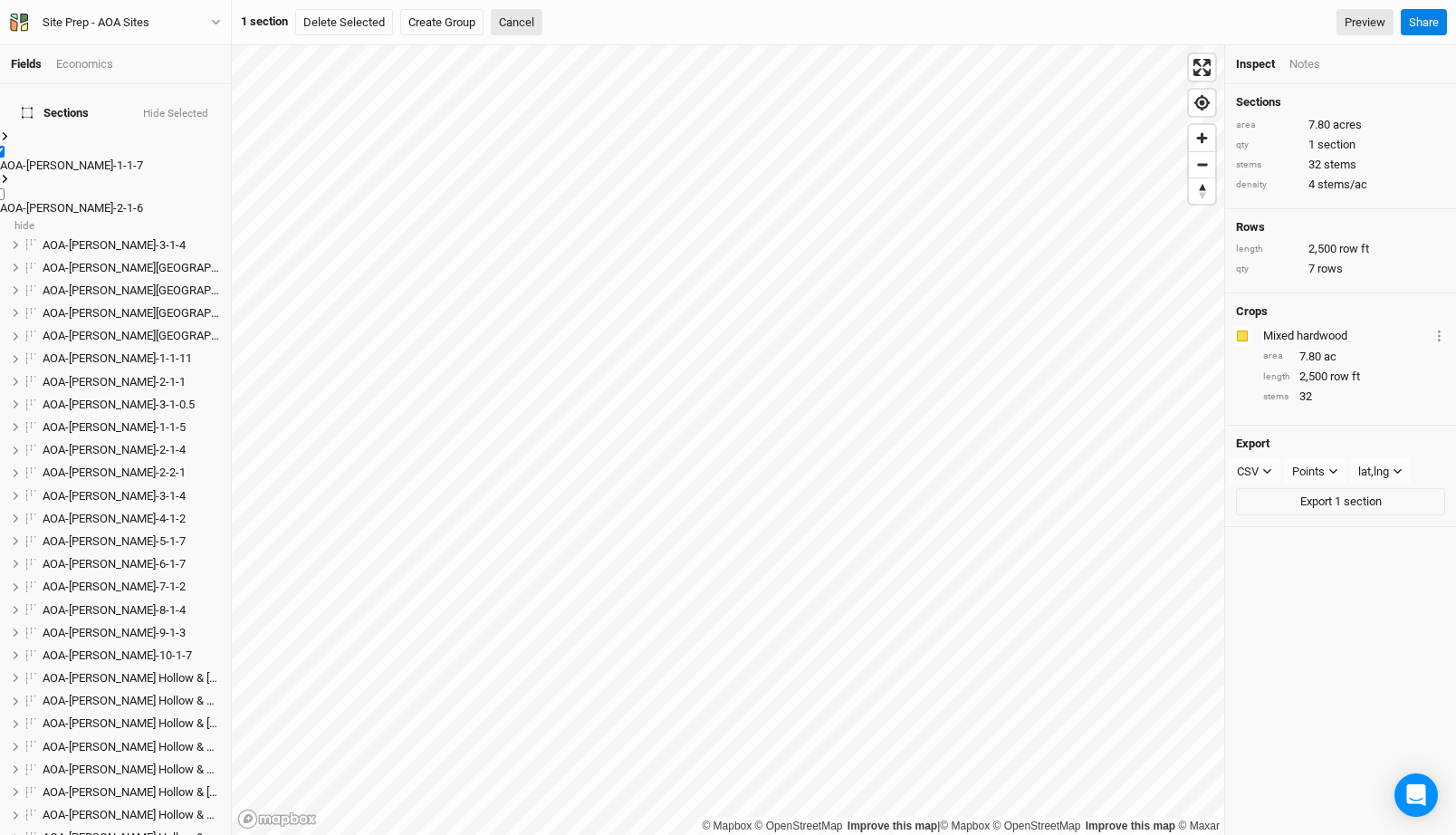
click at [10, 188] on label at bounding box center [10, 188] width 0 height 0
checkbox input "true"
click at [10, 232] on label at bounding box center [10, 232] width 0 height 0
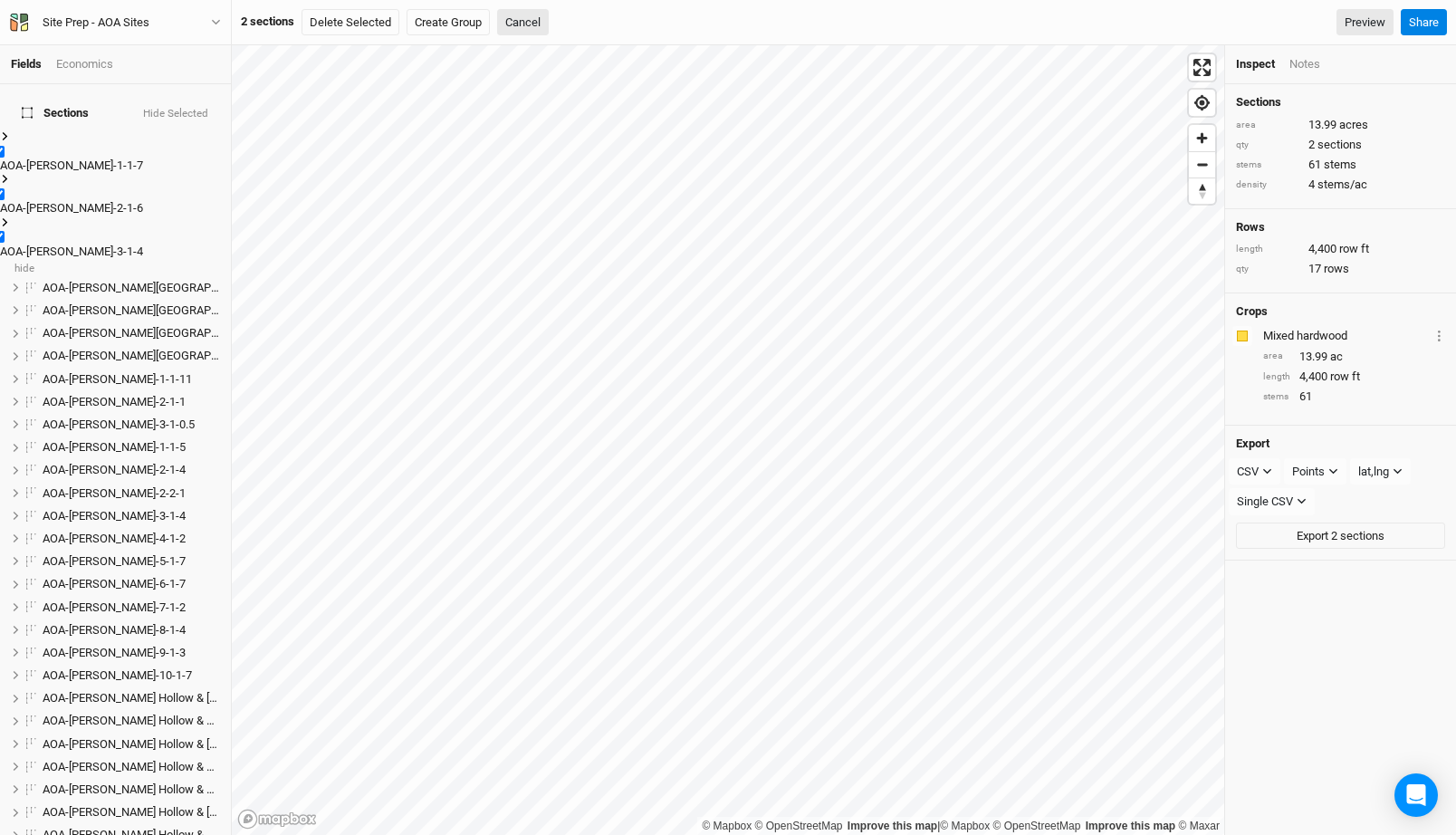
checkbox input "true"
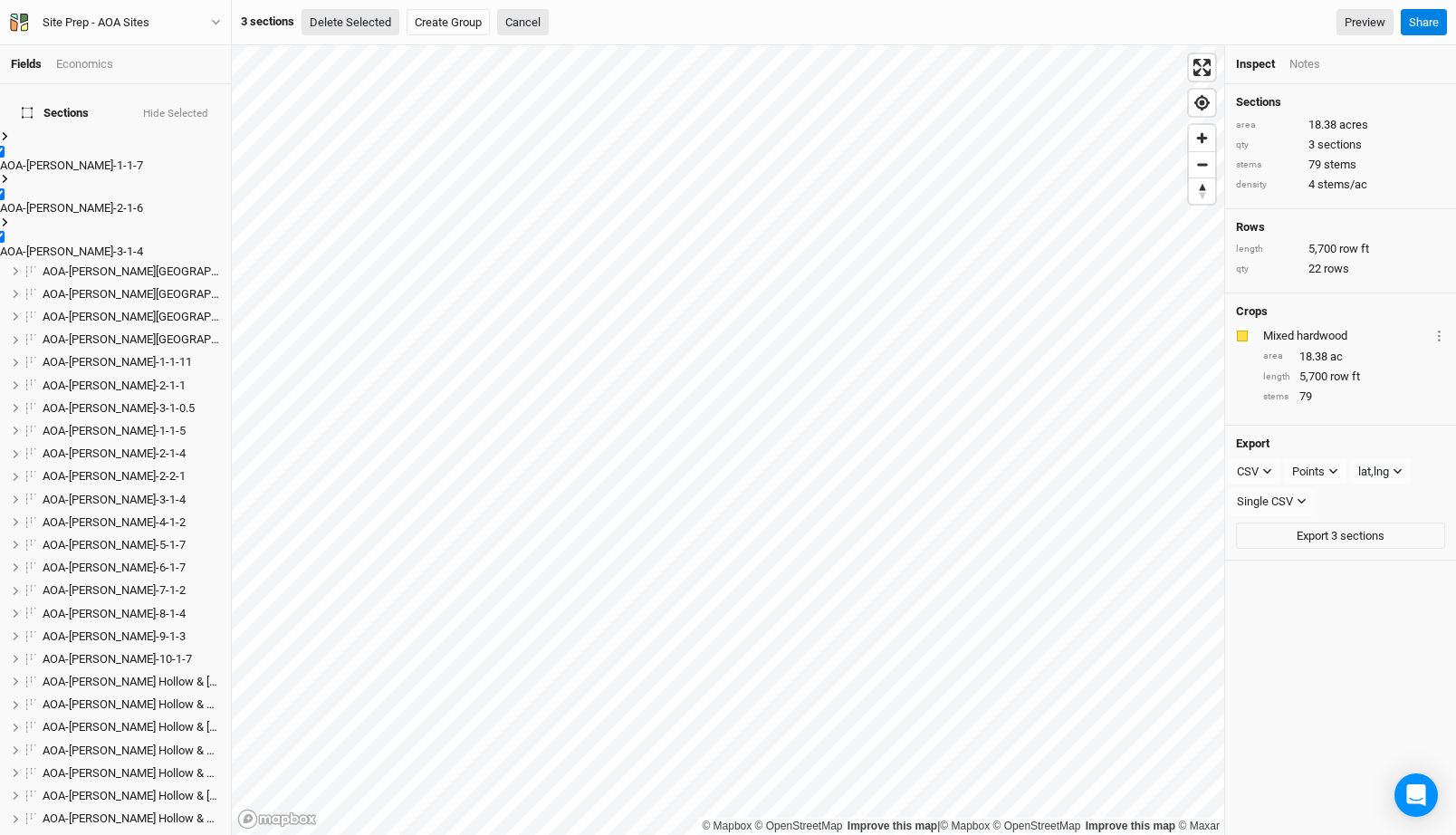
click at [362, 21] on button "Delete Selected" at bounding box center [350, 23] width 98 height 28
click at [554, 26] on button "Confirm" at bounding box center [553, 23] width 56 height 28
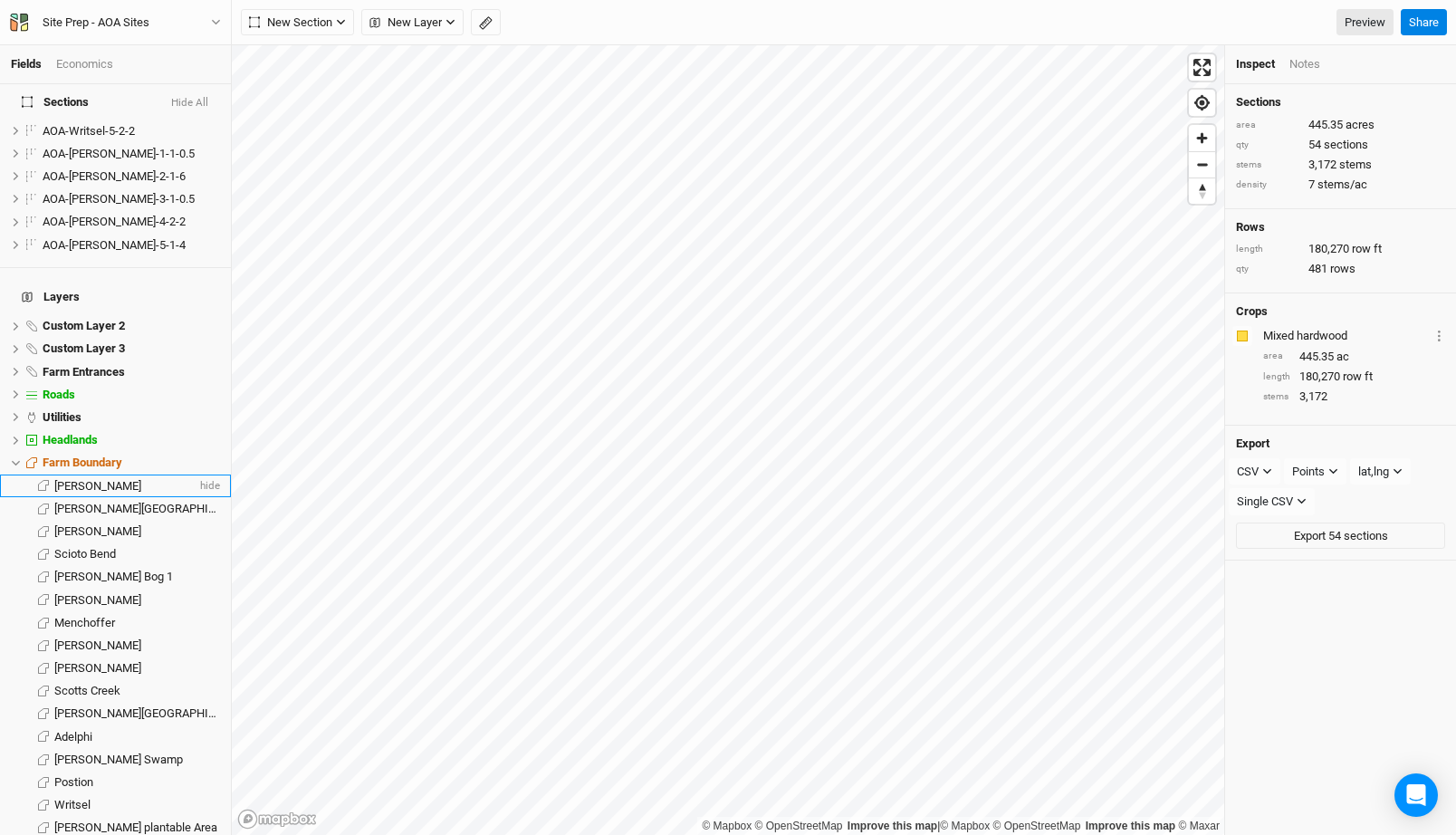
scroll to position [1100, 0]
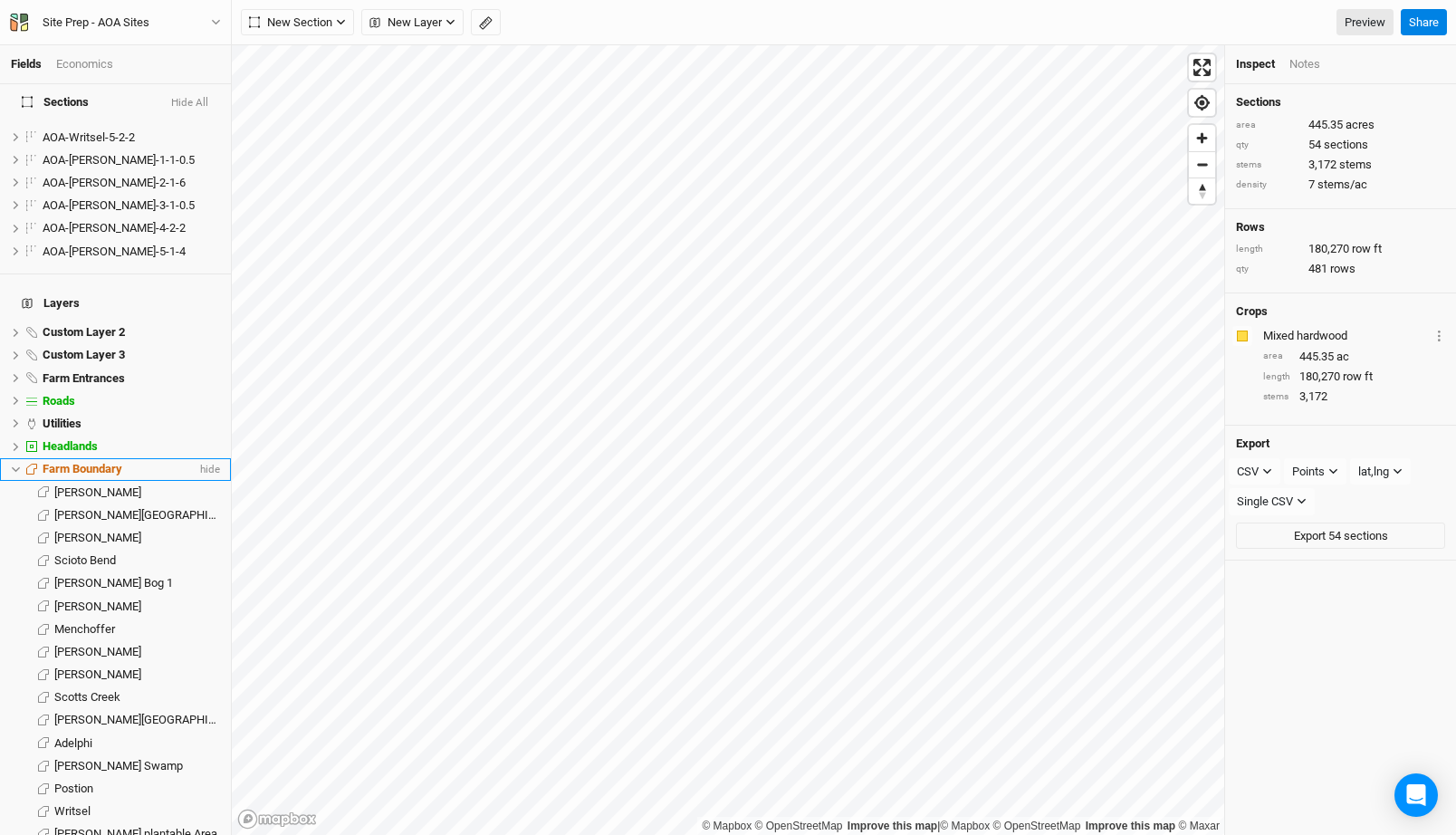
click at [16, 458] on li "Farm Boundary hide" at bounding box center [115, 469] width 231 height 23
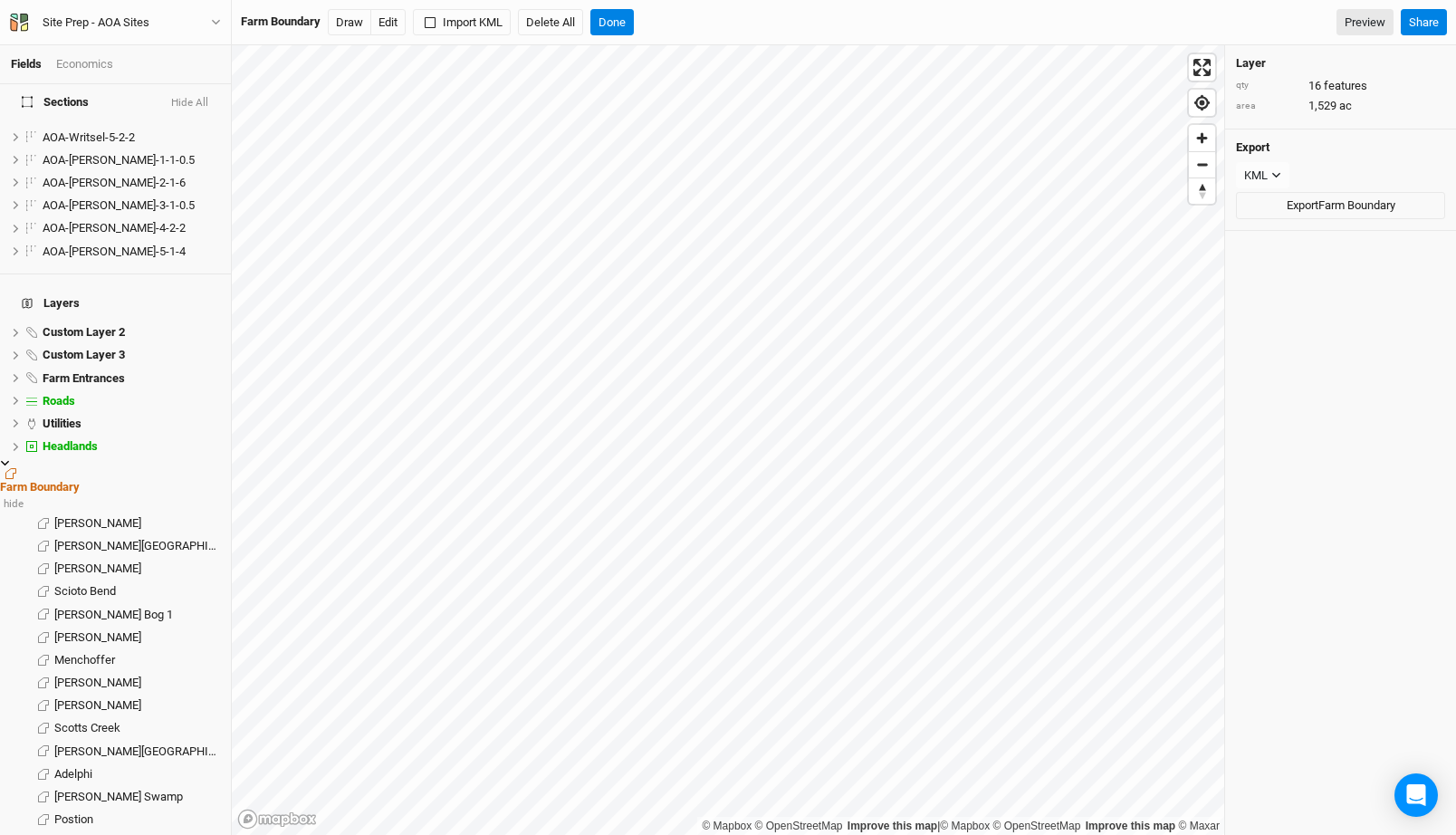
click at [9, 458] on icon at bounding box center [5, 463] width 9 height 9
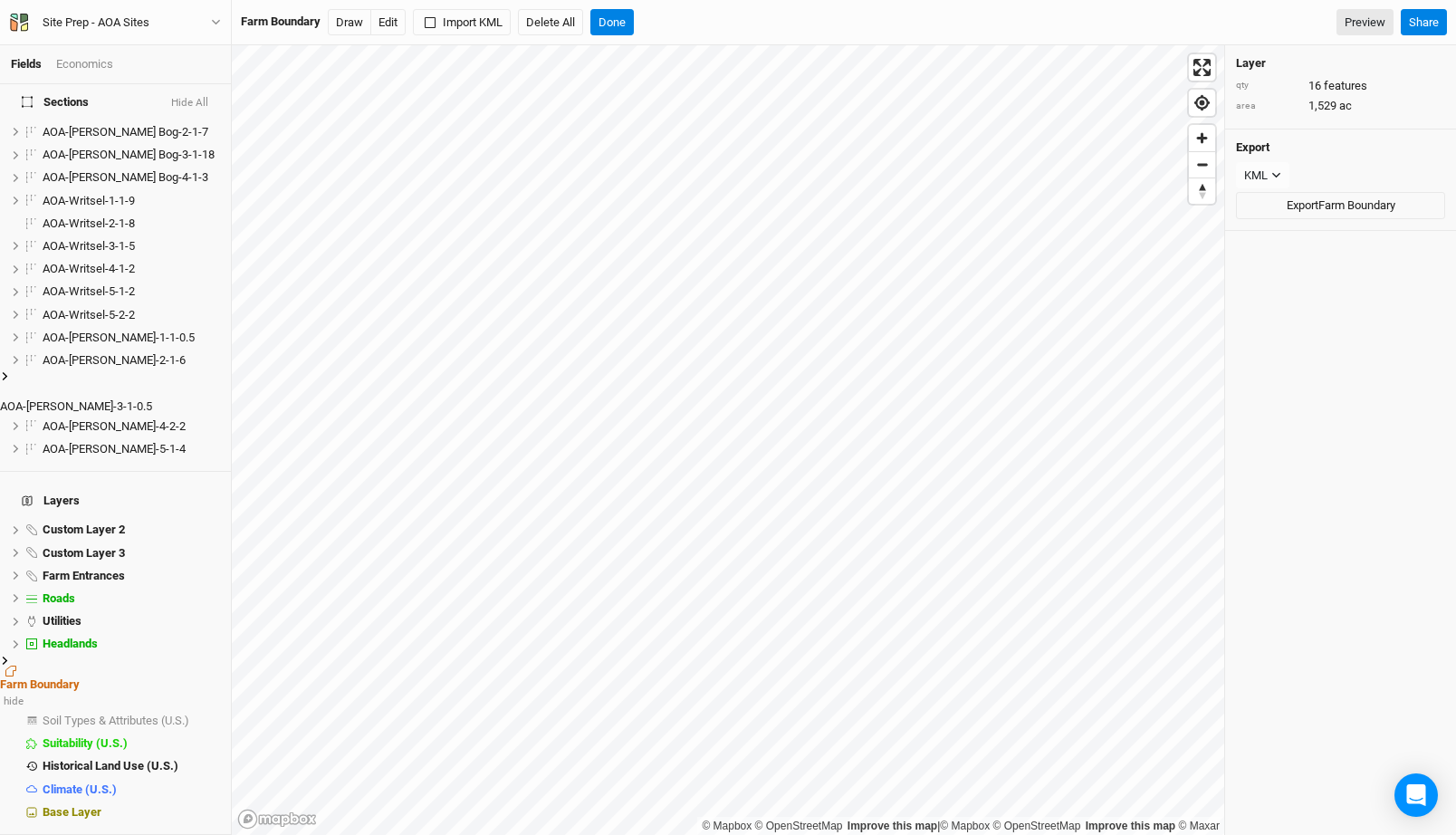
scroll to position [848, 0]
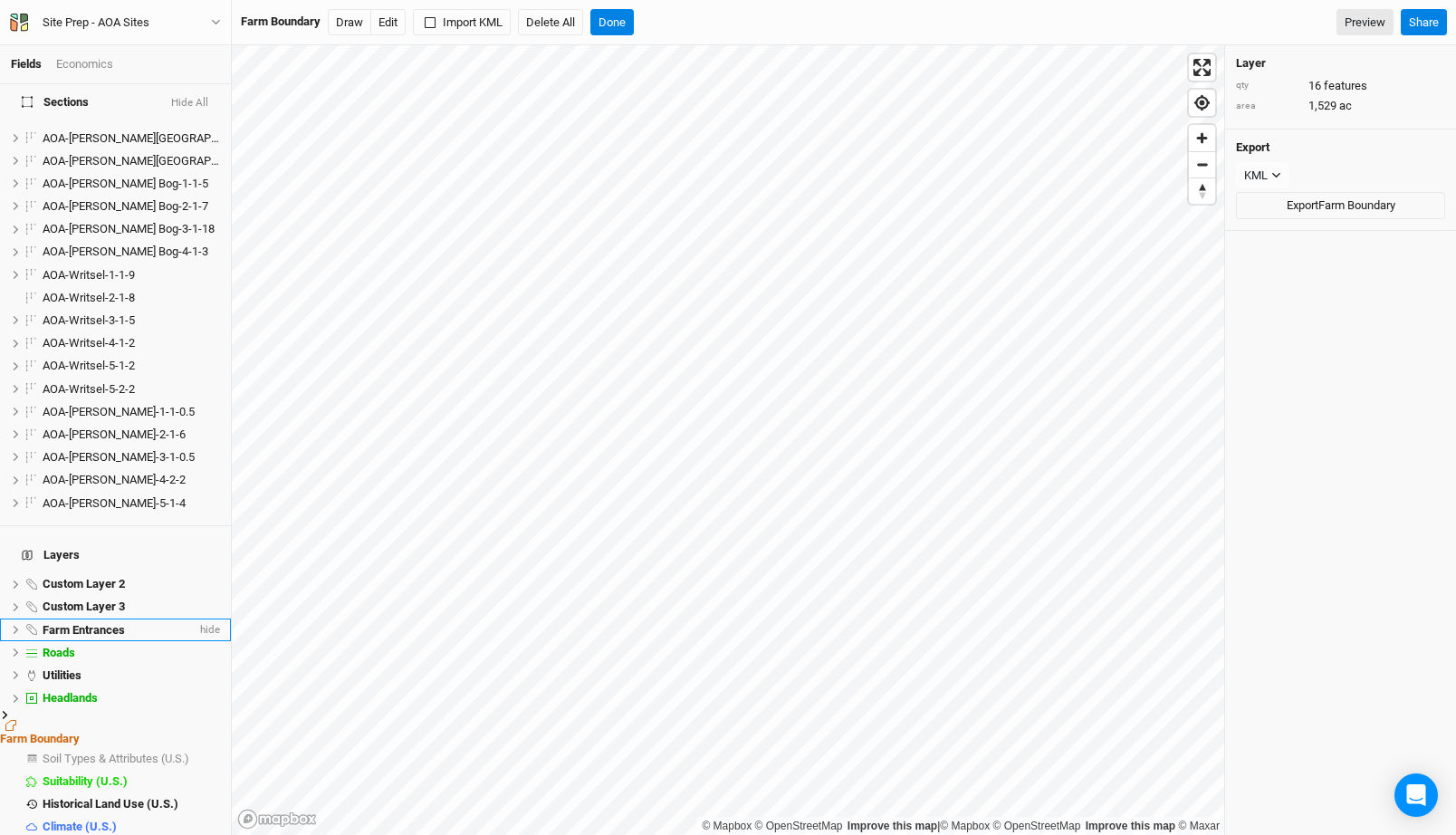
click at [8, 618] on li "Farm Entrances hide" at bounding box center [115, 630] width 231 height 23
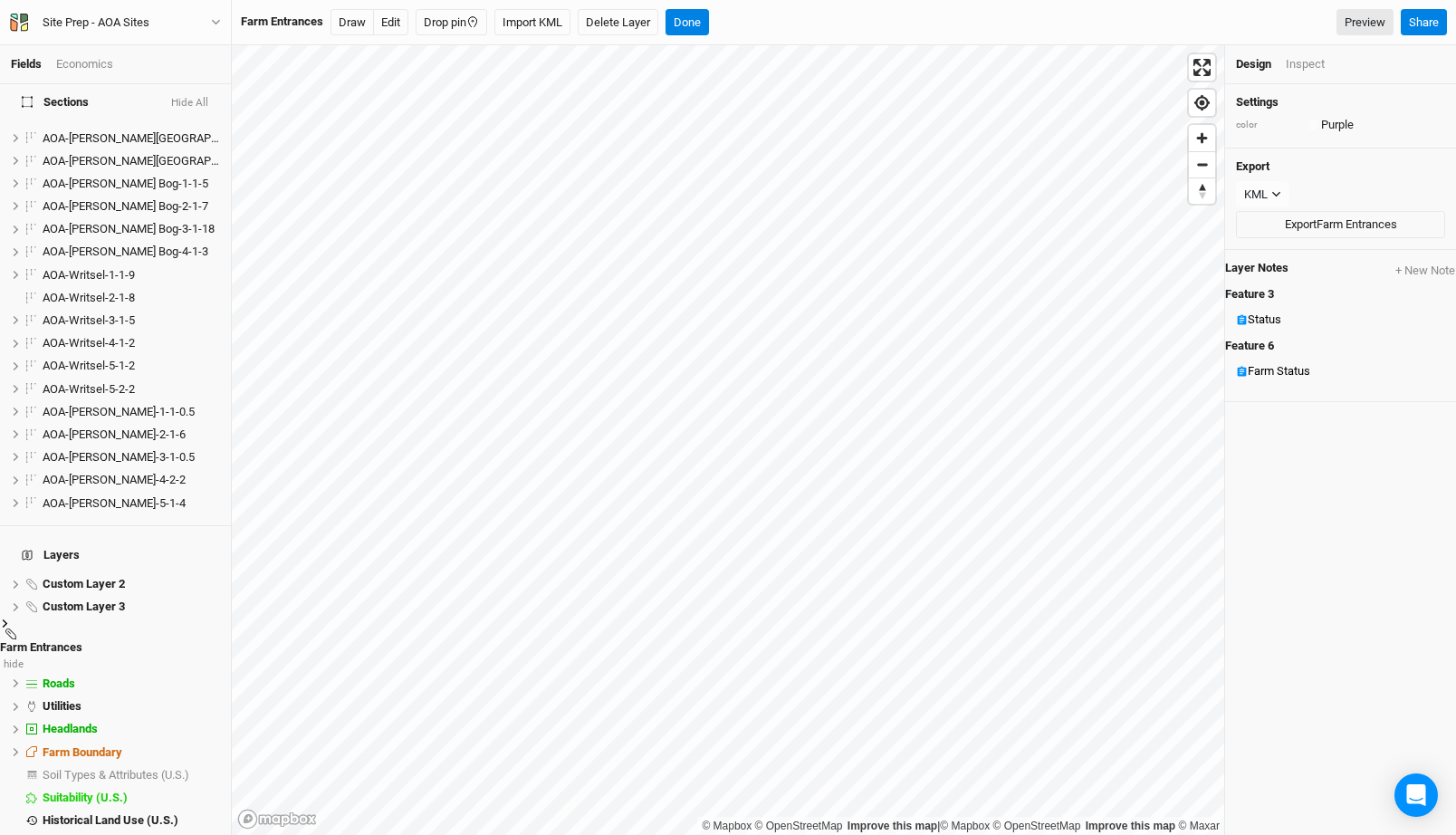
click at [9, 618] on icon at bounding box center [5, 623] width 9 height 9
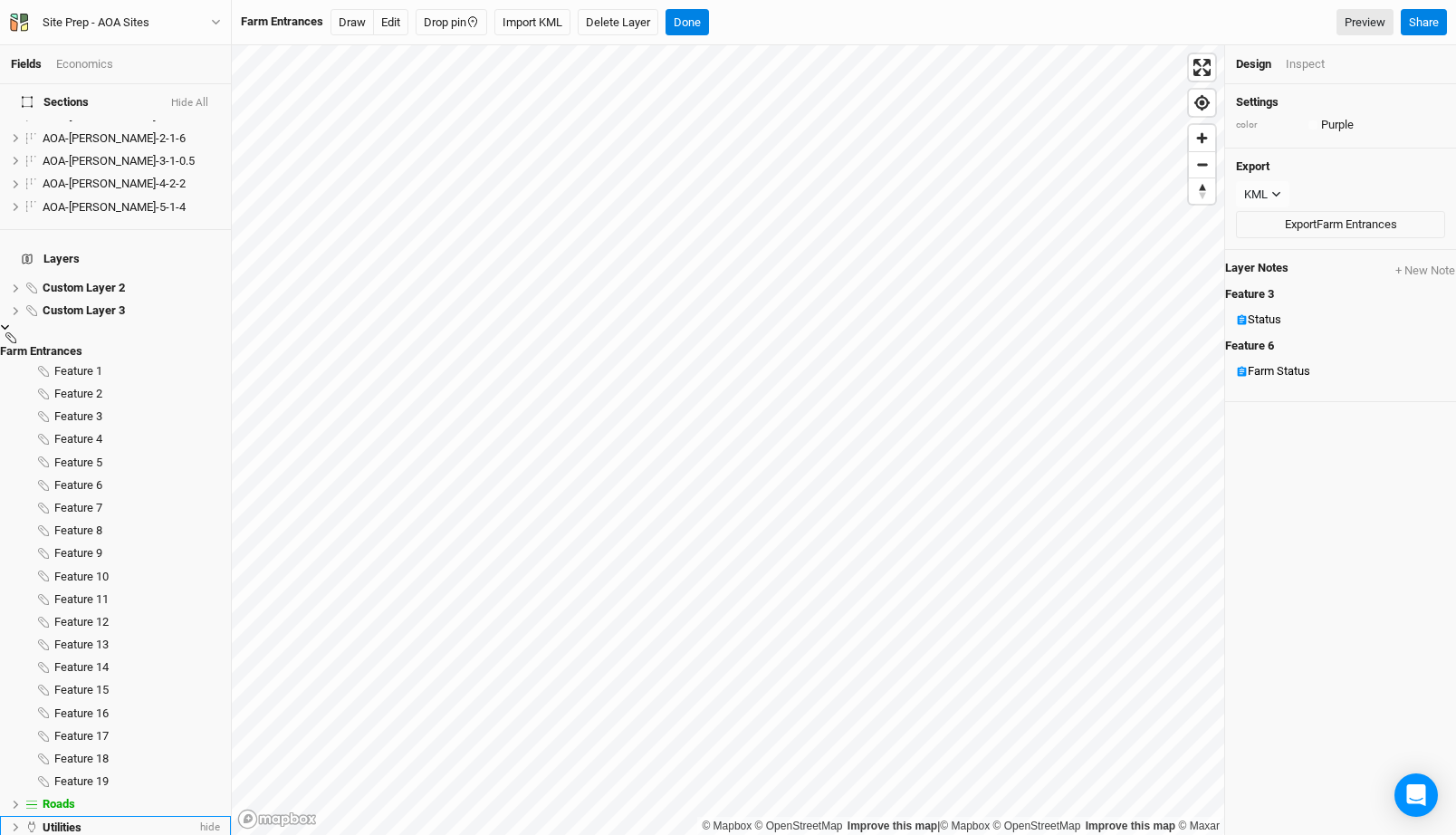
scroll to position [1253, 0]
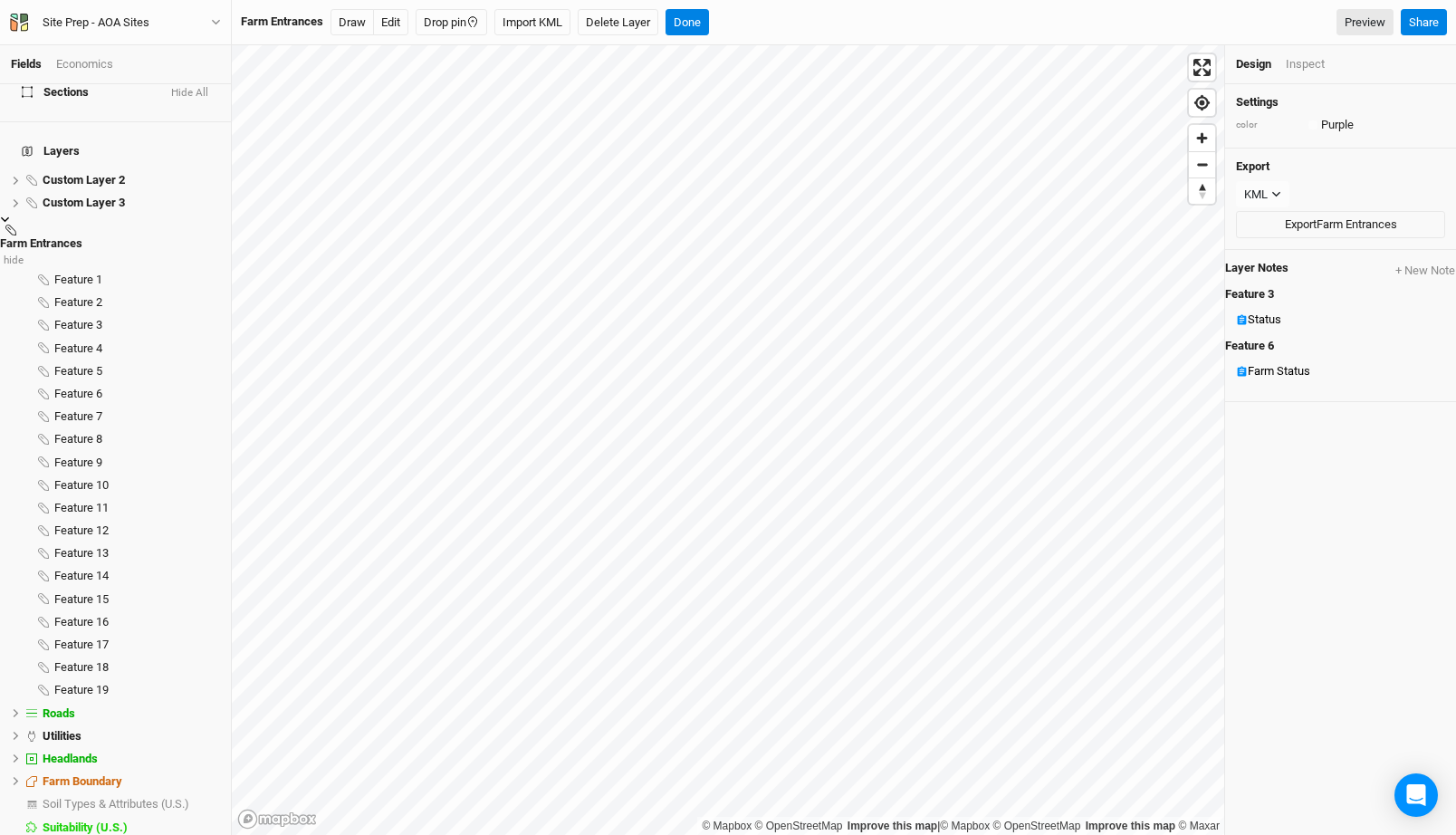
click at [9, 215] on icon at bounding box center [5, 219] width 9 height 9
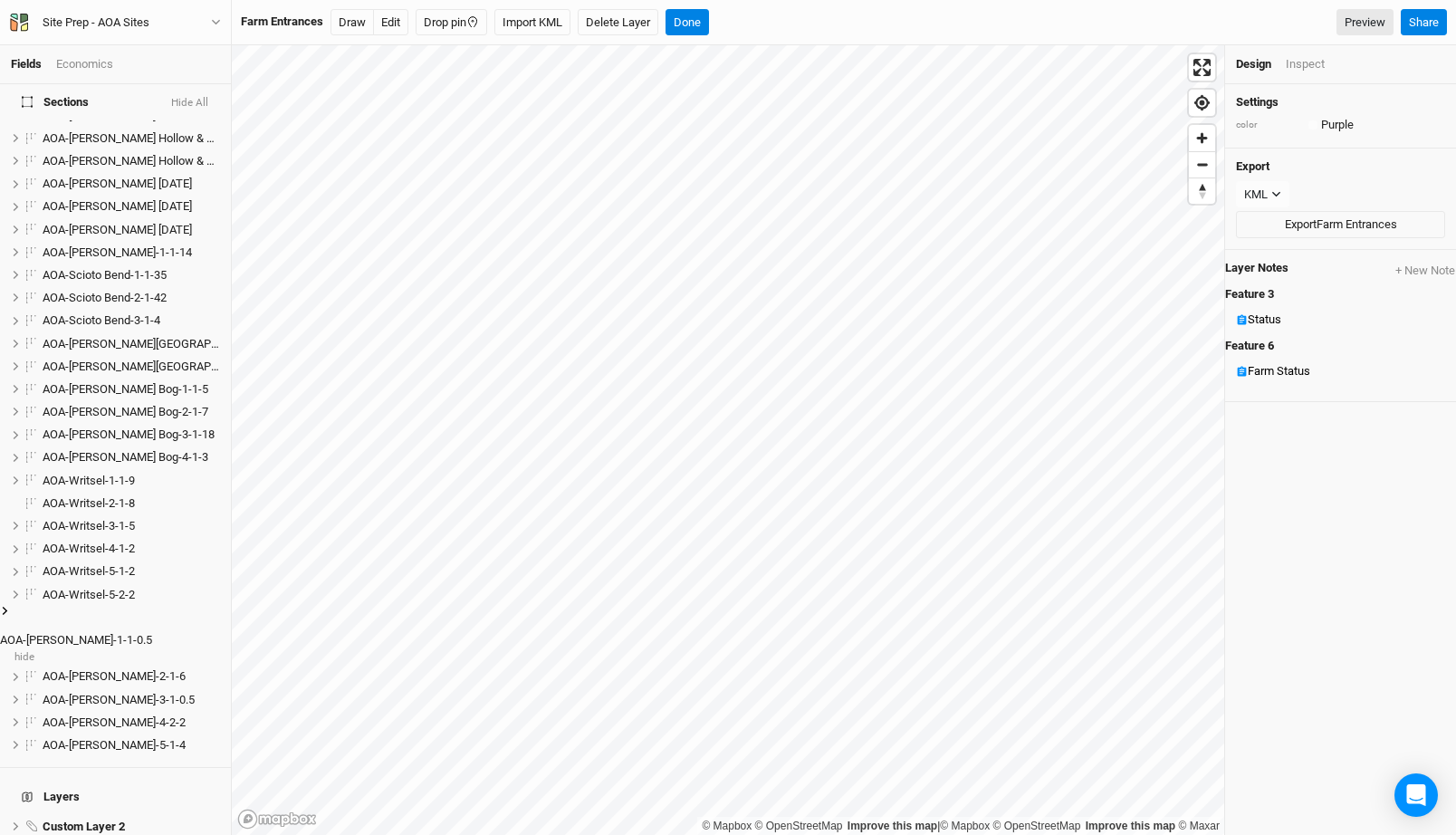
scroll to position [0, 0]
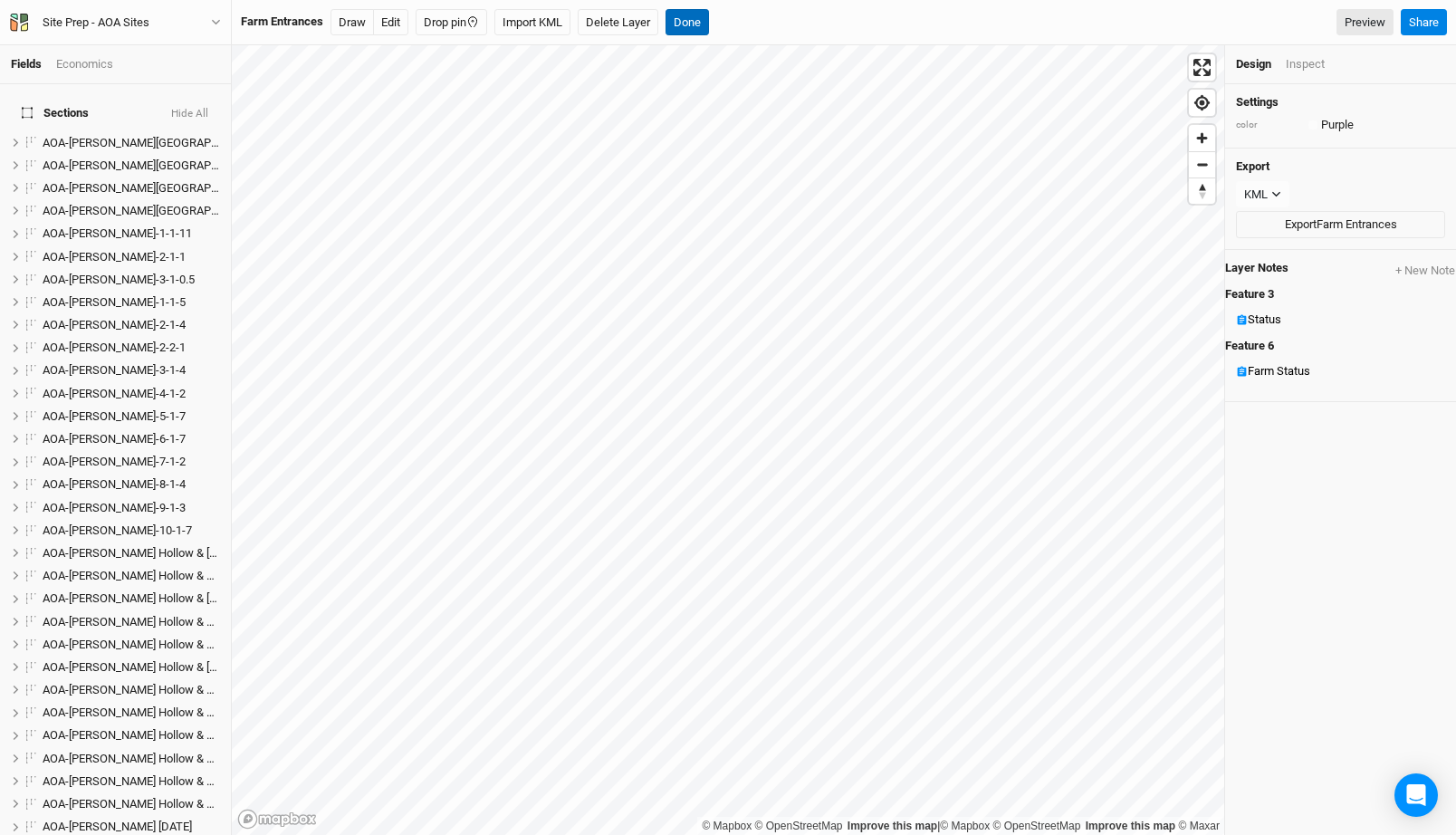
click at [694, 18] on button "Done" at bounding box center [688, 23] width 44 height 28
